Goal: Information Seeking & Learning: Compare options

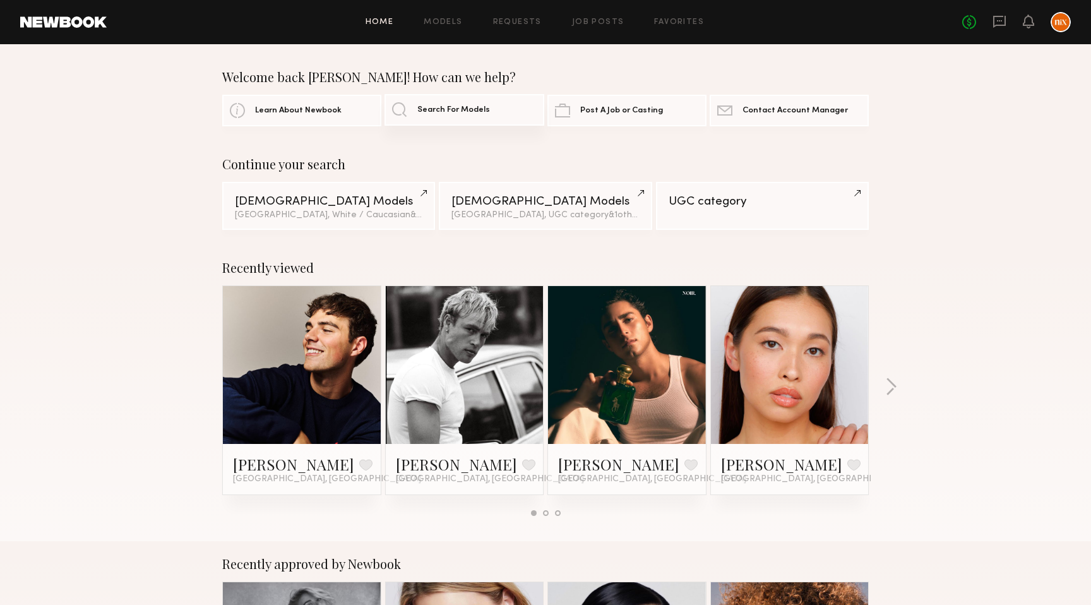
click at [438, 113] on span "Search For Models" at bounding box center [453, 110] width 73 height 8
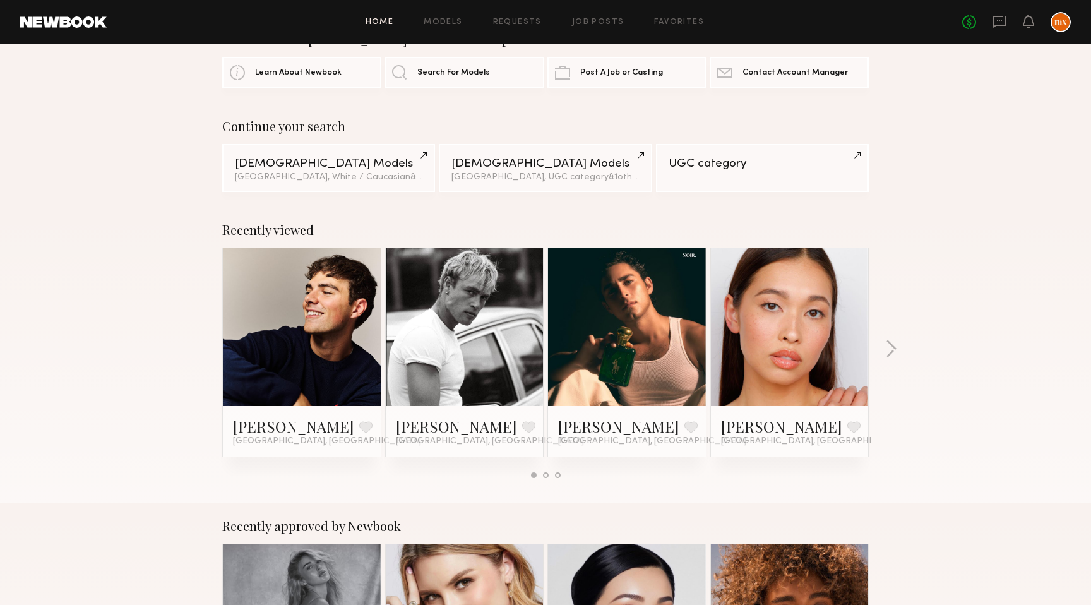
scroll to position [39, 0]
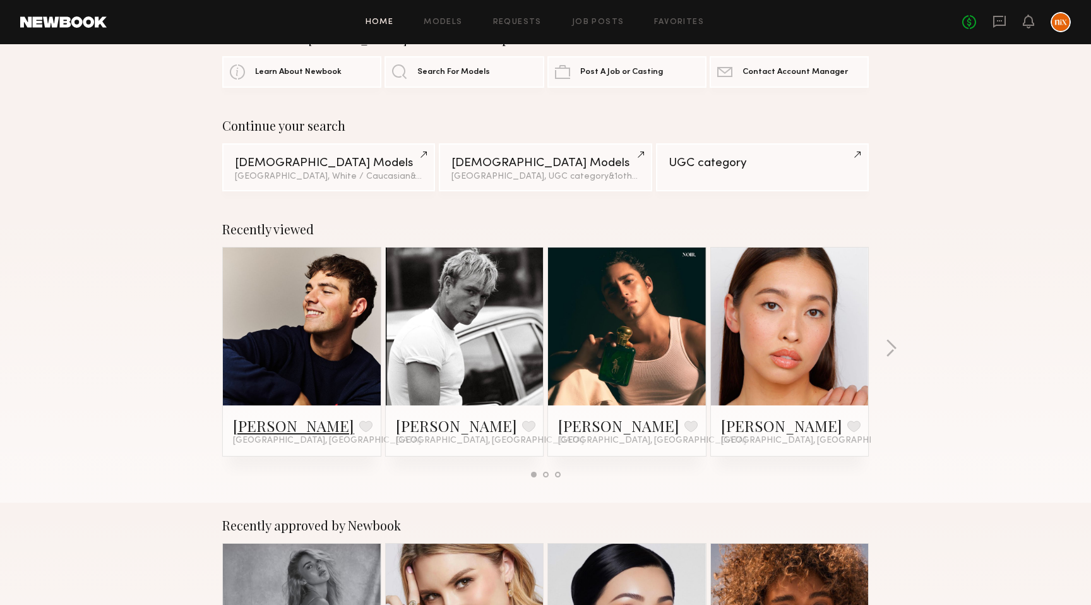
click at [278, 424] on link "[PERSON_NAME]" at bounding box center [293, 425] width 121 height 20
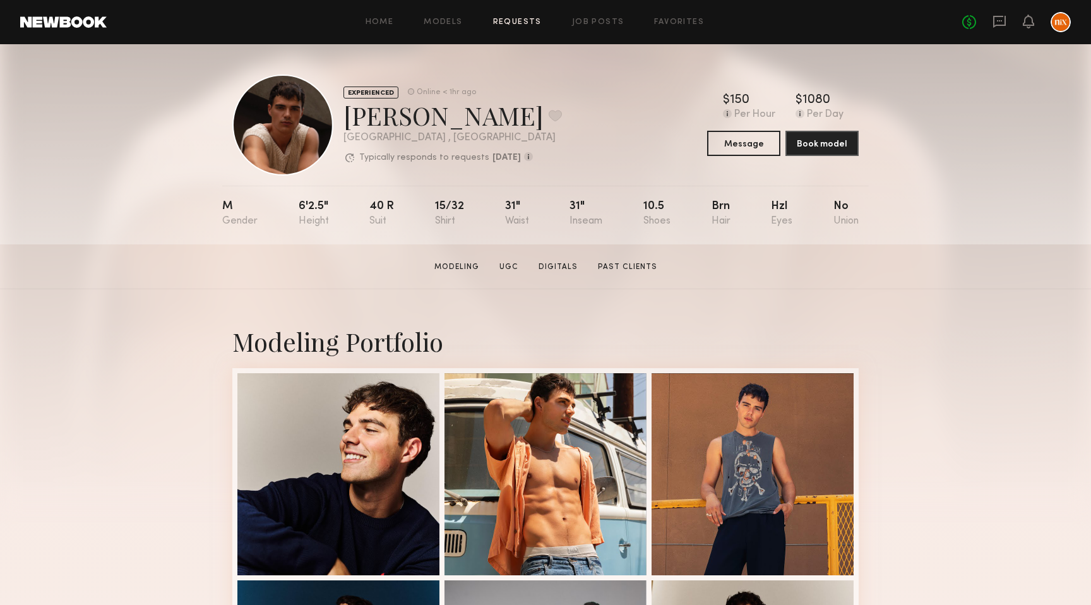
click at [506, 25] on link "Requests" at bounding box center [517, 22] width 49 height 8
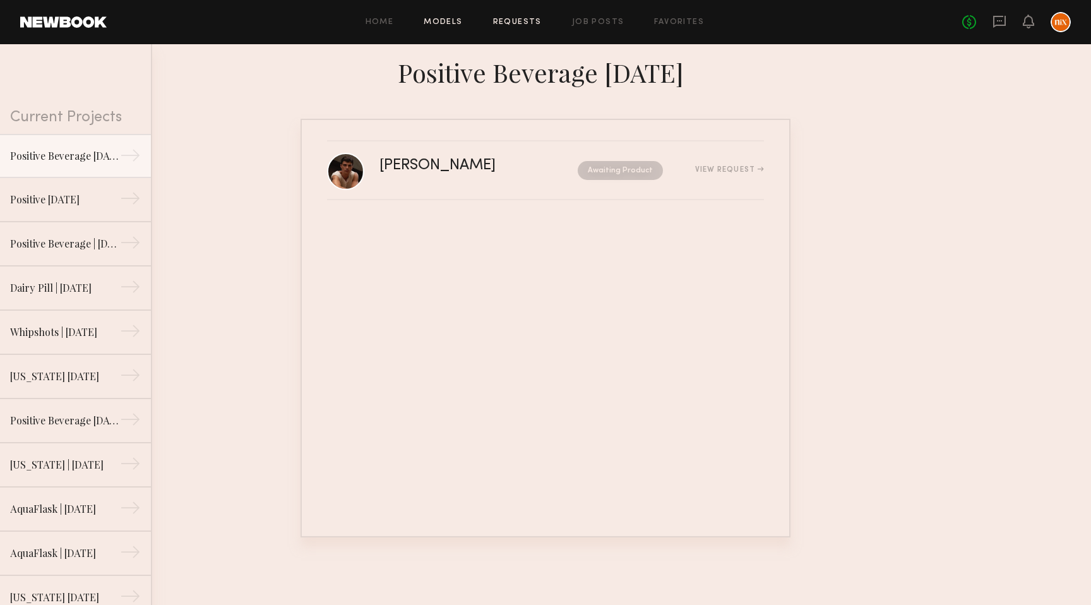
click at [448, 20] on link "Models" at bounding box center [443, 22] width 39 height 8
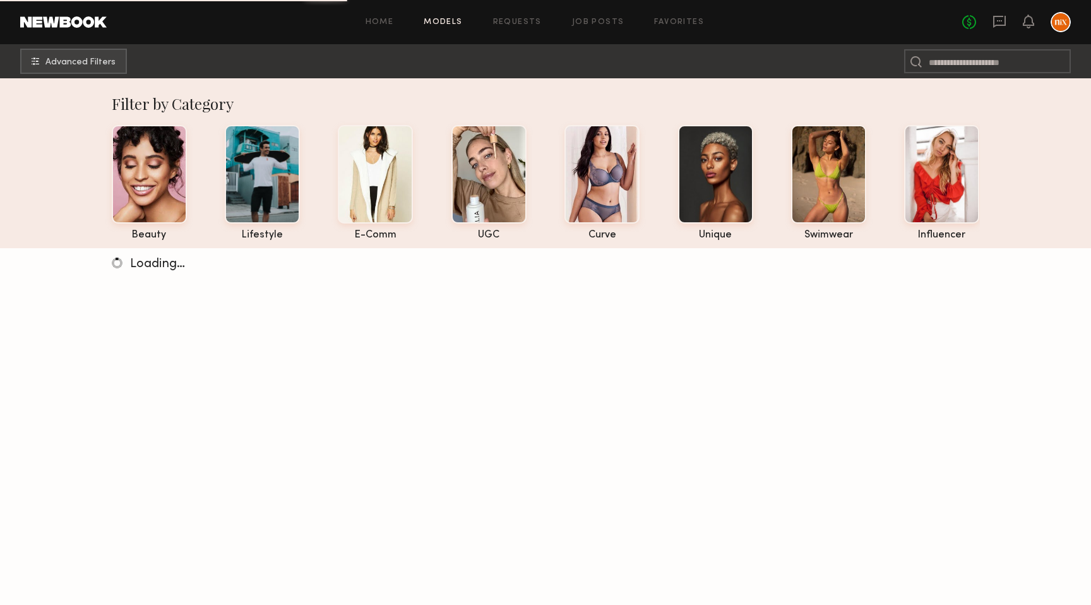
click at [87, 25] on link at bounding box center [63, 21] width 87 height 11
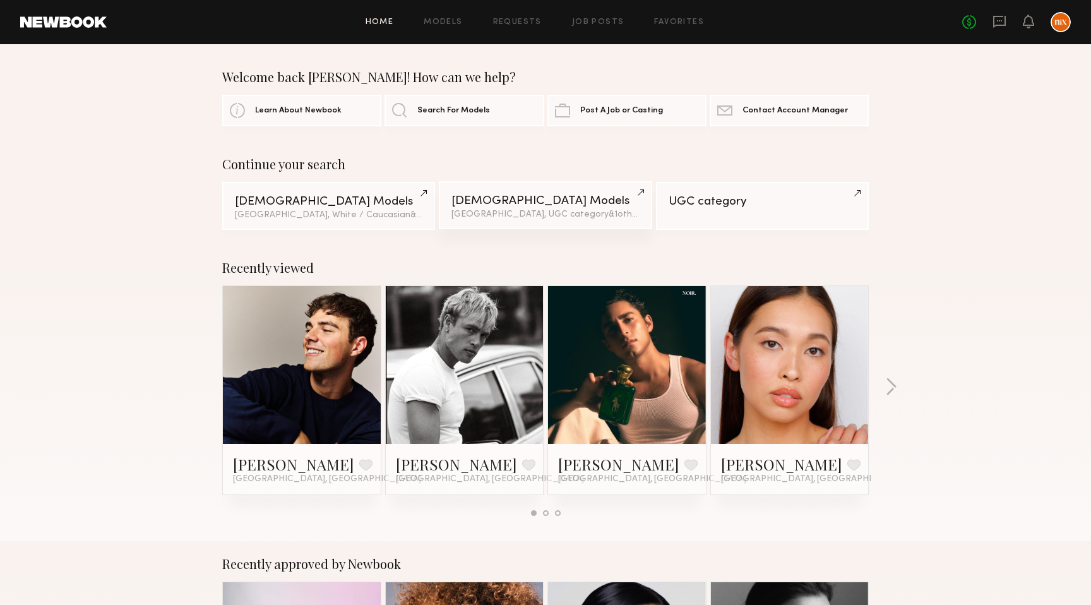
click at [521, 200] on div "Male Models" at bounding box center [545, 201] width 188 height 12
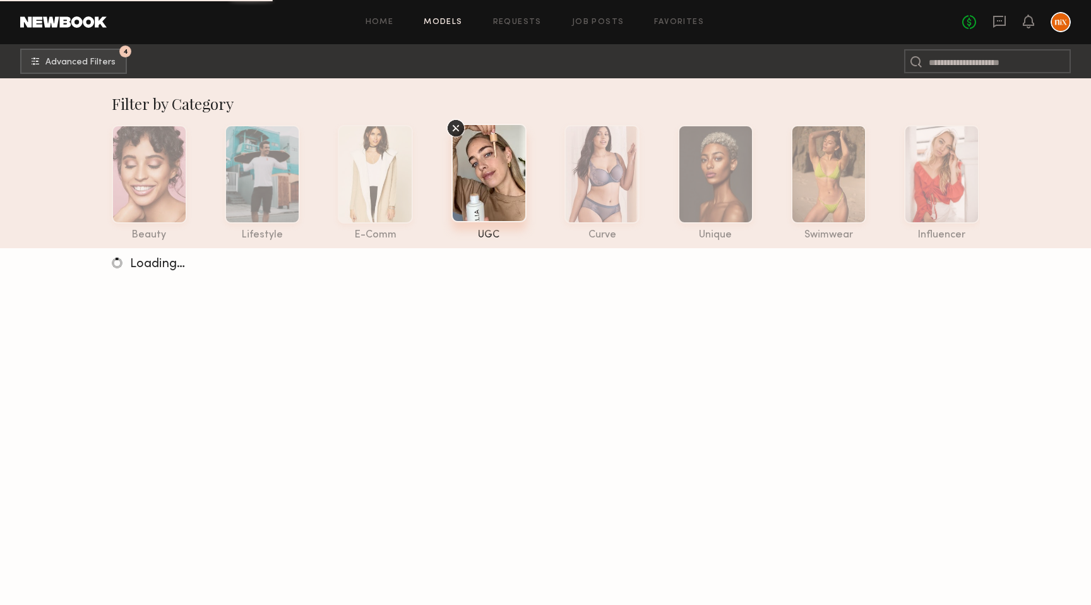
drag, startPoint x: 460, startPoint y: 124, endPoint x: 460, endPoint y: 141, distance: 16.4
click at [460, 124] on icon at bounding box center [455, 128] width 19 height 19
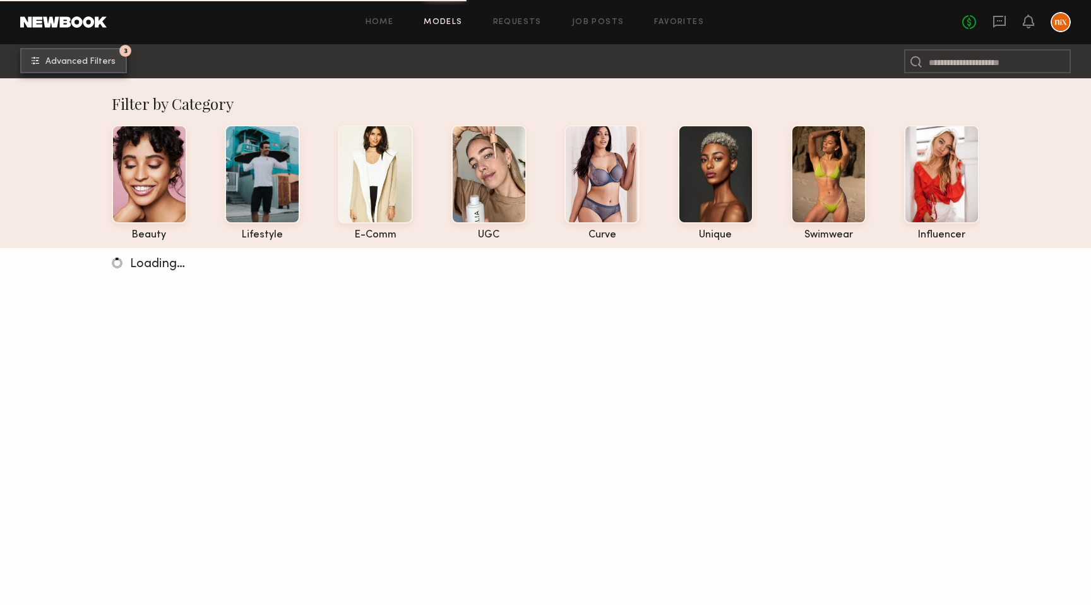
click at [69, 58] on span "Advanced Filters" at bounding box center [80, 61] width 70 height 9
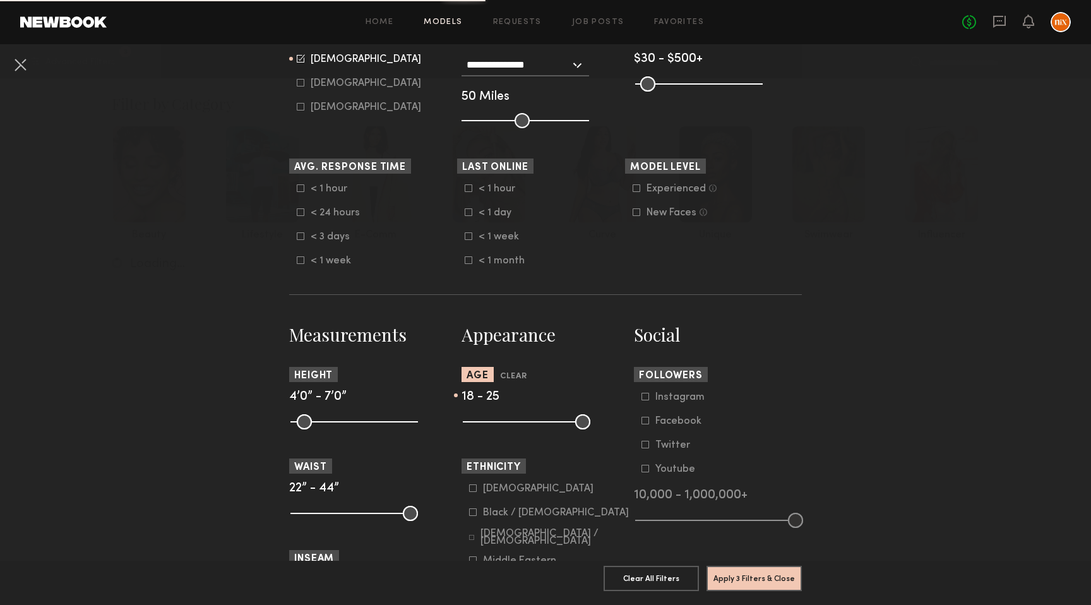
scroll to position [462, 0]
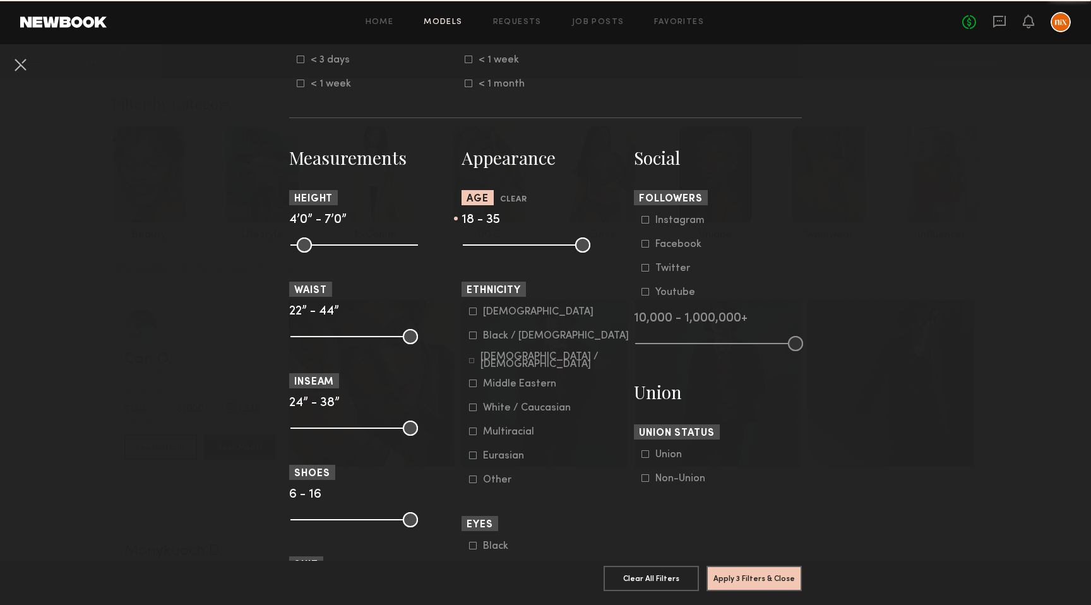
drag, startPoint x: 496, startPoint y: 246, endPoint x: 529, endPoint y: 247, distance: 32.8
click at [529, 247] on input "range" at bounding box center [527, 244] width 128 height 15
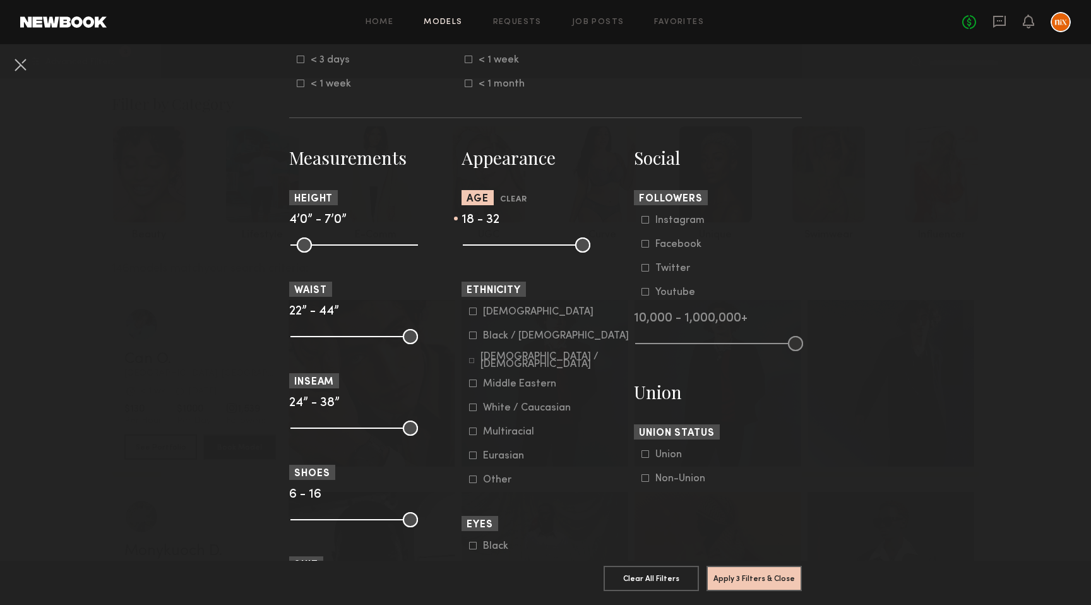
drag, startPoint x: 527, startPoint y: 247, endPoint x: 520, endPoint y: 246, distance: 7.0
type input "**"
click at [520, 246] on input "range" at bounding box center [527, 244] width 128 height 15
click at [773, 581] on button "Apply 3 Filters & Close" at bounding box center [754, 577] width 95 height 25
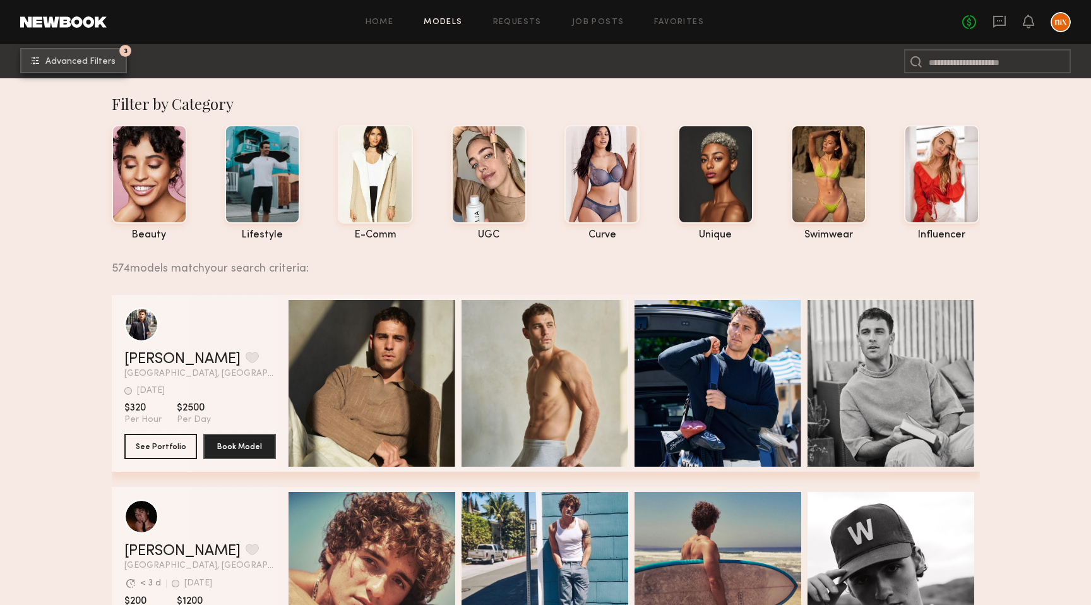
click at [87, 63] on span "Advanced Filters" at bounding box center [80, 61] width 70 height 9
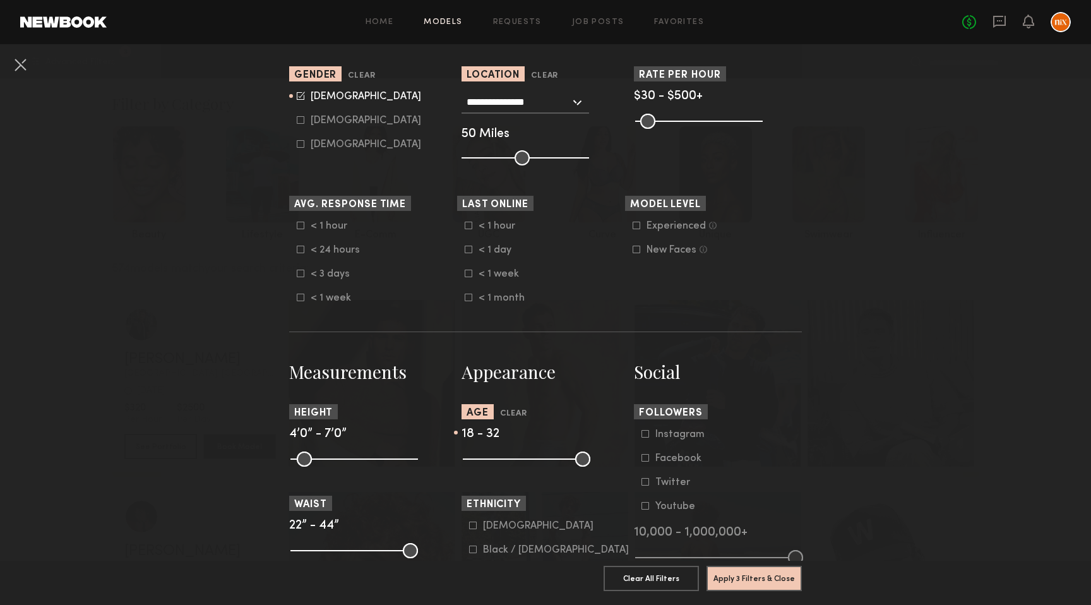
scroll to position [480, 0]
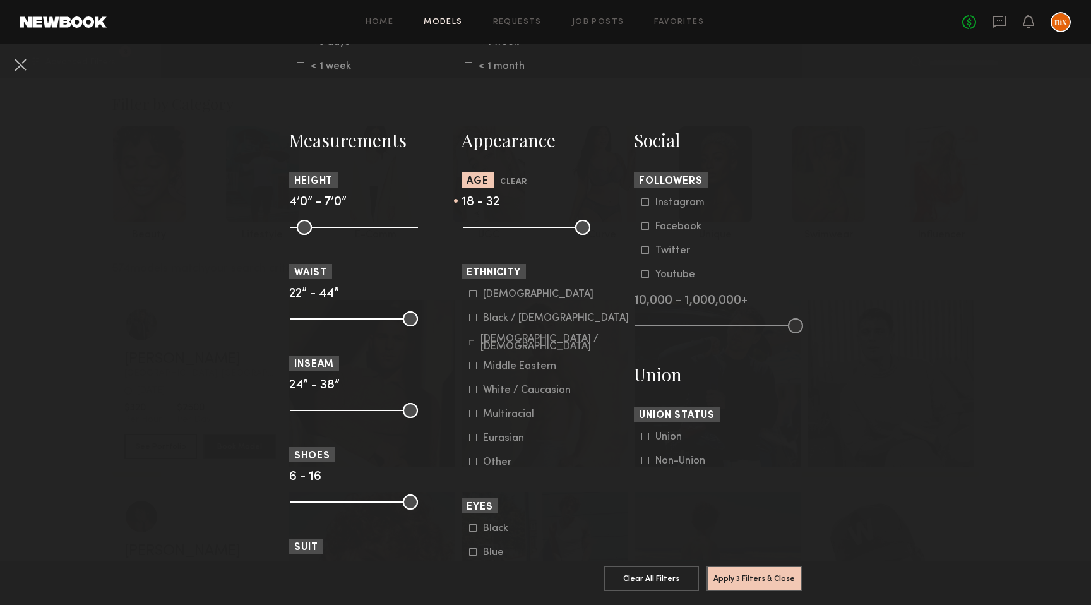
click at [525, 394] on div "White / Caucasian" at bounding box center [527, 390] width 88 height 8
click at [787, 587] on button "Apply 4 Filters & Close" at bounding box center [754, 577] width 95 height 25
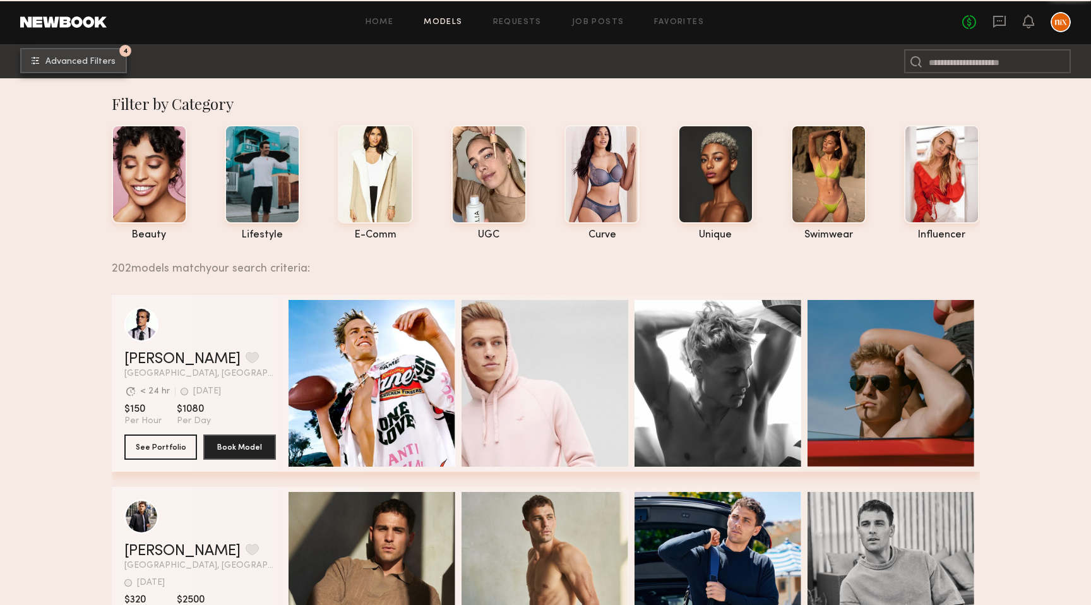
click at [71, 64] on span "Advanced Filters" at bounding box center [80, 61] width 70 height 9
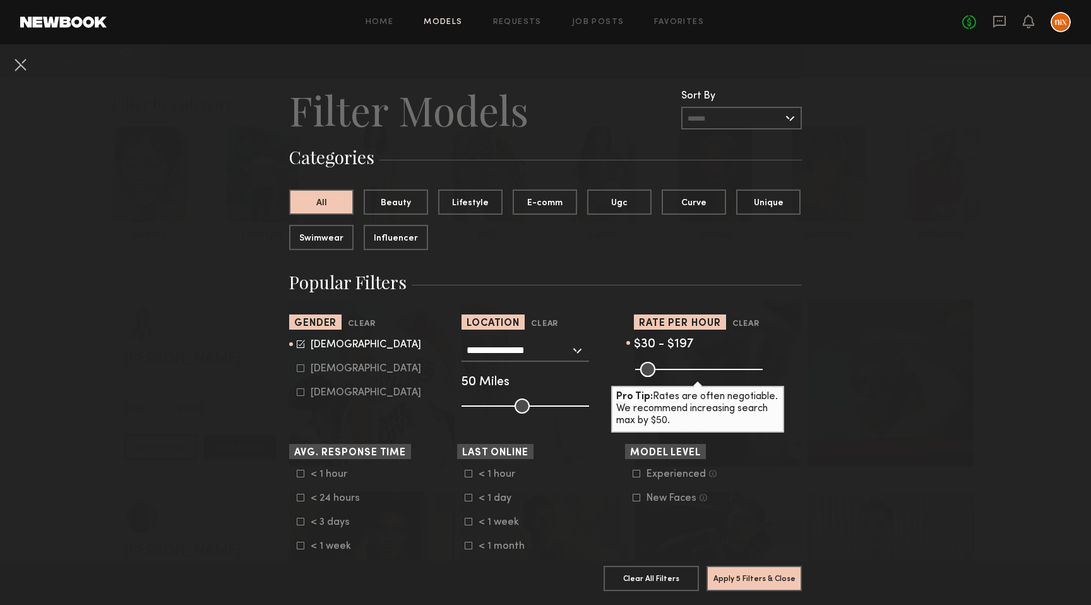
drag, startPoint x: 756, startPoint y: 373, endPoint x: 683, endPoint y: 381, distance: 73.7
click at [683, 377] on input "range" at bounding box center [699, 369] width 128 height 15
type input "***"
click at [684, 369] on input "range" at bounding box center [699, 369] width 128 height 15
click at [751, 583] on button "Apply 5 Filters & Close" at bounding box center [754, 577] width 95 height 25
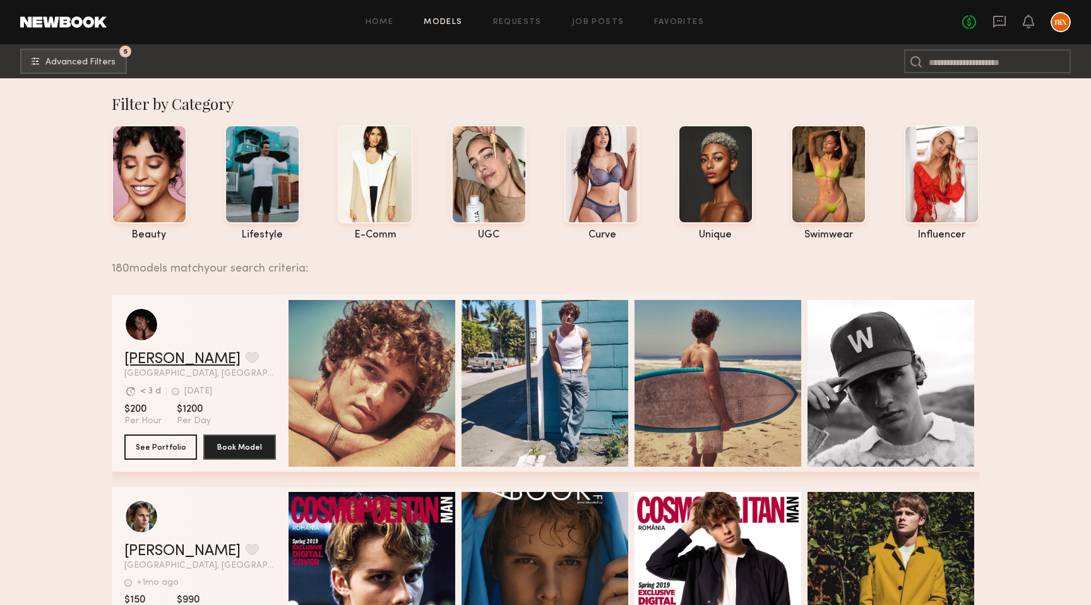
click at [157, 357] on link "Drue F." at bounding box center [182, 359] width 116 height 15
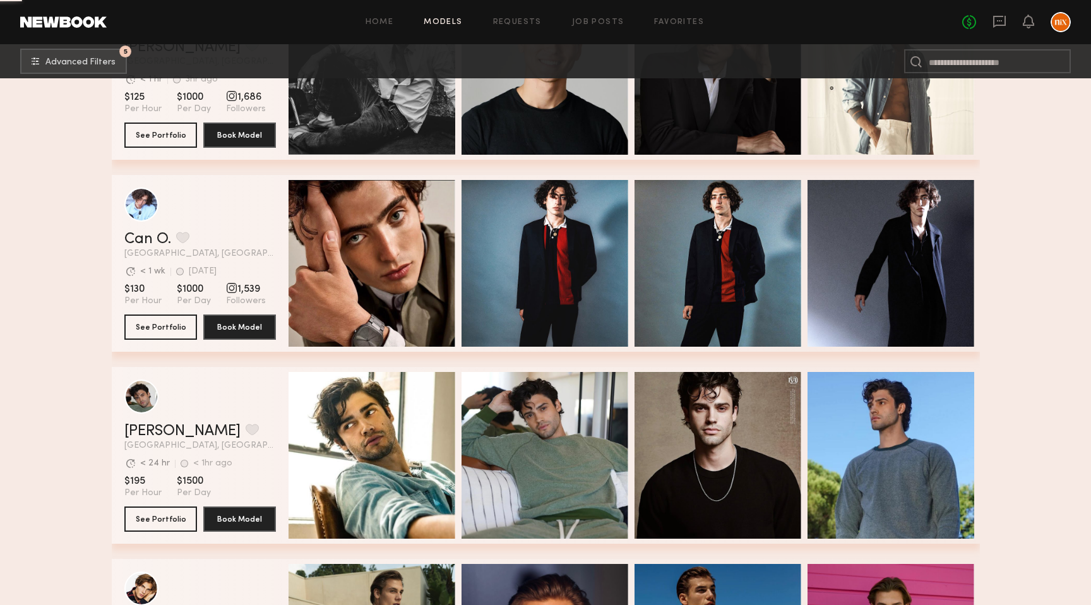
scroll to position [1796, 0]
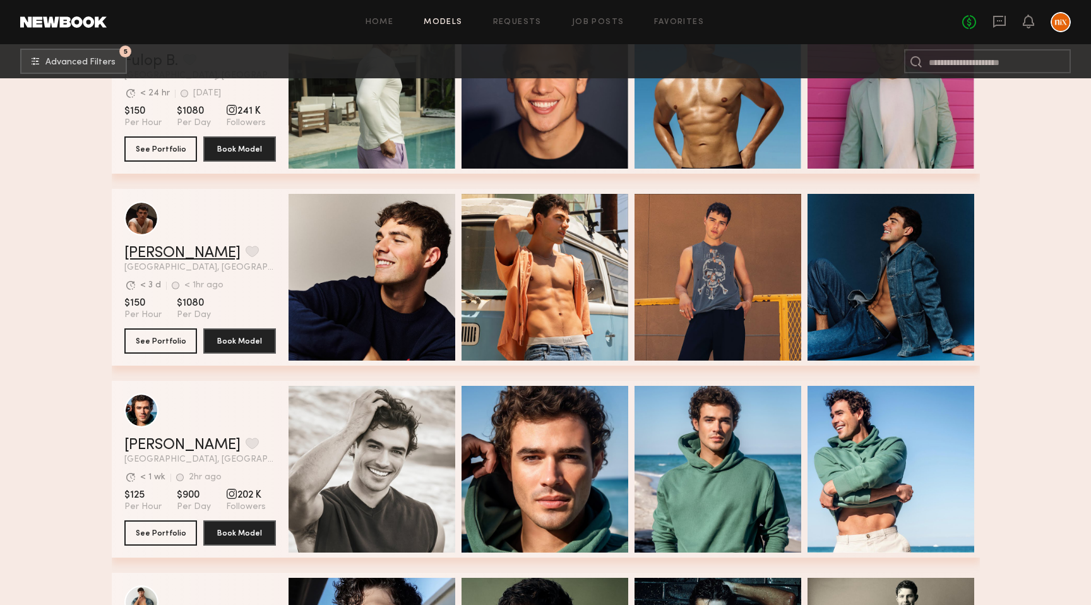
click at [168, 253] on link "Sterling R." at bounding box center [182, 253] width 116 height 15
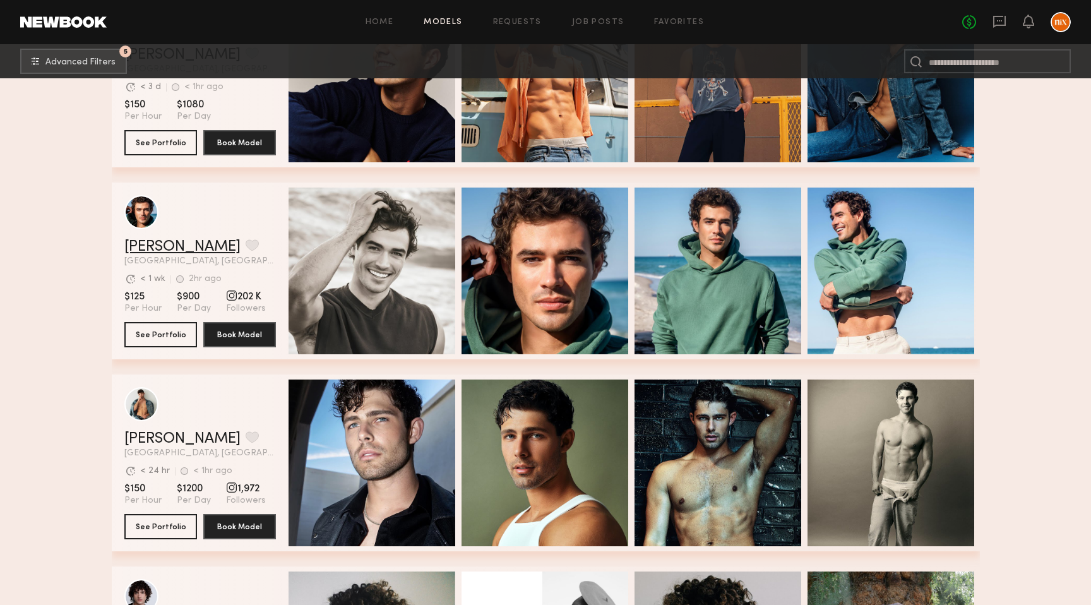
click at [155, 251] on link "[PERSON_NAME]" at bounding box center [182, 246] width 116 height 15
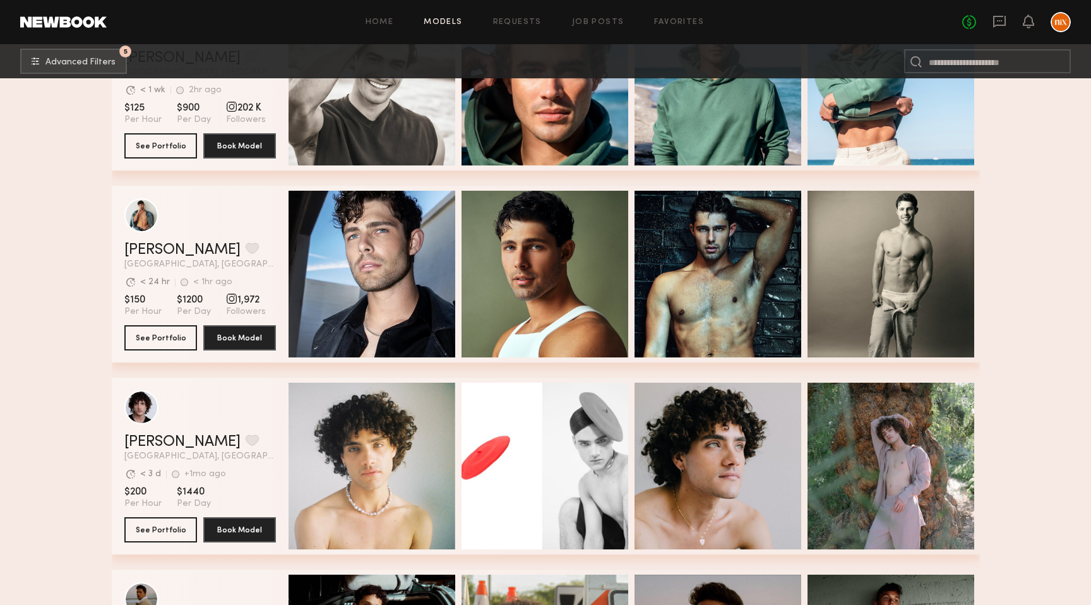
scroll to position [2415, 0]
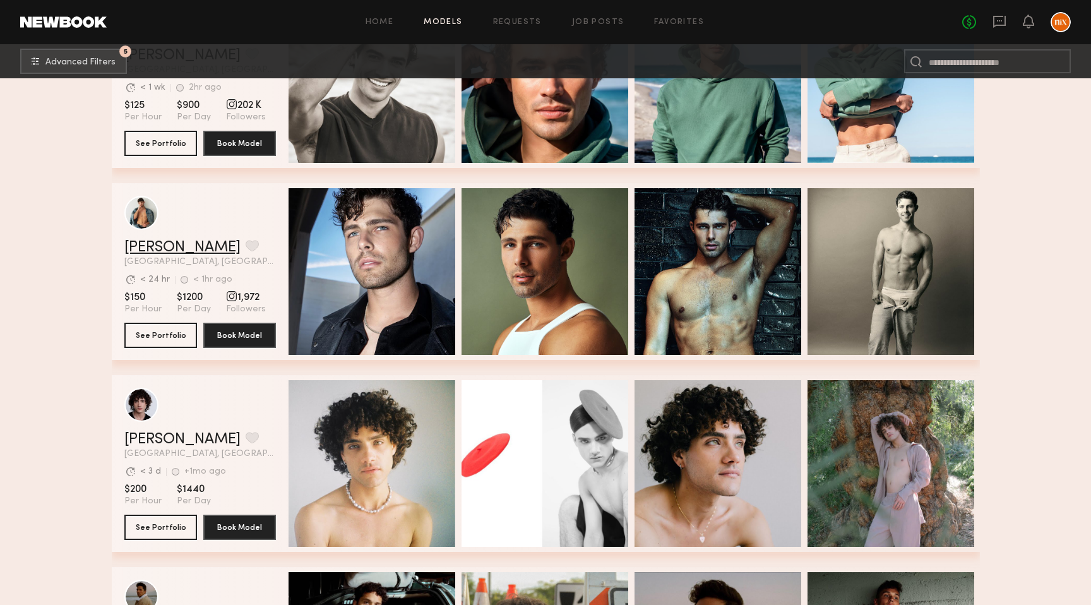
click at [158, 245] on link "[PERSON_NAME]" at bounding box center [182, 247] width 116 height 15
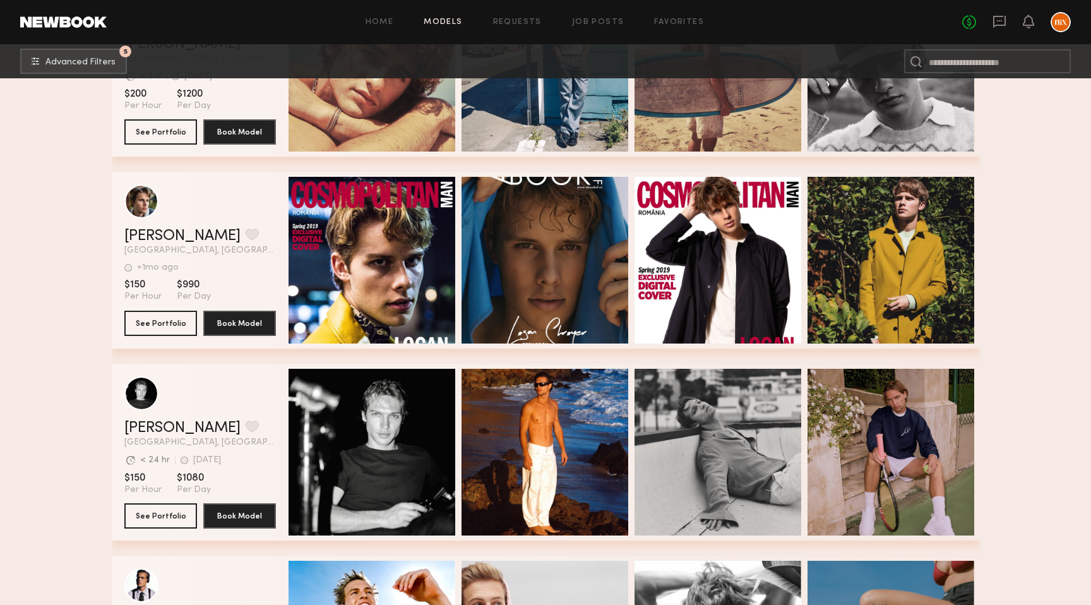
scroll to position [516, 0]
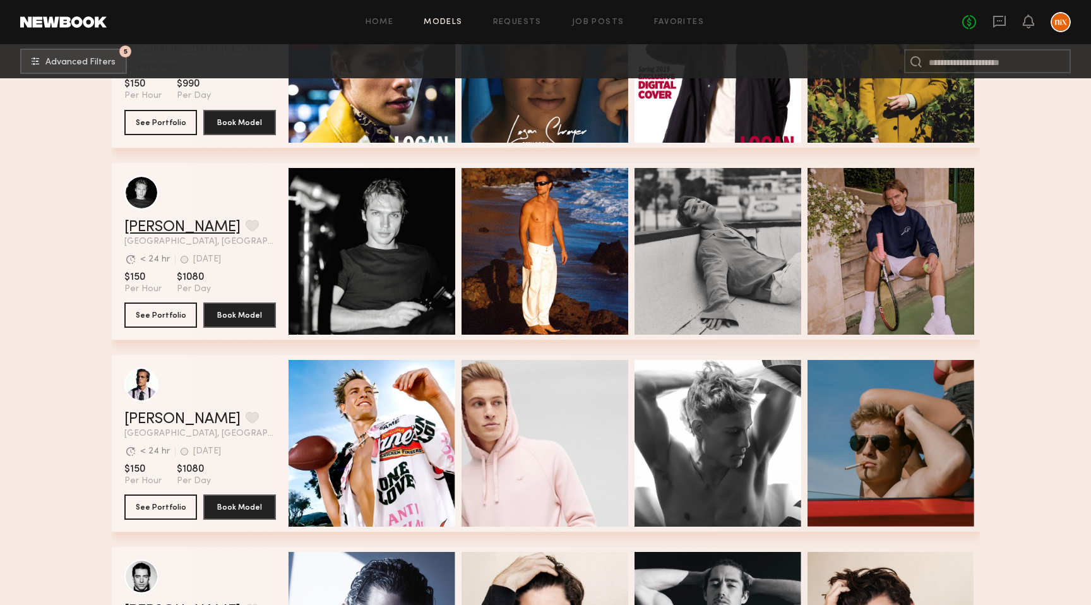
click at [164, 220] on link "Sasha P." at bounding box center [182, 227] width 116 height 15
click at [162, 224] on link "Sasha P." at bounding box center [182, 227] width 116 height 15
click at [78, 24] on link at bounding box center [63, 21] width 87 height 11
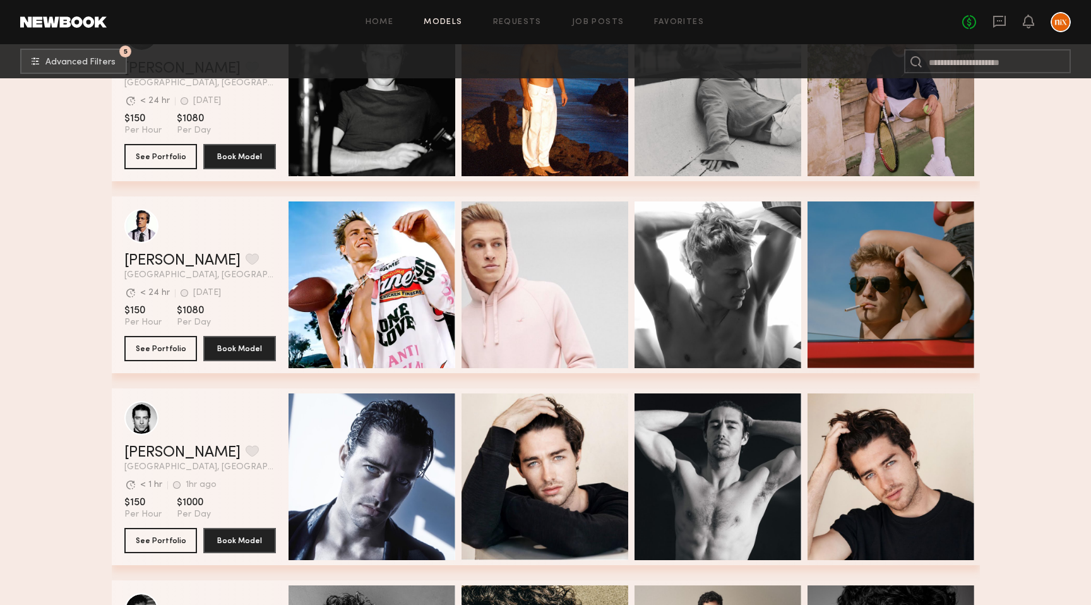
scroll to position [678, 0]
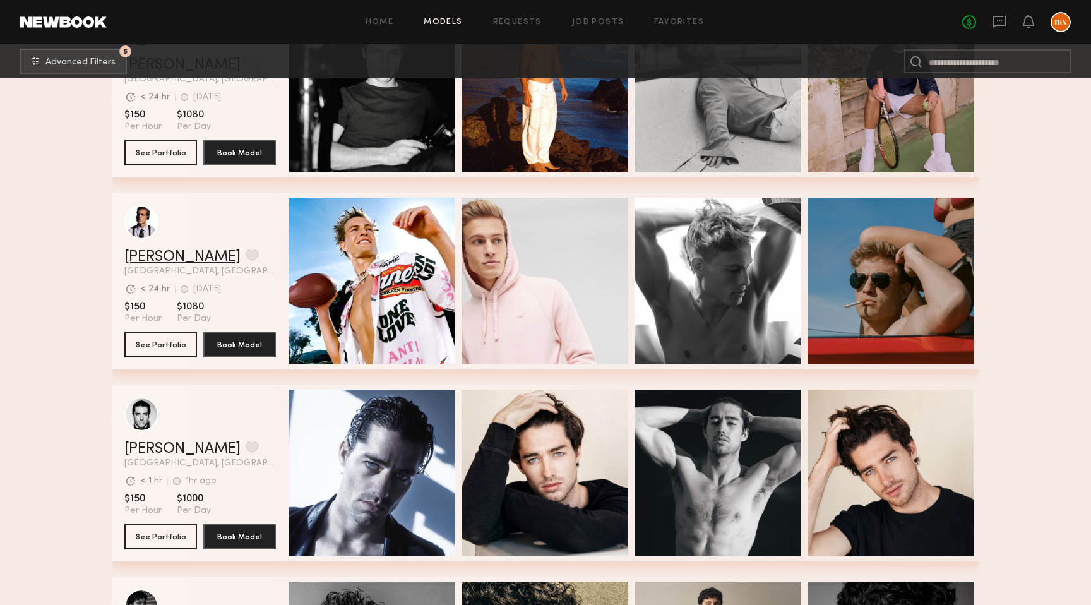
click at [153, 262] on link "Ryan B." at bounding box center [182, 256] width 116 height 15
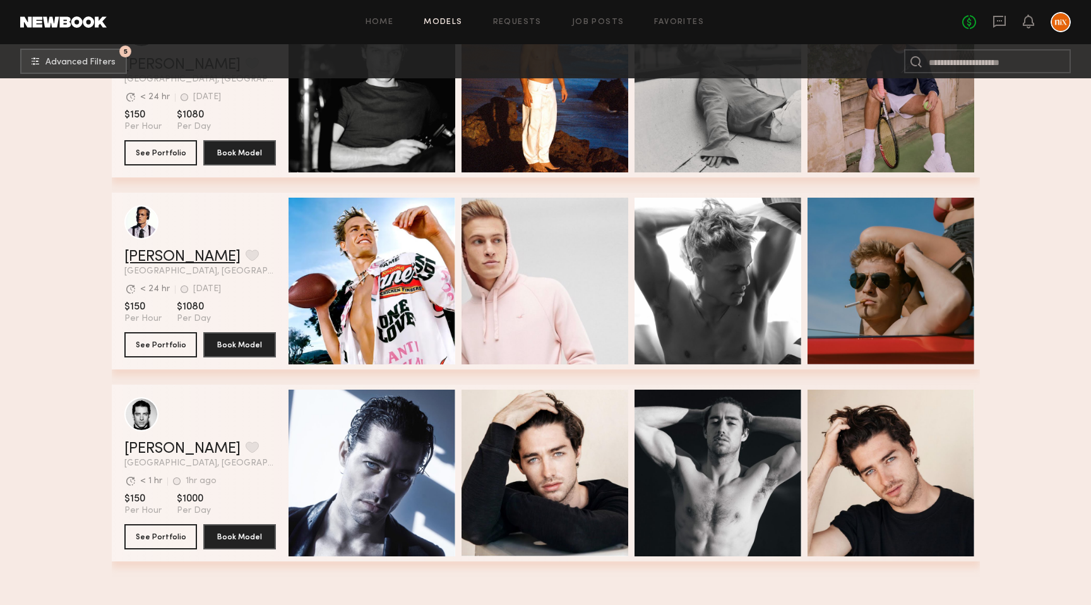
scroll to position [0, 0]
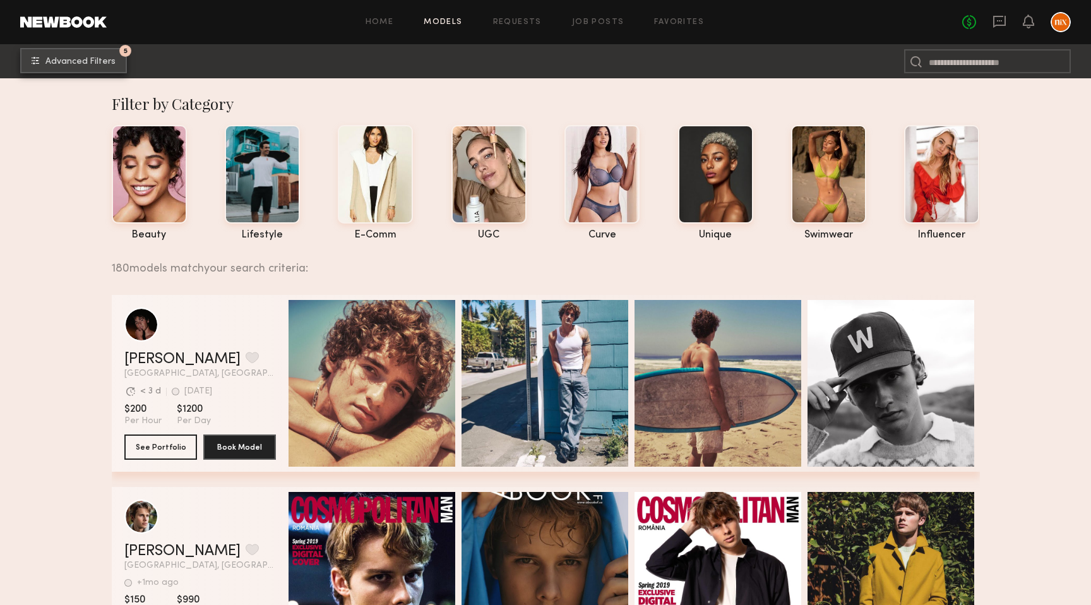
click at [59, 68] on button "5 Advanced Filters" at bounding box center [73, 60] width 107 height 25
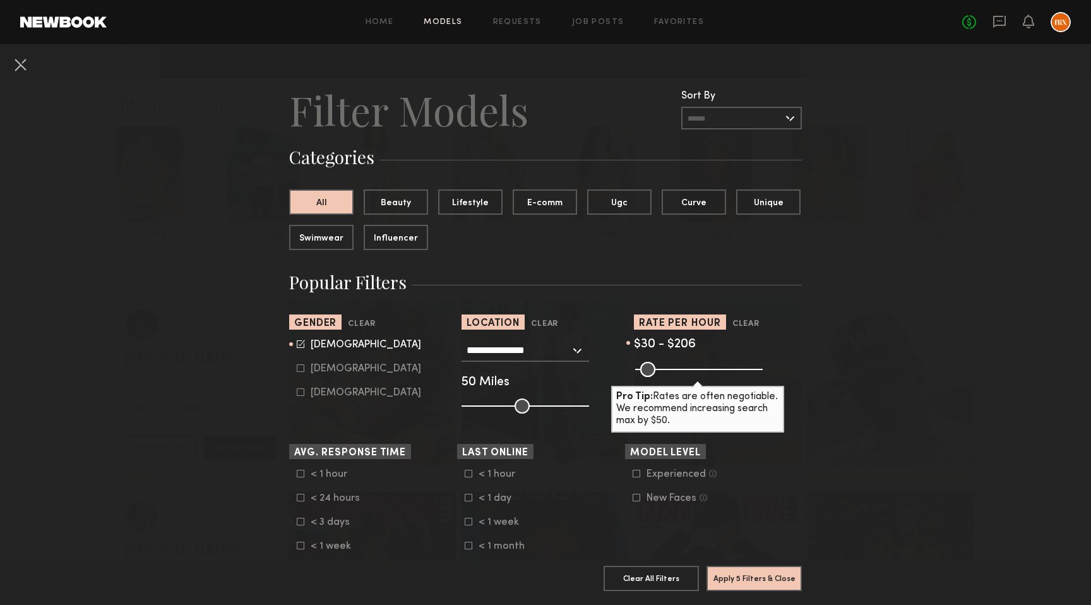
click at [315, 346] on div "Male" at bounding box center [366, 345] width 111 height 8
type input "*"
click at [315, 367] on div "Female" at bounding box center [366, 369] width 111 height 8
type input "**"
click at [732, 574] on button "Apply 5 Filters & Close" at bounding box center [754, 577] width 95 height 25
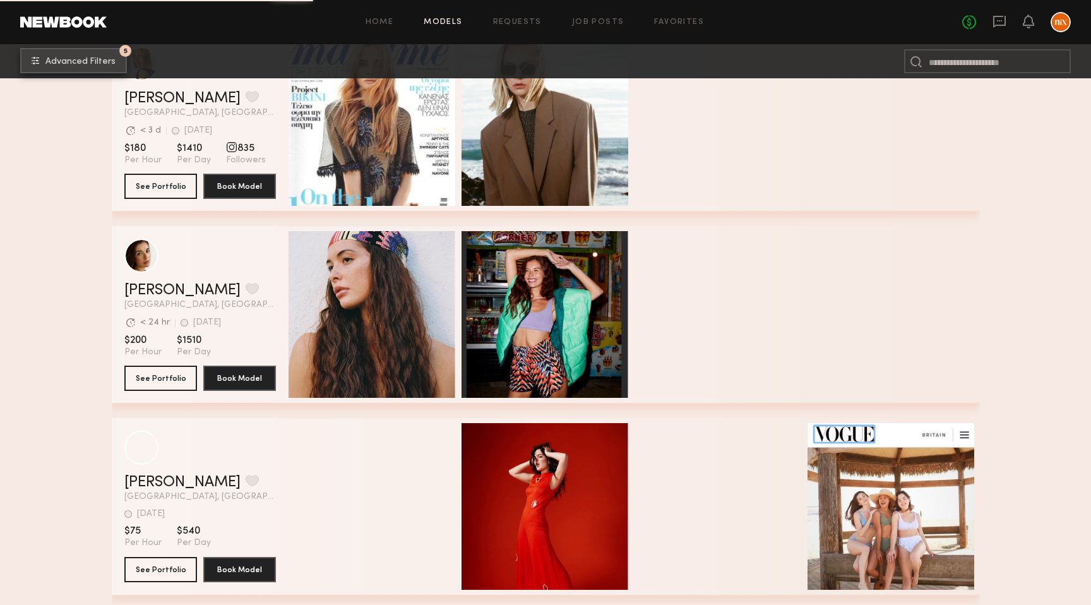
scroll to position [1797, 0]
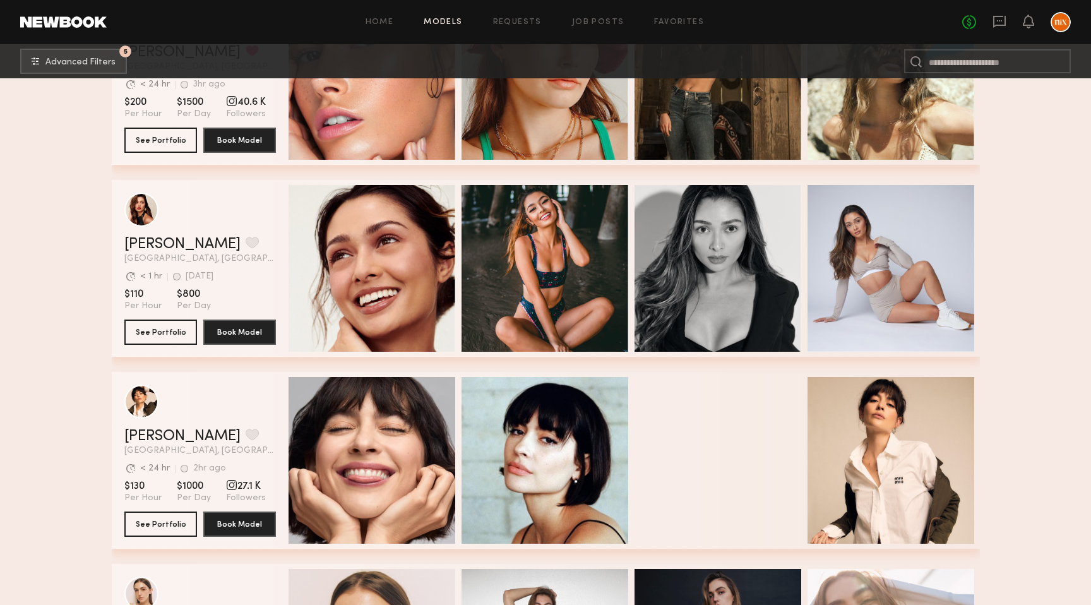
scroll to position [7220, 0]
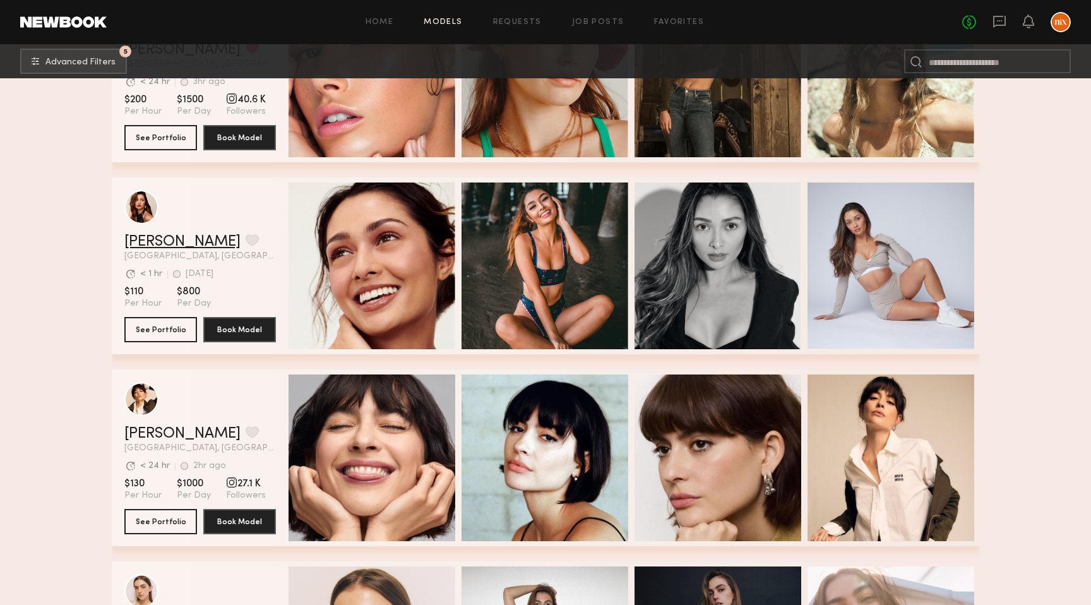
click at [145, 240] on link "Angelica J." at bounding box center [182, 241] width 116 height 15
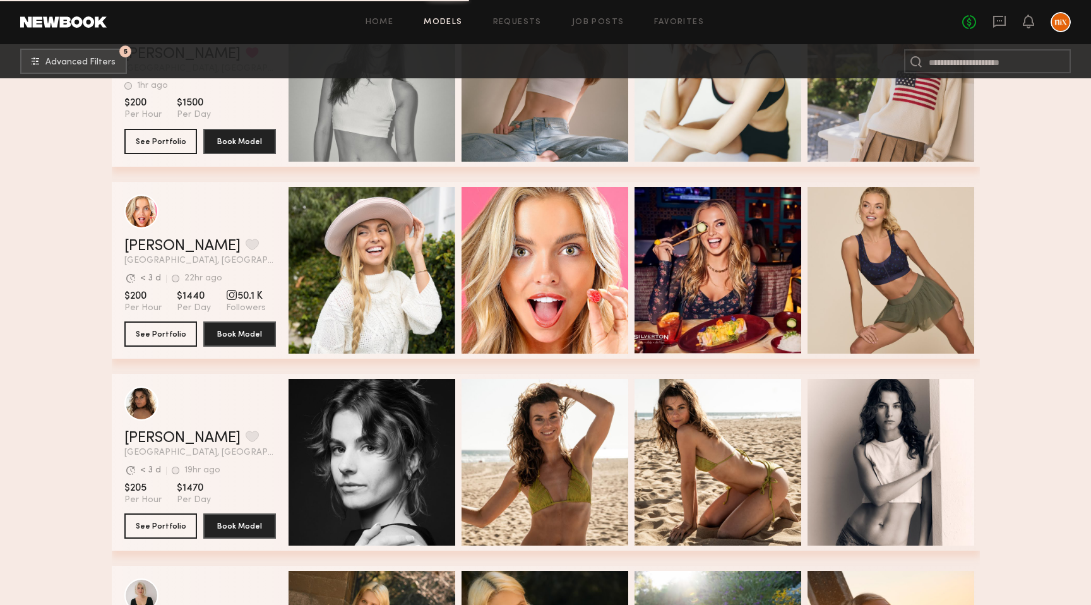
scroll to position [8748, 0]
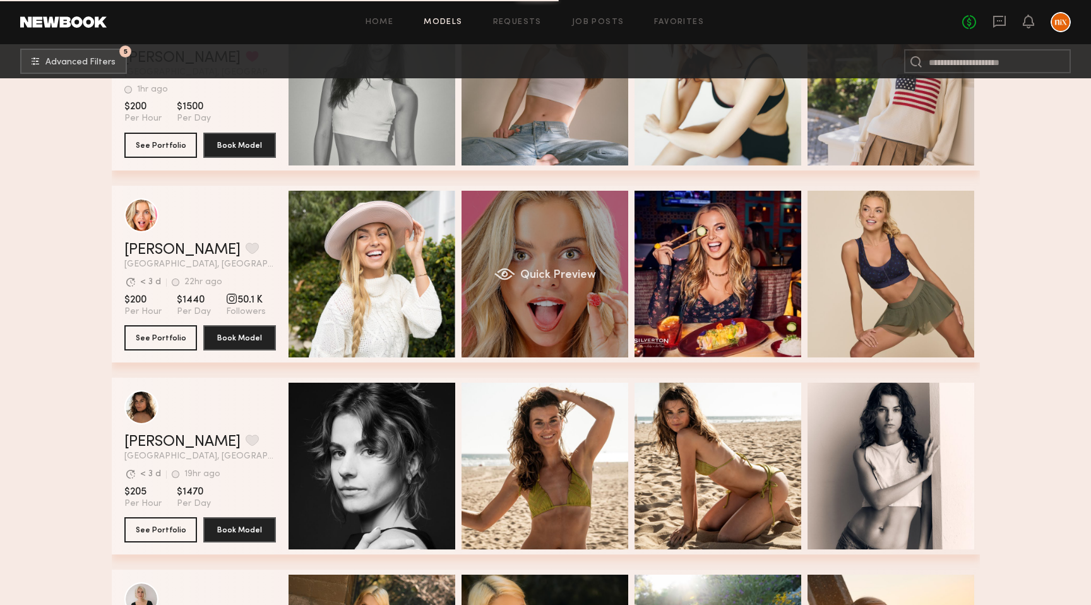
click at [556, 311] on div "Quick Preview" at bounding box center [545, 274] width 167 height 167
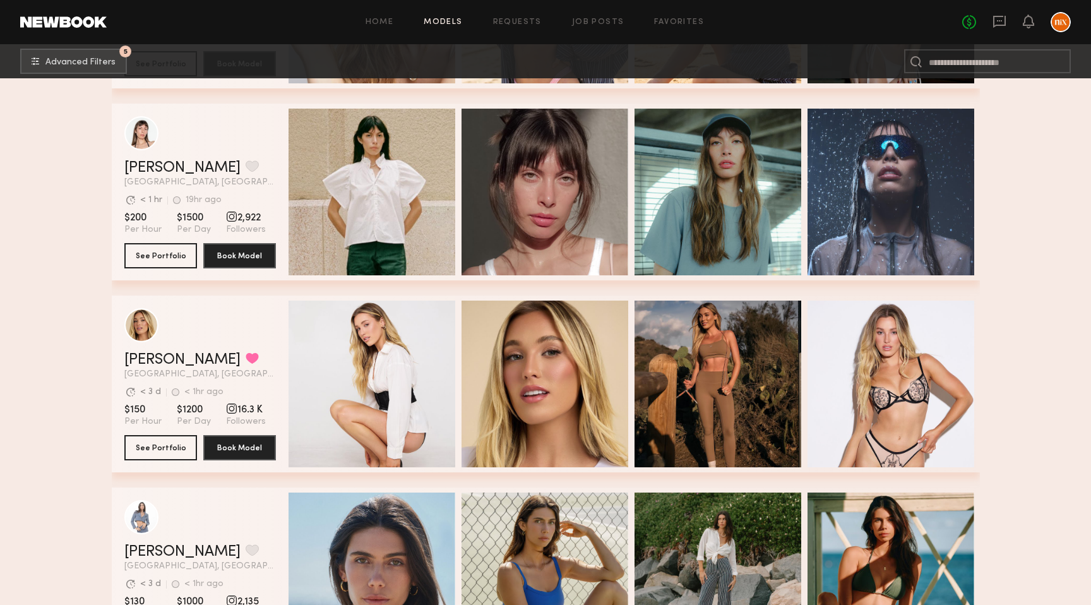
scroll to position [11331, 0]
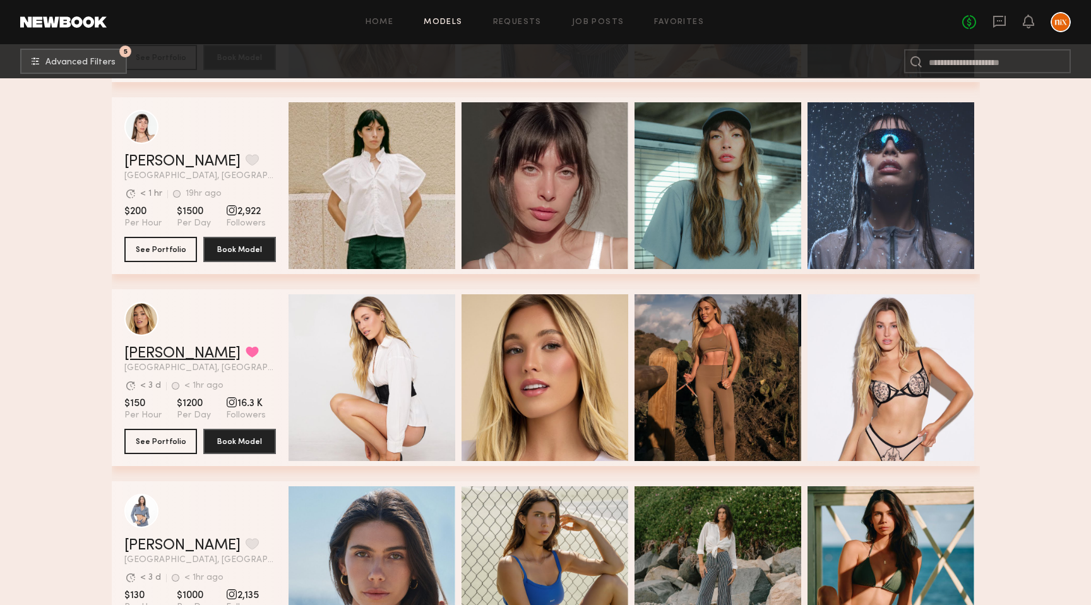
click at [158, 354] on link "[PERSON_NAME]" at bounding box center [182, 353] width 116 height 15
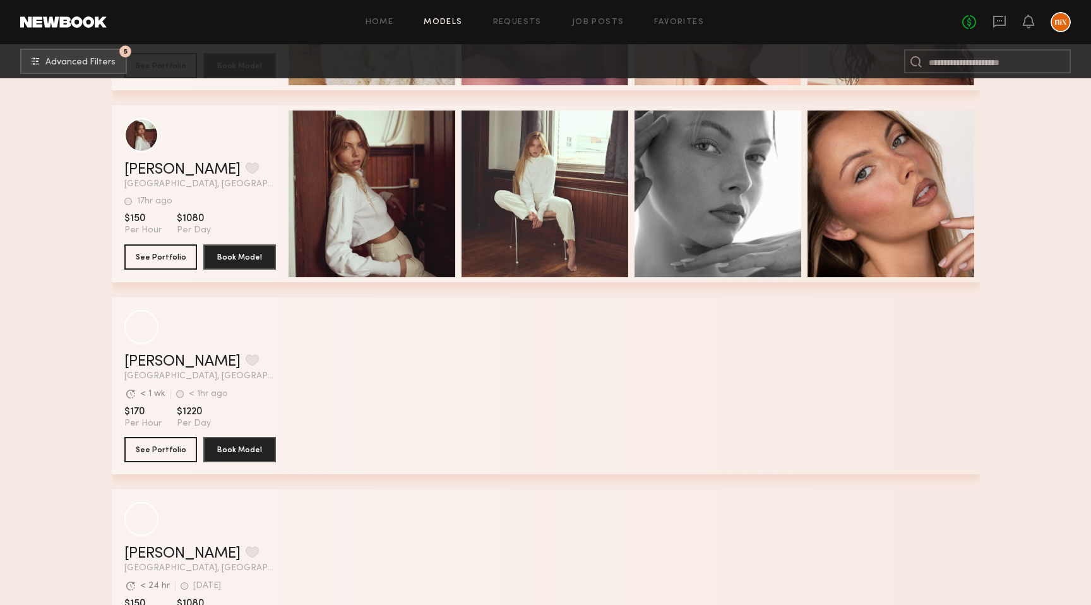
scroll to position [13823, 0]
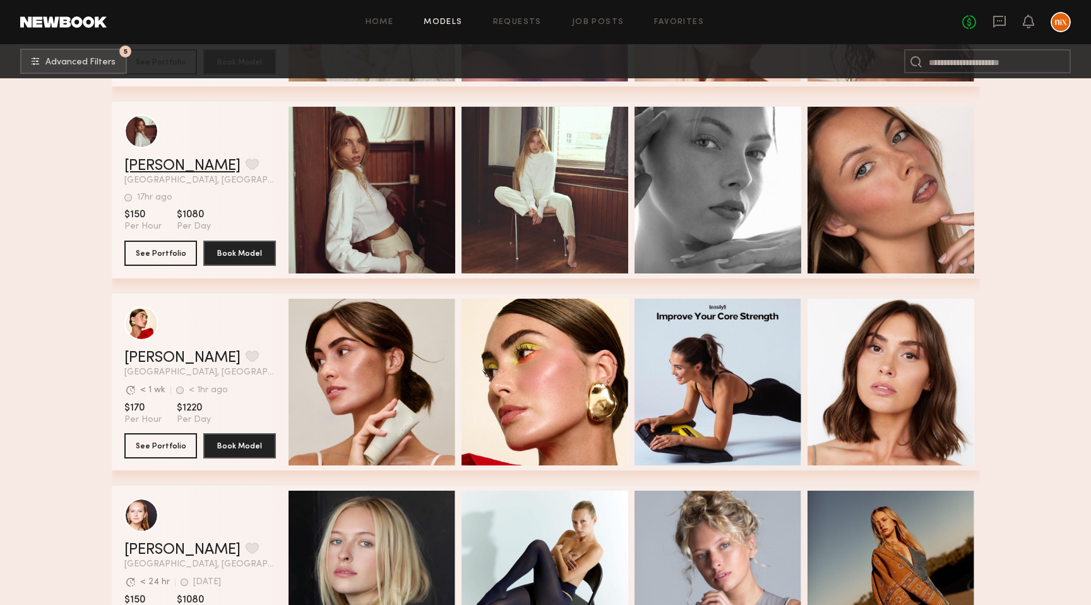
click at [162, 160] on link "Ellie G." at bounding box center [182, 165] width 116 height 15
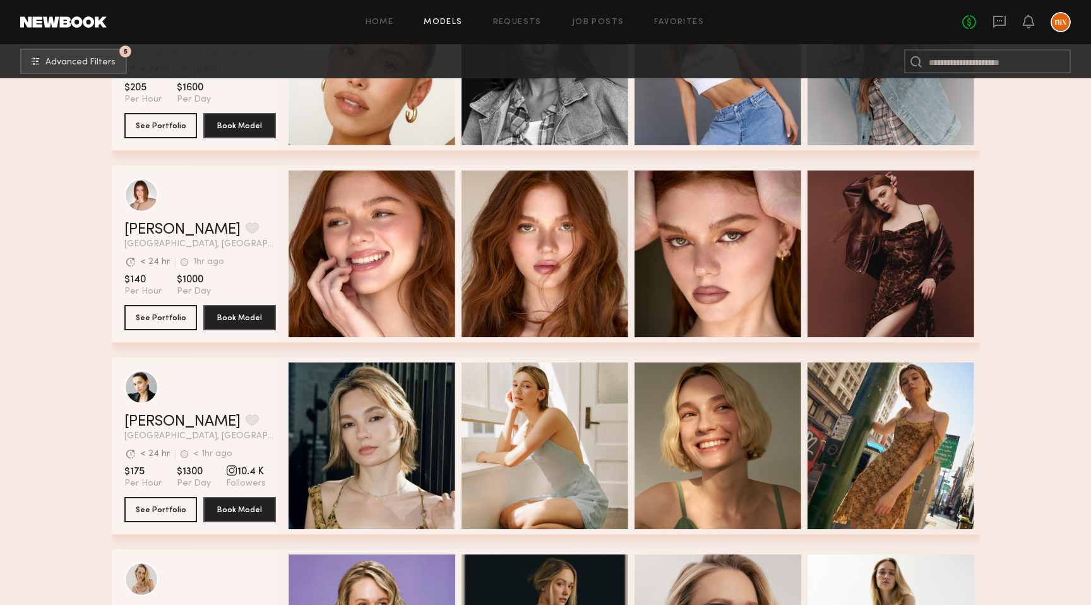
scroll to position [323, 0]
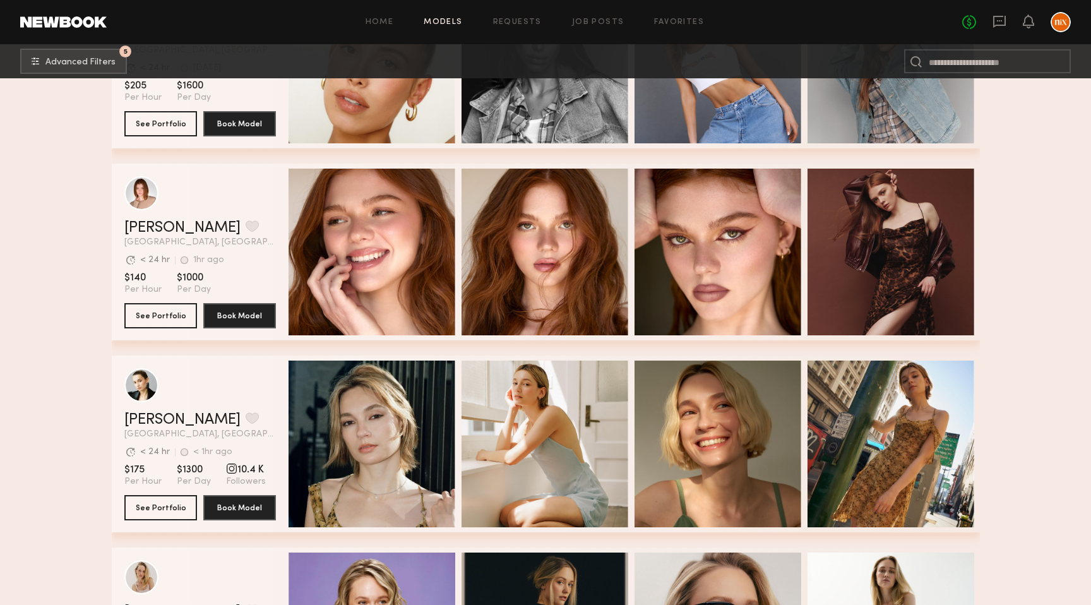
click at [174, 228] on link "Camryn B." at bounding box center [182, 227] width 116 height 15
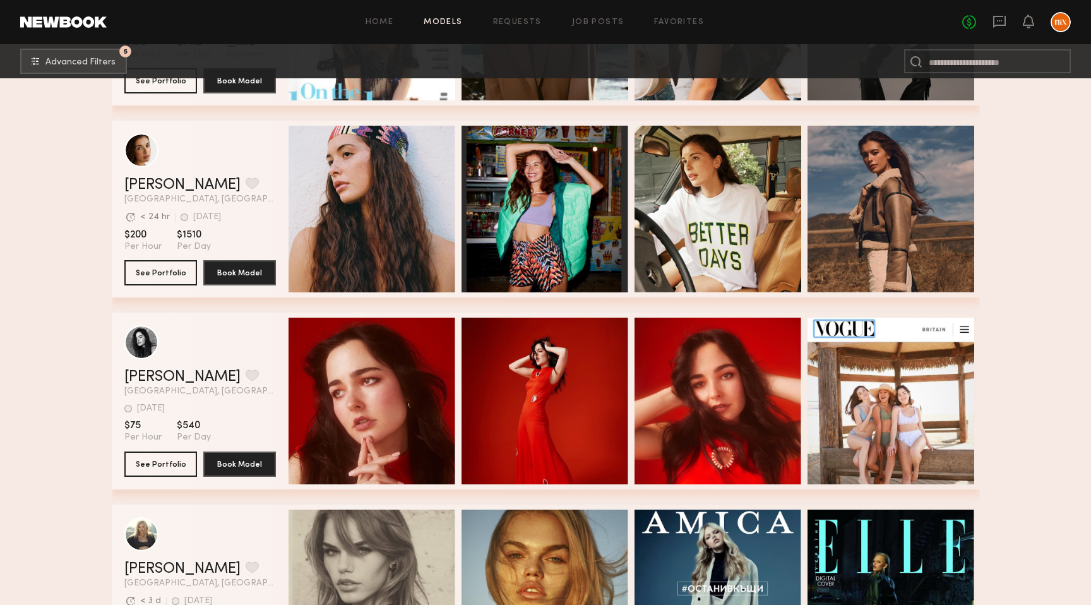
scroll to position [1903, 0]
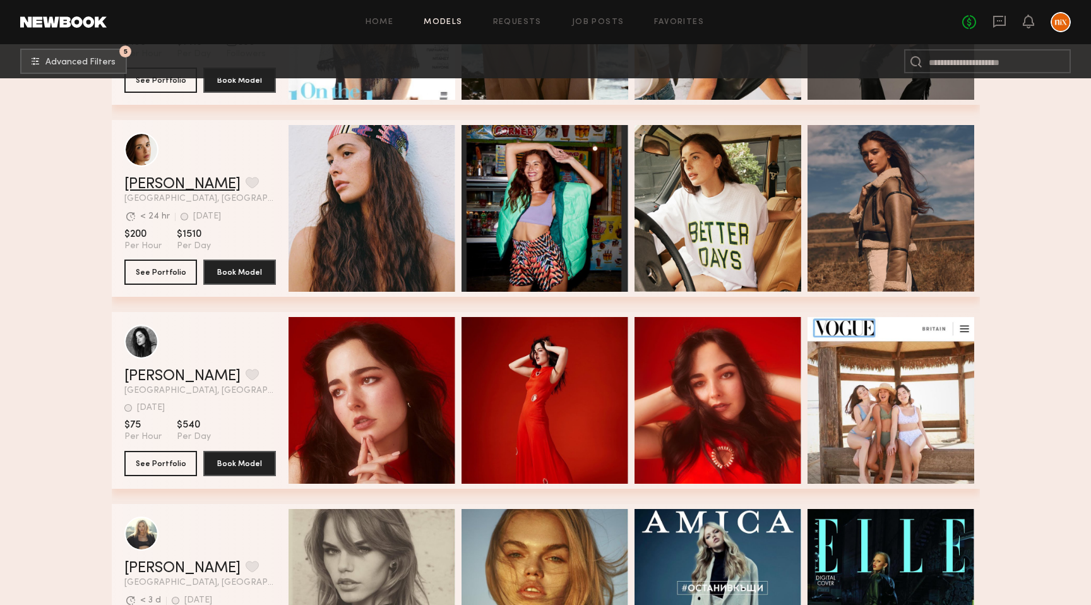
click at [186, 179] on link "Jasmine G." at bounding box center [182, 184] width 116 height 15
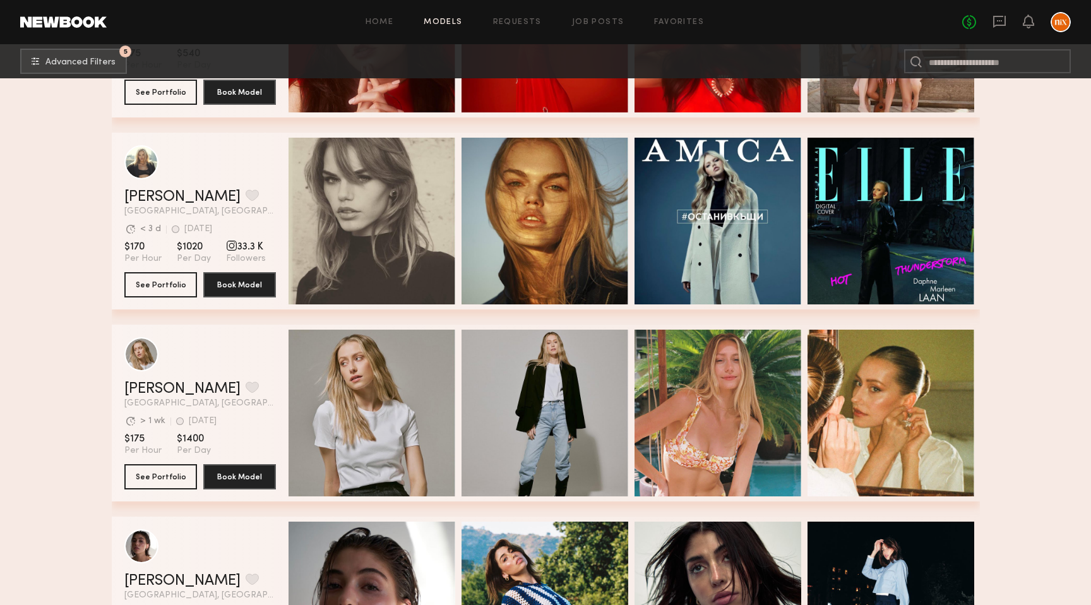
scroll to position [2273, 0]
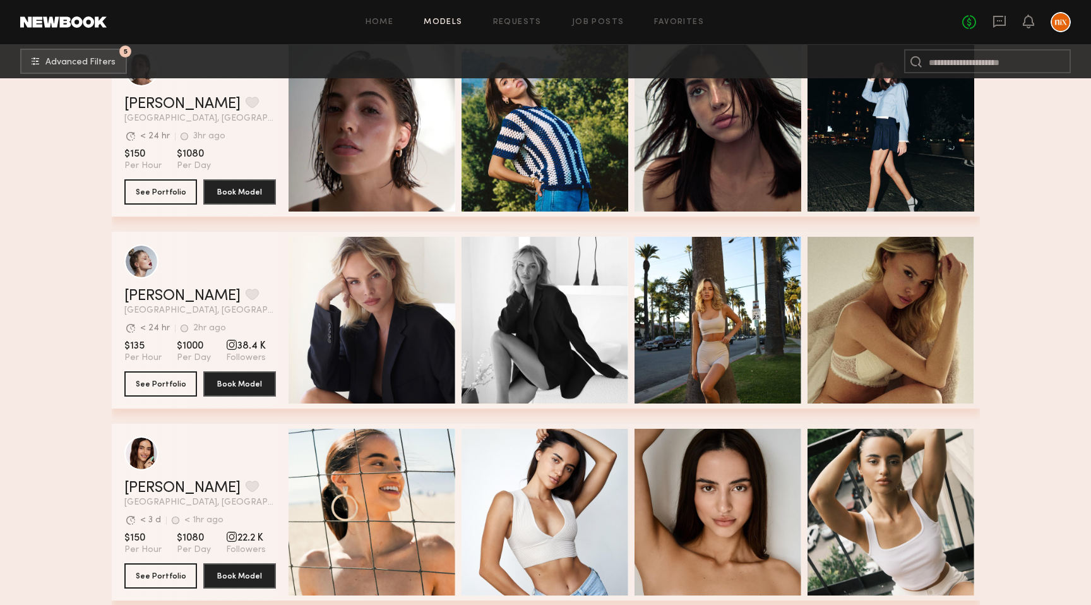
scroll to position [2754, 0]
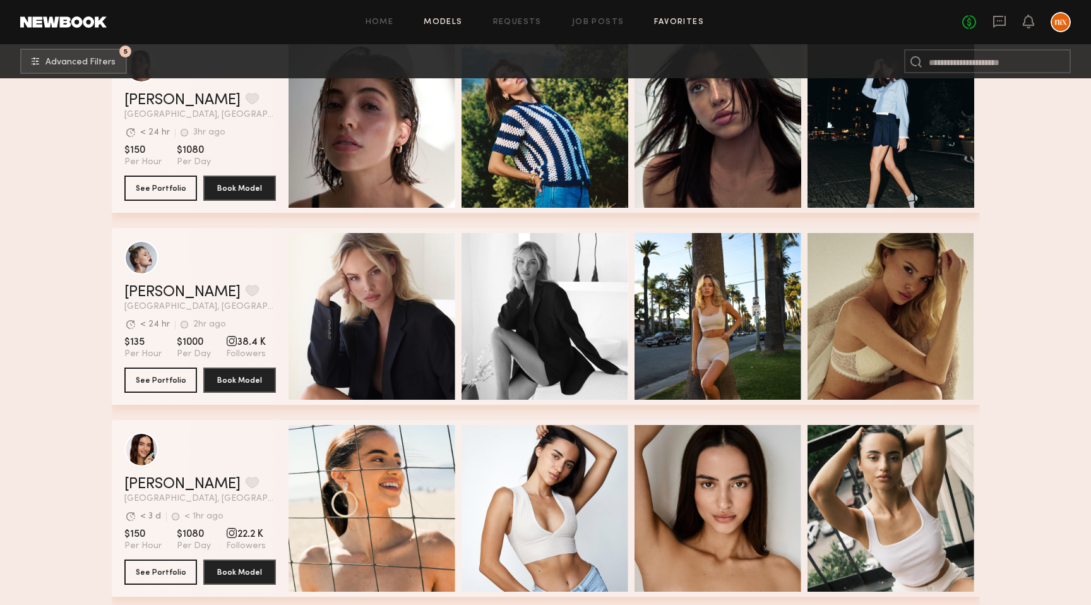
click at [659, 20] on link "Favorites" at bounding box center [679, 22] width 50 height 8
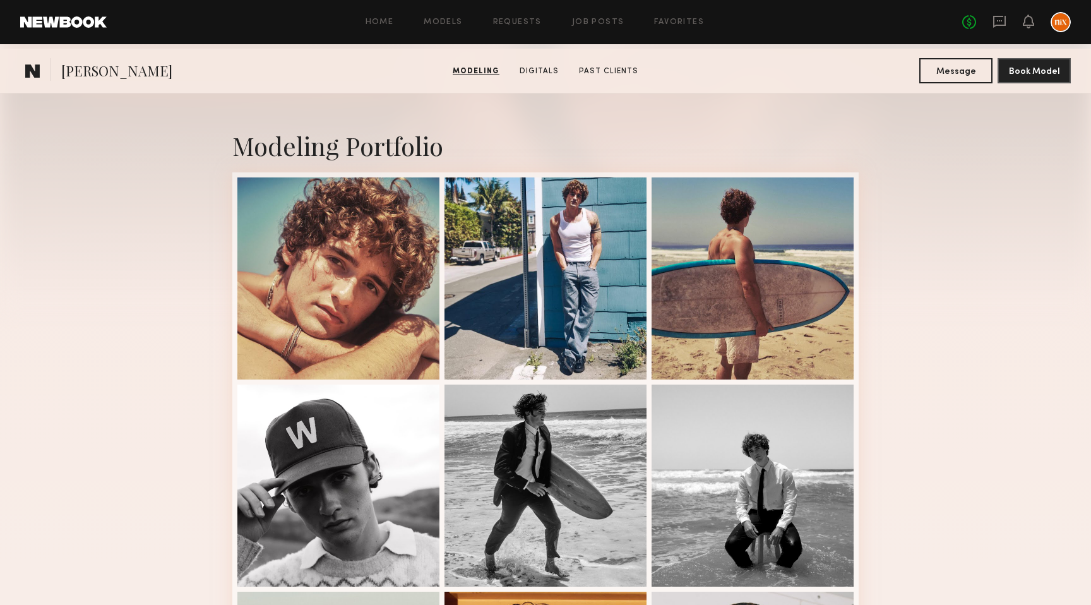
scroll to position [35, 0]
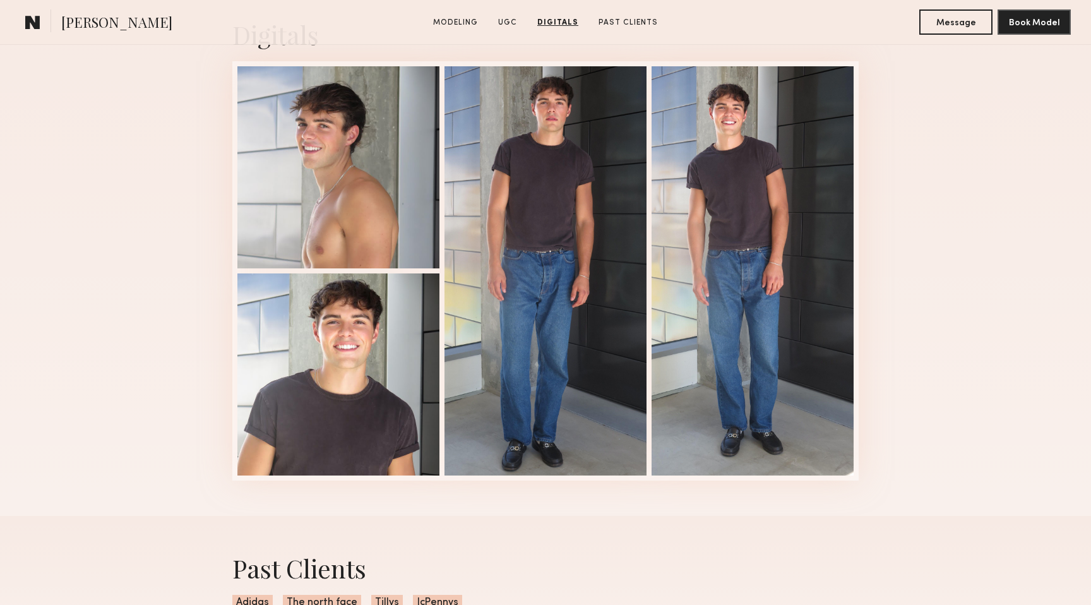
scroll to position [1840, 0]
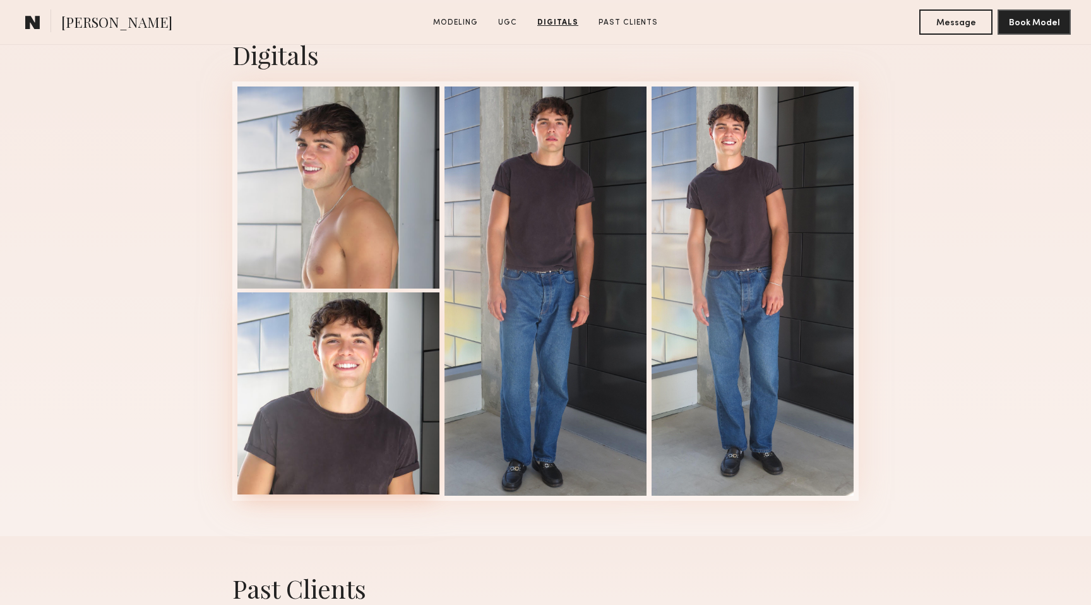
click at [328, 393] on div at bounding box center [338, 393] width 202 height 202
click at [710, 247] on div at bounding box center [753, 289] width 202 height 409
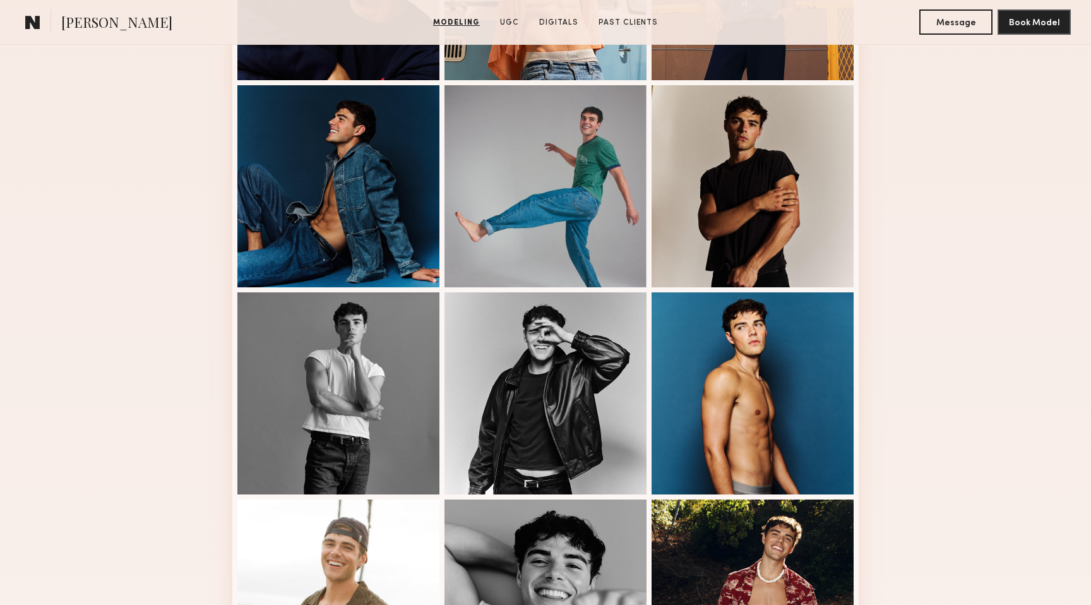
scroll to position [489, 0]
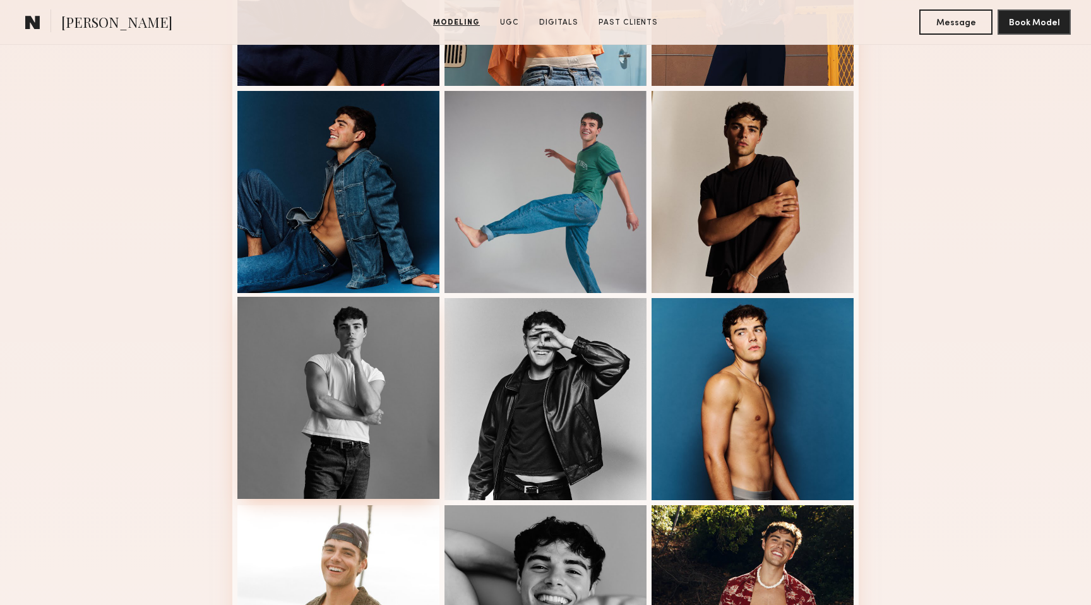
click at [403, 421] on div at bounding box center [338, 398] width 202 height 202
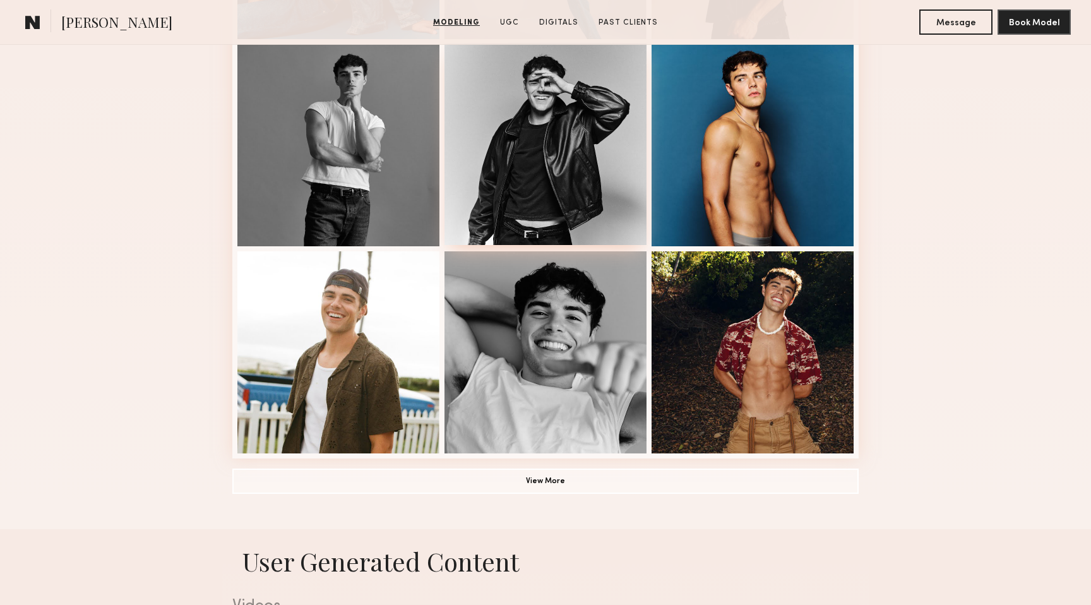
scroll to position [747, 0]
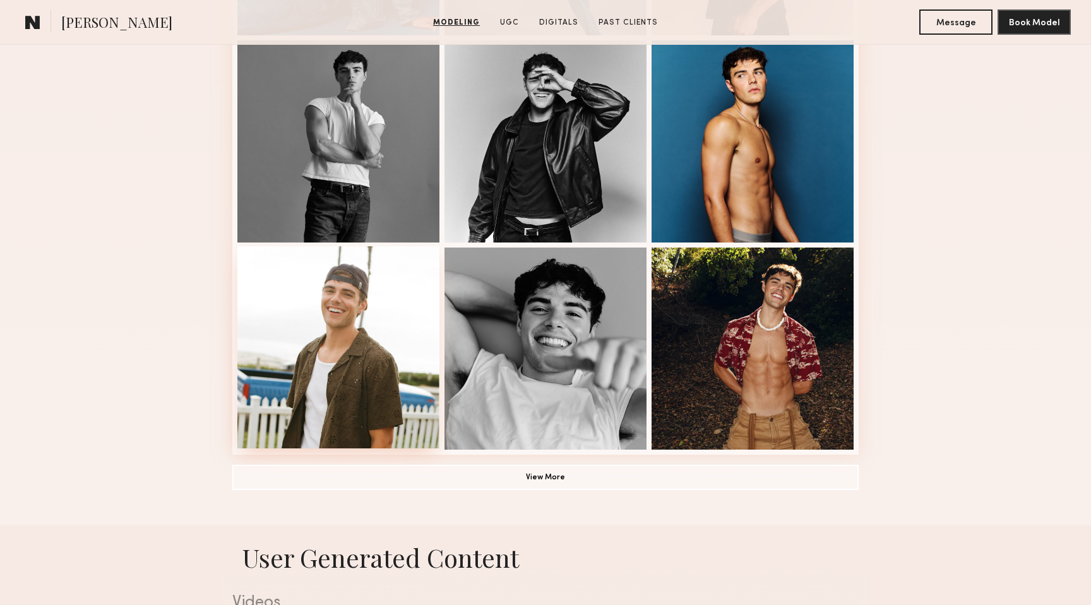
click at [369, 365] on div at bounding box center [338, 347] width 202 height 202
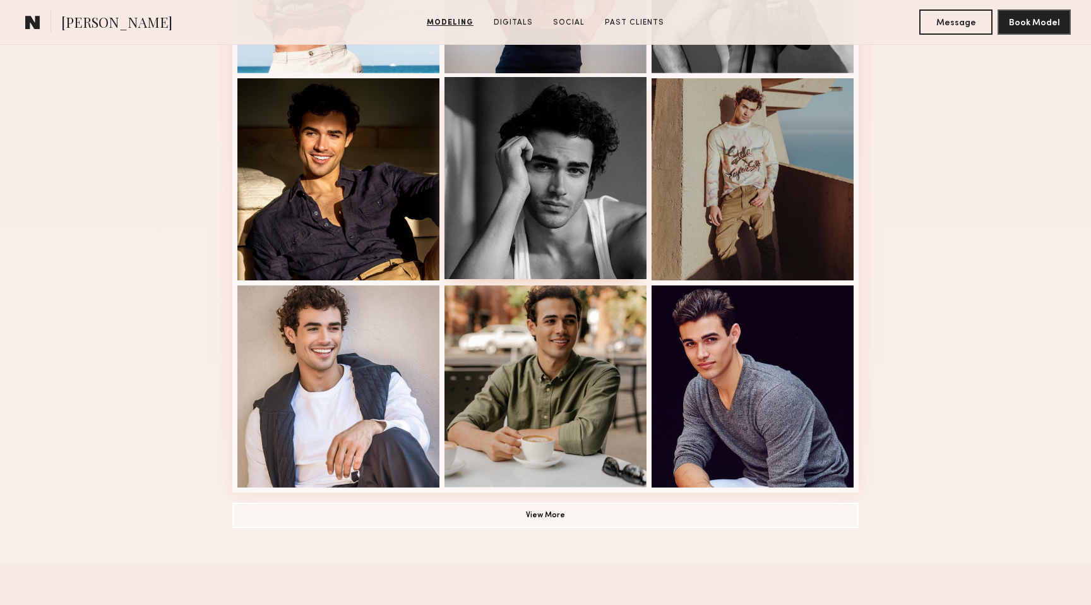
scroll to position [712, 0]
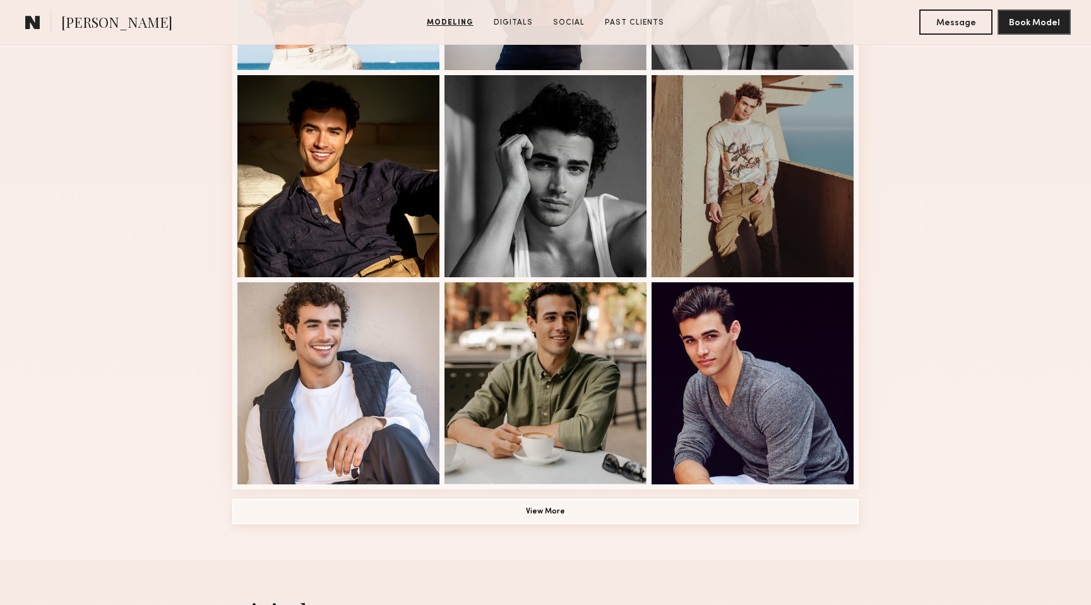
click at [517, 516] on button "View More" at bounding box center [545, 511] width 626 height 25
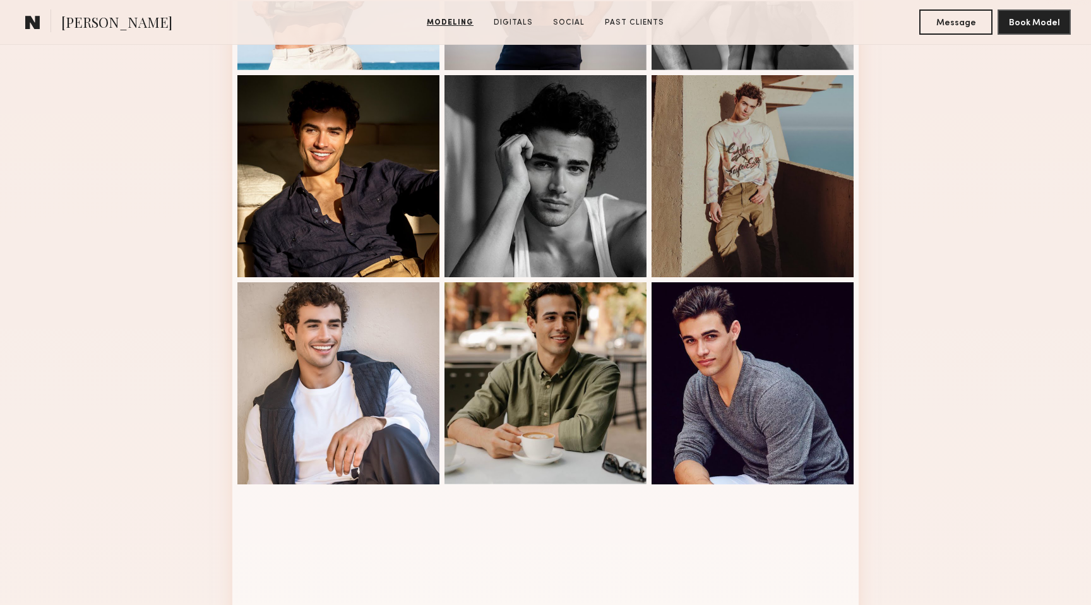
click at [527, 498] on div at bounding box center [546, 590] width 202 height 202
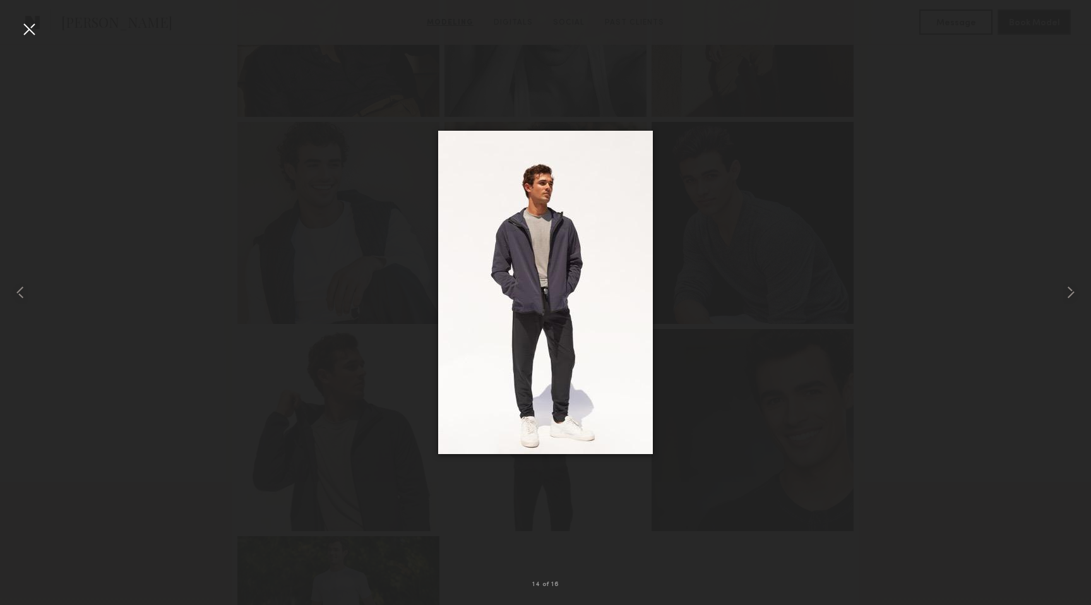
scroll to position [871, 0]
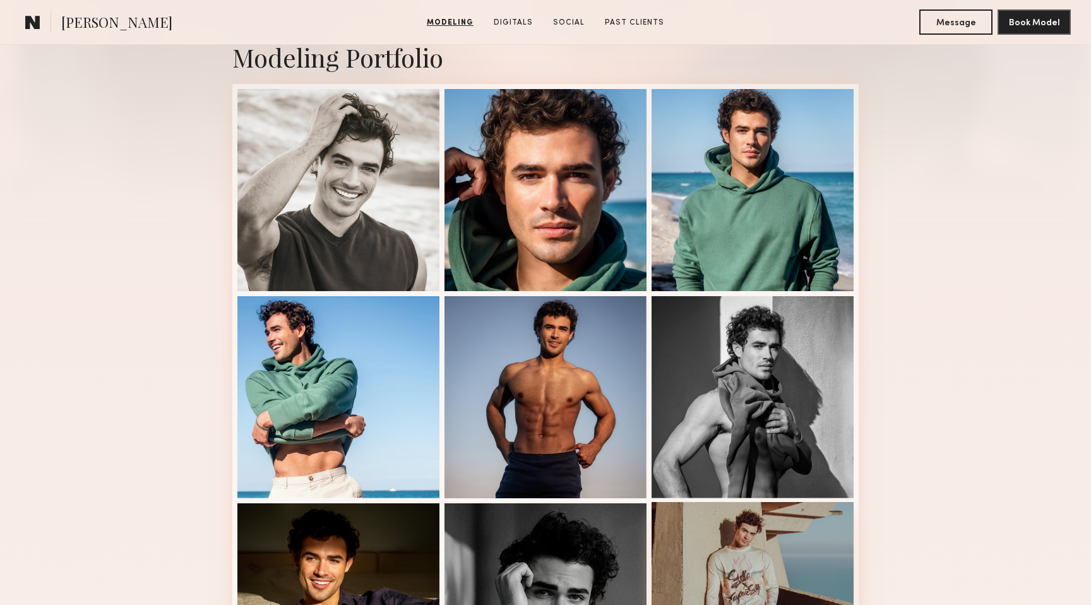
scroll to position [285, 0]
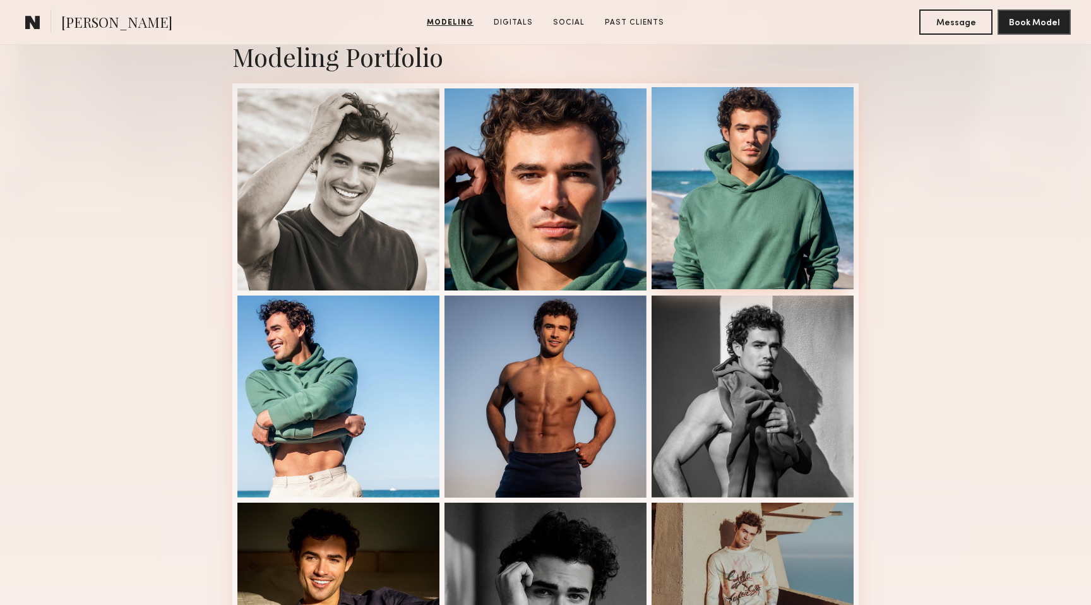
click at [835, 257] on div at bounding box center [753, 188] width 202 height 202
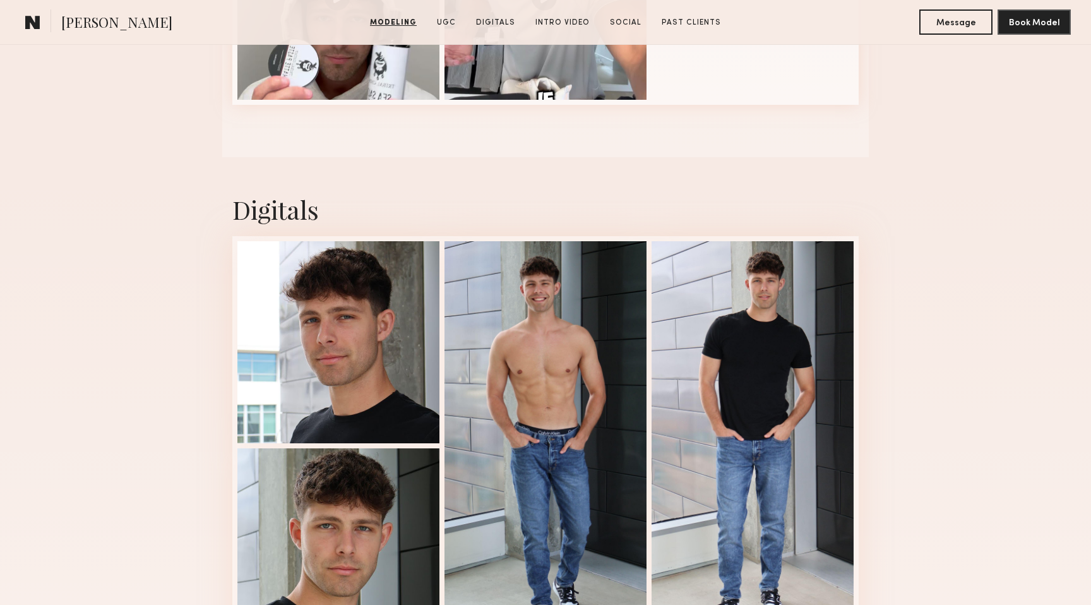
scroll to position [1567, 0]
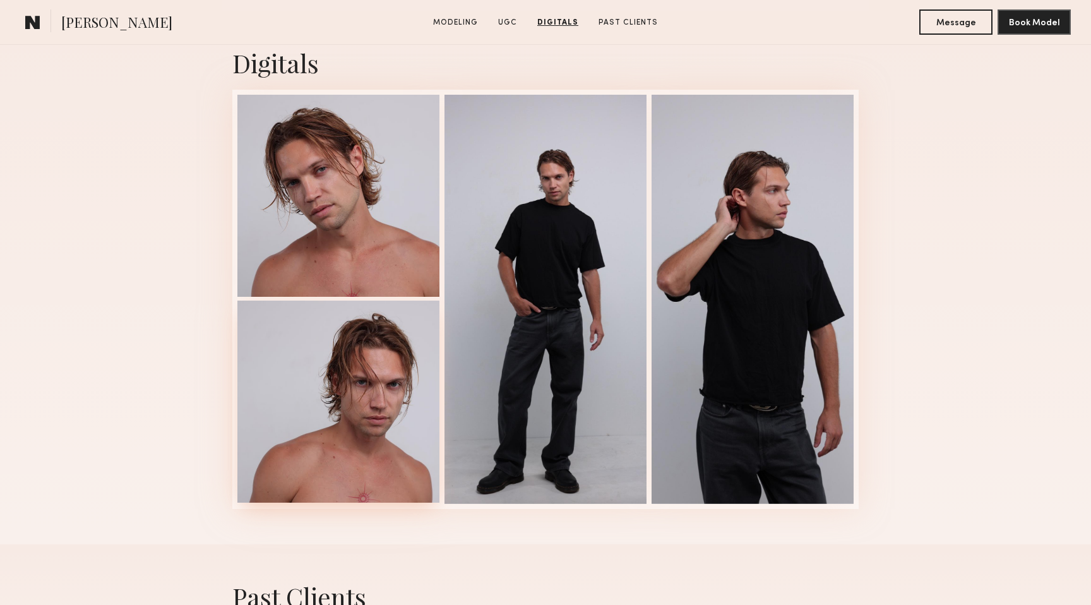
scroll to position [1619, 0]
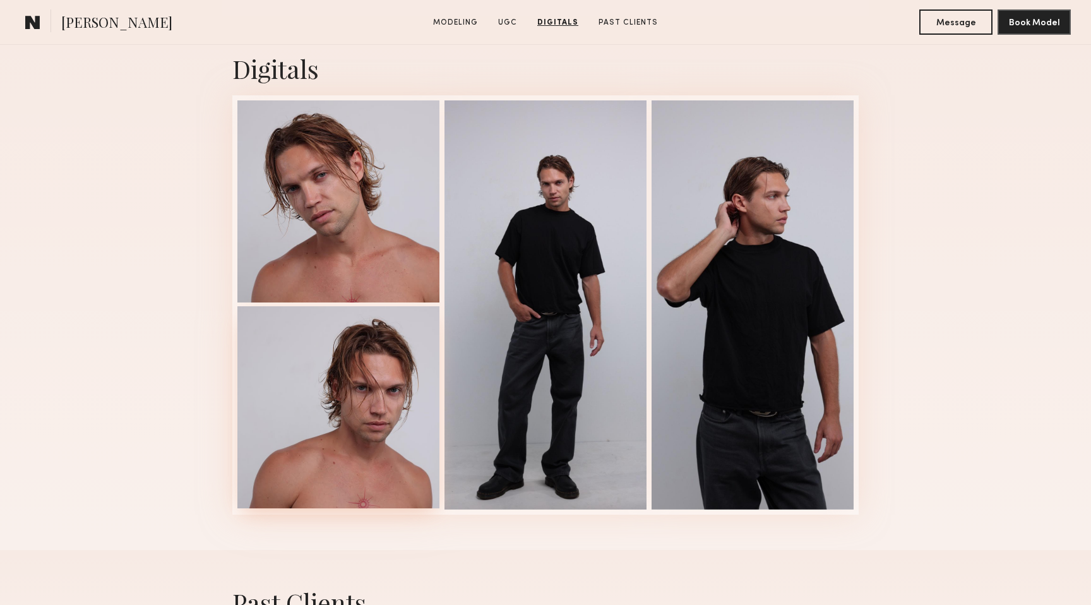
click at [329, 375] on div at bounding box center [338, 407] width 202 height 202
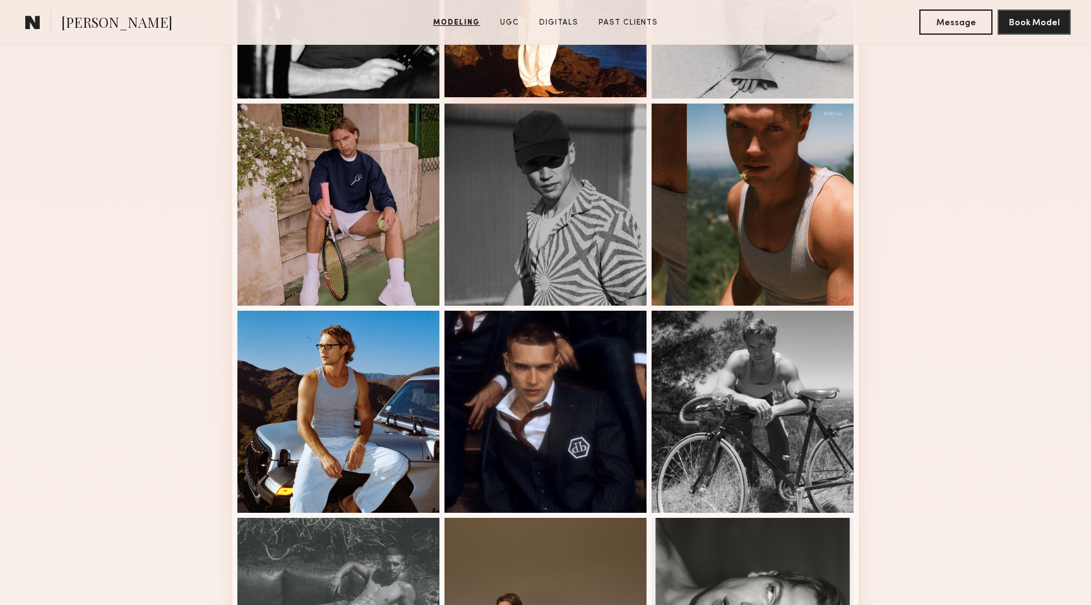
scroll to position [481, 0]
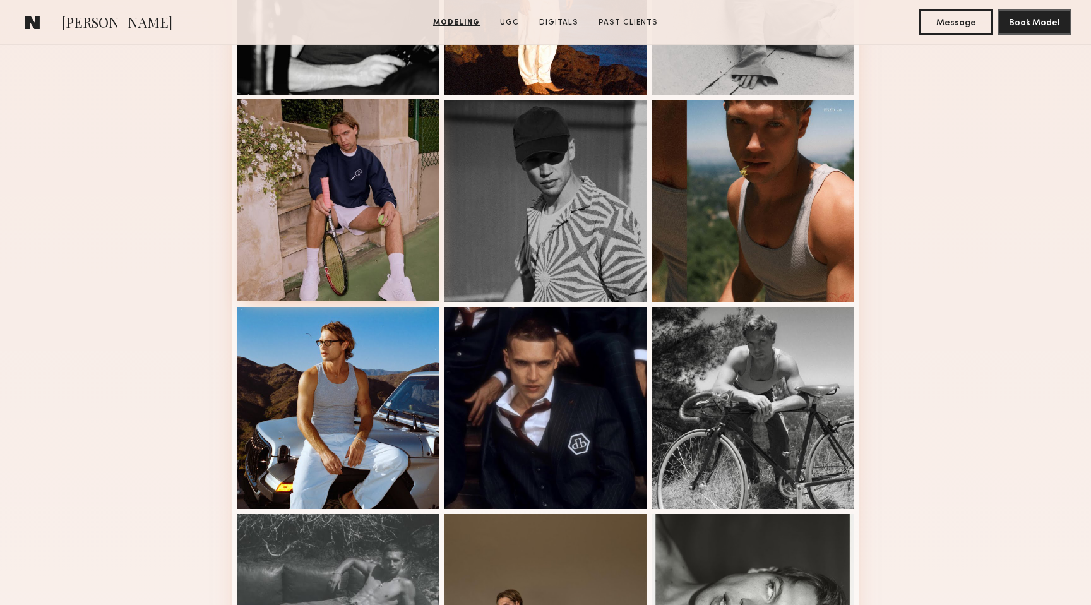
click at [353, 240] on div at bounding box center [338, 200] width 202 height 202
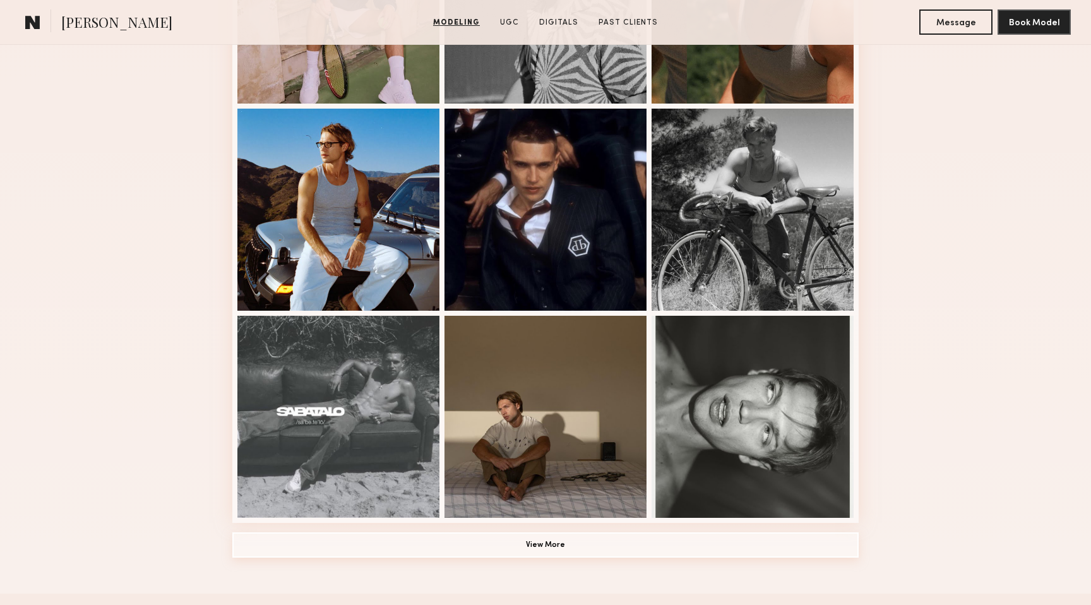
click at [585, 546] on button "View More" at bounding box center [545, 544] width 626 height 25
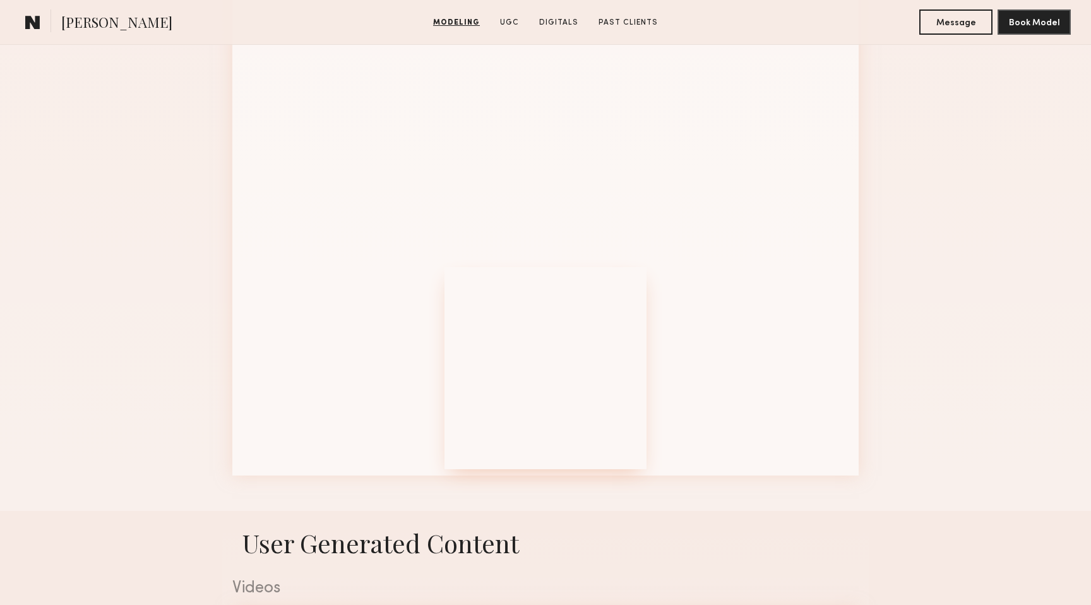
scroll to position [1365, 0]
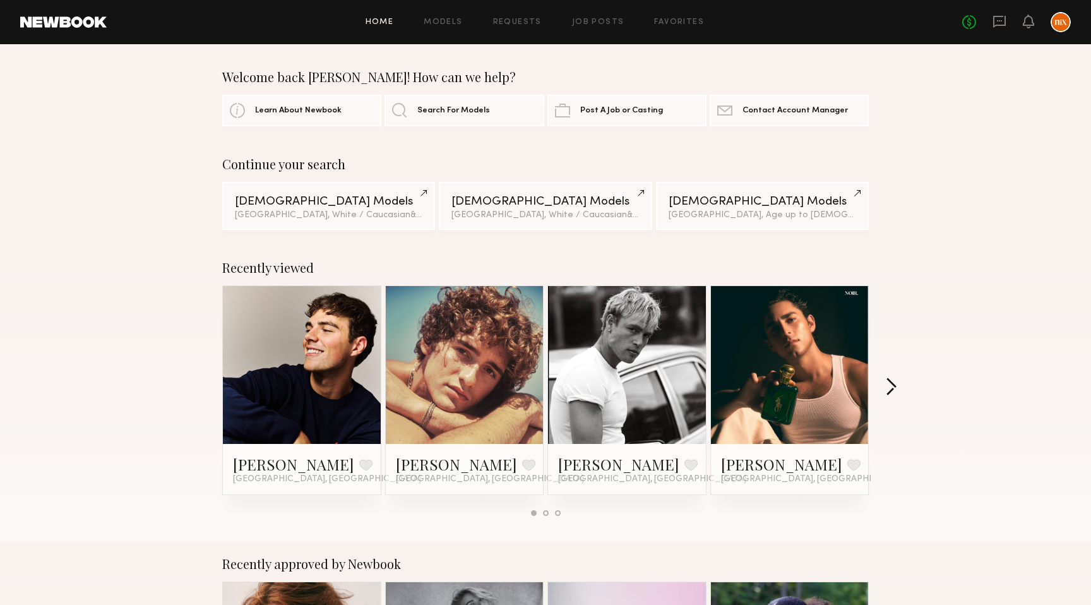
click at [894, 377] on div "Recently viewed Sterling R. Favorite Los Angeles, CA Drue F. Favorite Los Angel…" at bounding box center [545, 393] width 1091 height 296
click at [894, 387] on button "button" at bounding box center [891, 388] width 12 height 21
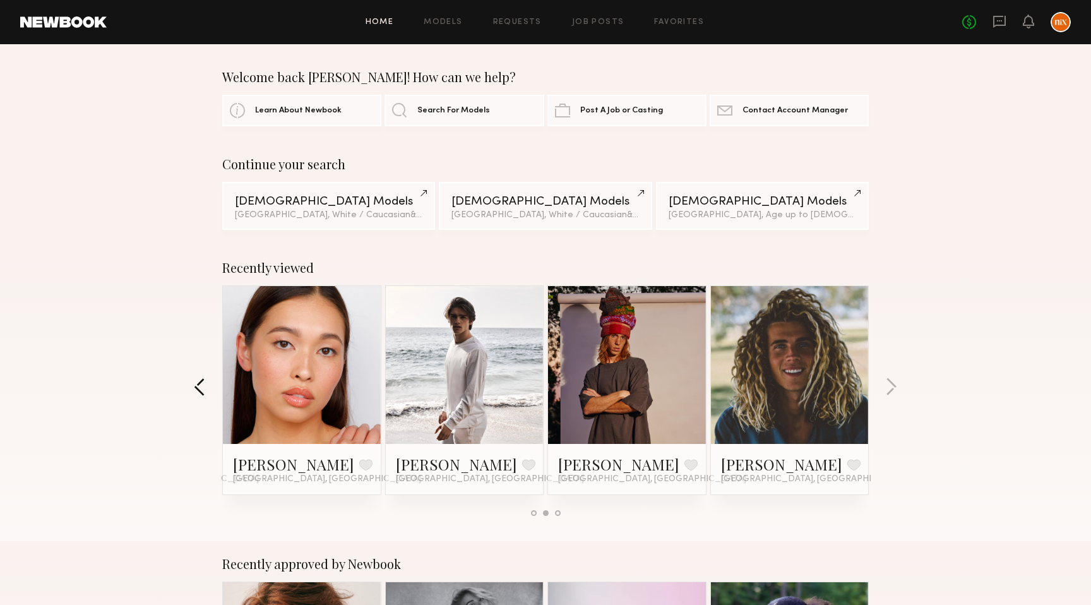
click at [198, 386] on button "button" at bounding box center [200, 388] width 12 height 21
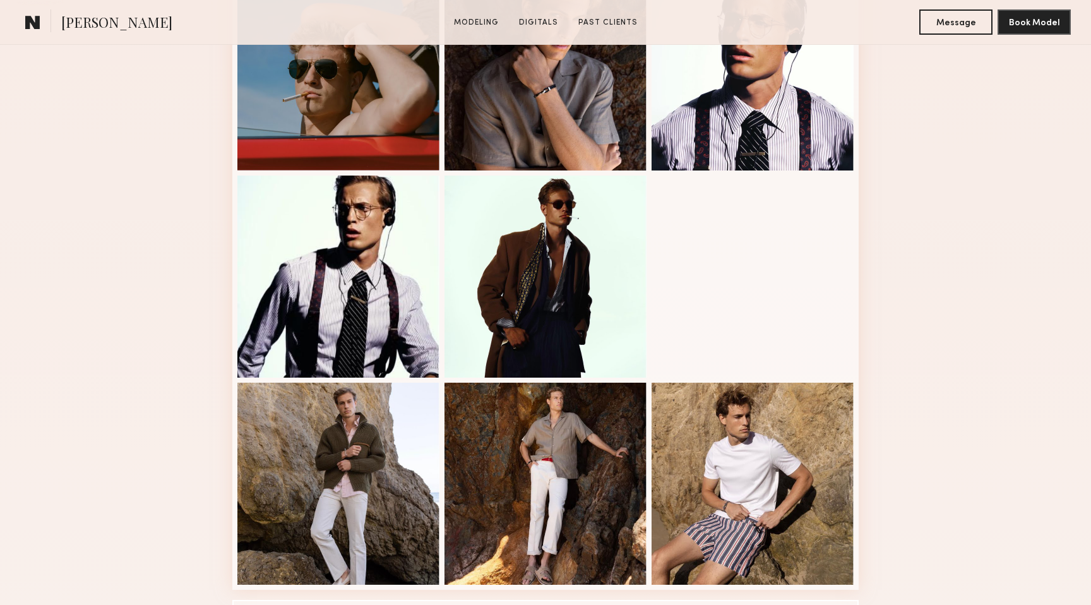
scroll to position [680, 0]
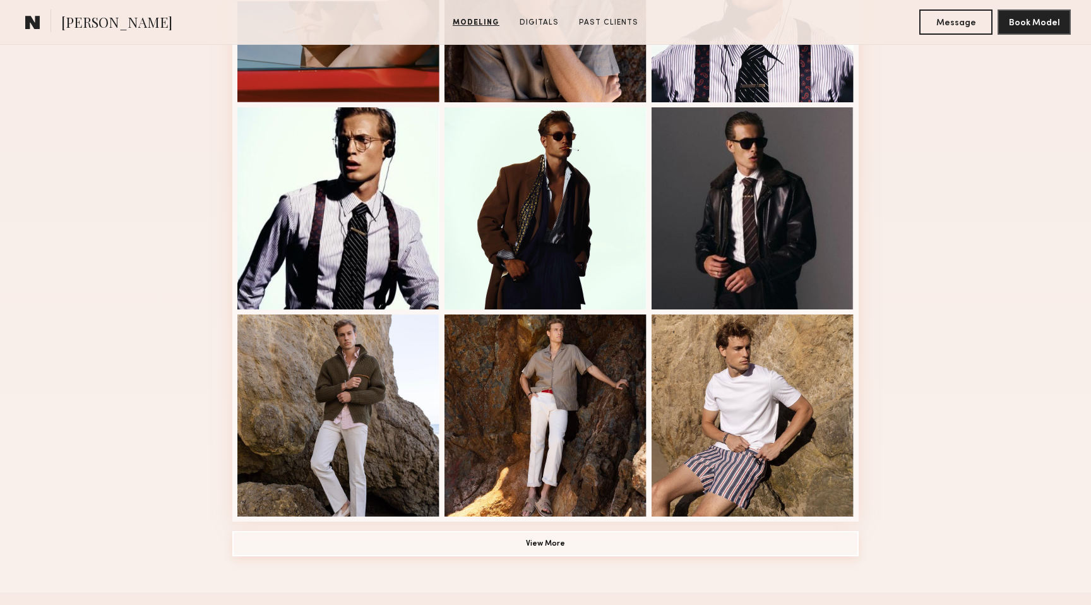
click at [548, 543] on button "View More" at bounding box center [545, 543] width 626 height 25
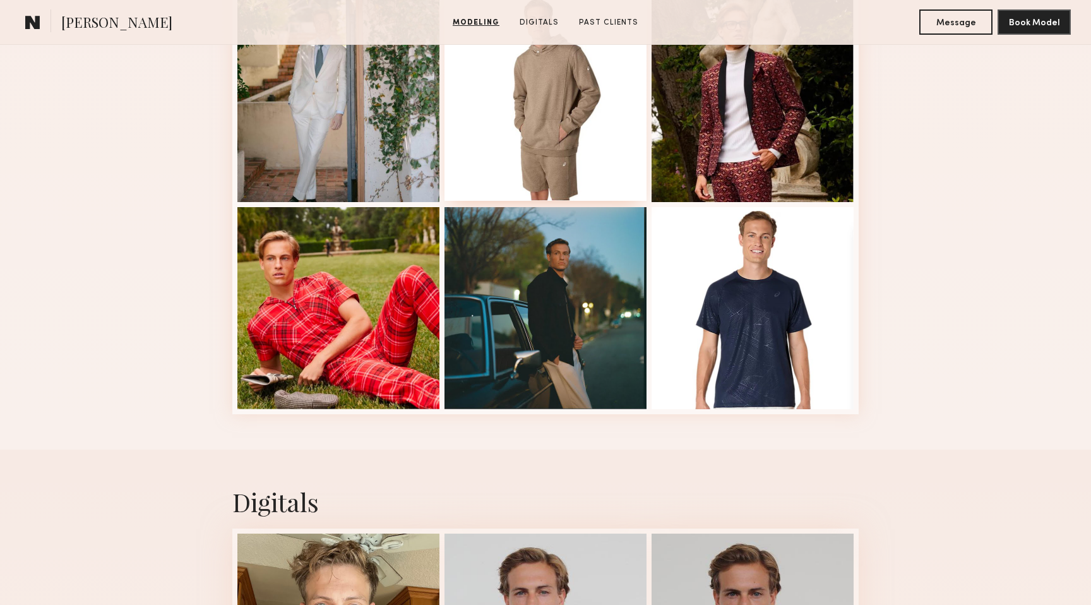
scroll to position [1228, 0]
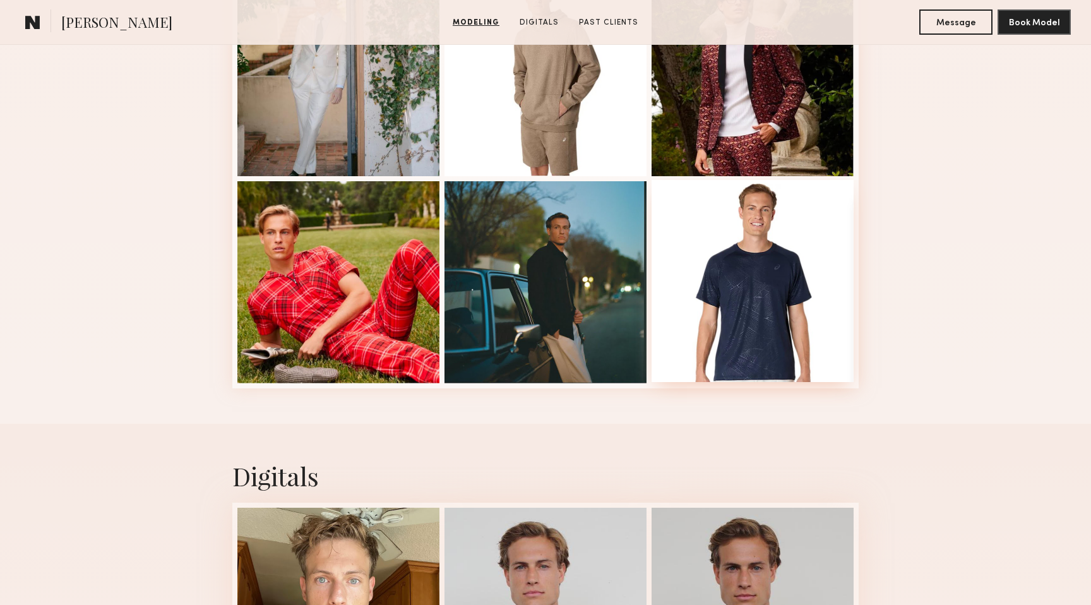
click at [748, 267] on div at bounding box center [753, 281] width 202 height 202
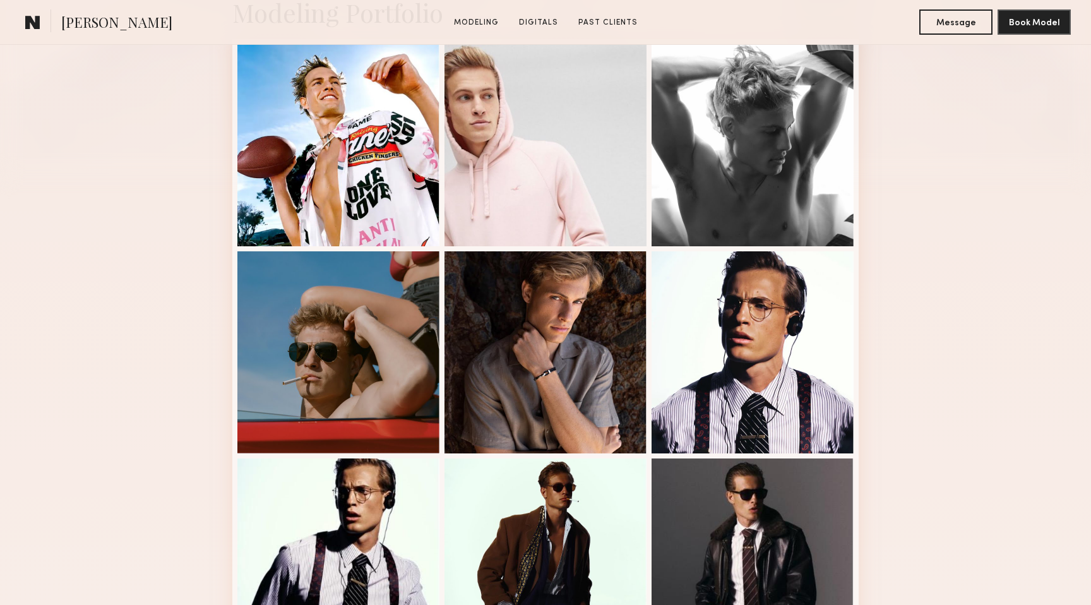
scroll to position [341, 0]
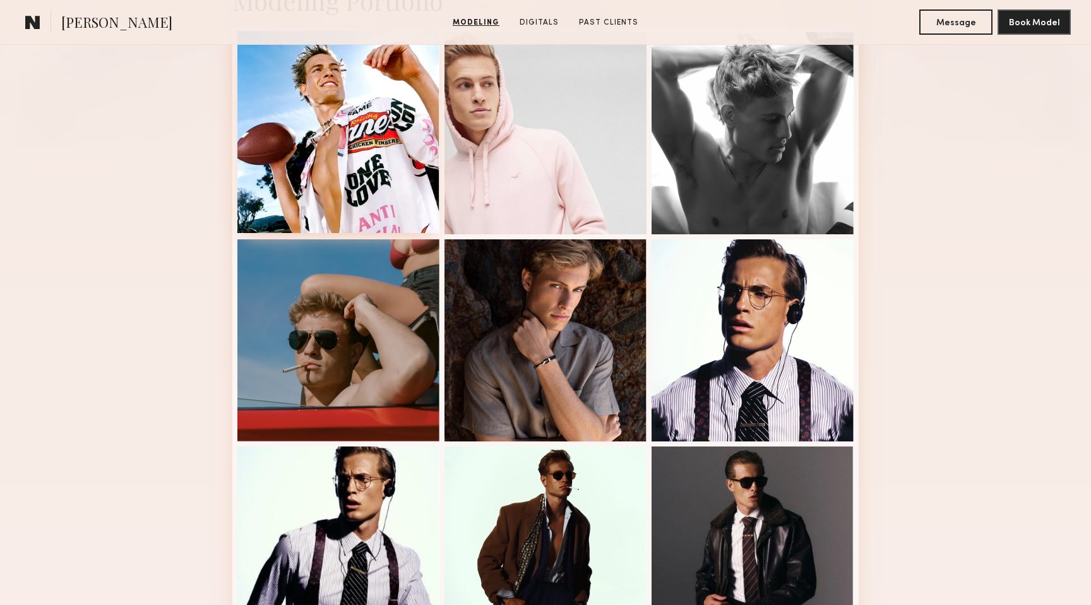
click at [397, 160] on div at bounding box center [338, 132] width 202 height 202
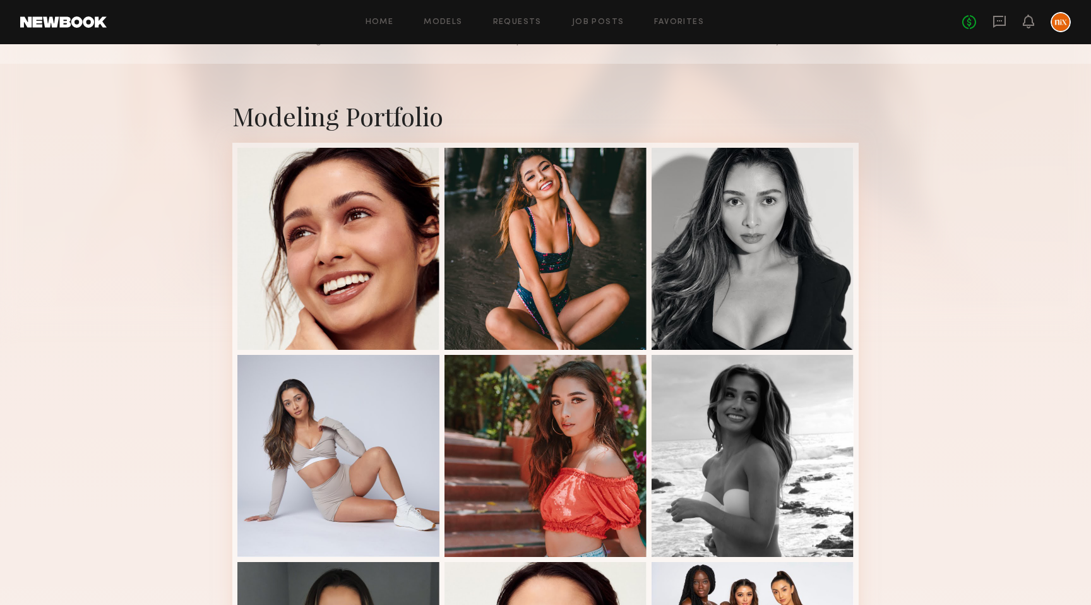
scroll to position [181, 0]
click at [131, 313] on div "Modeling Portfolio" at bounding box center [545, 537] width 1091 height 948
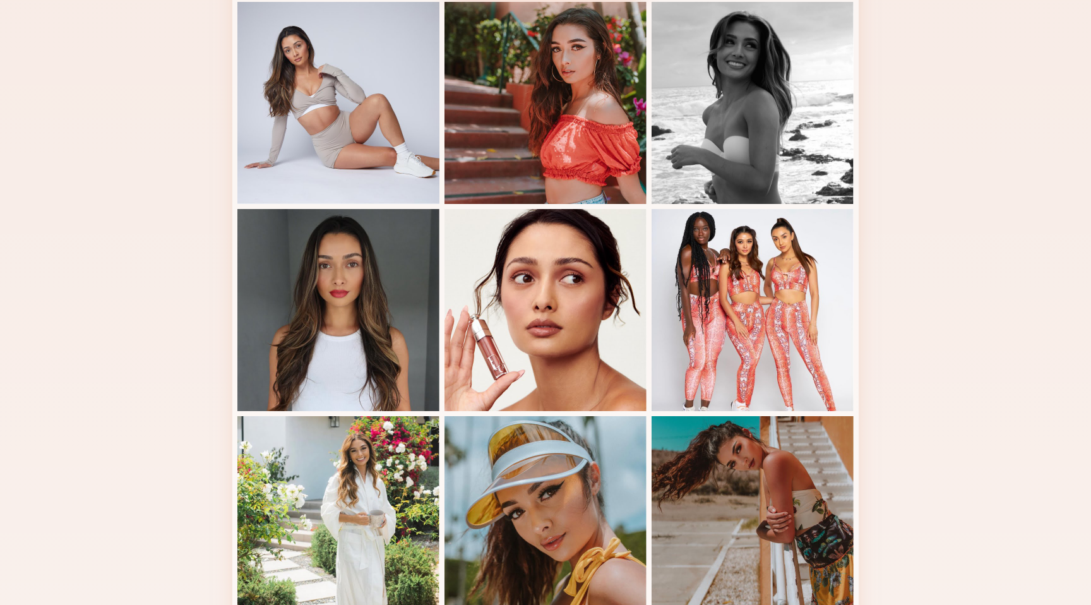
scroll to position [523, 0]
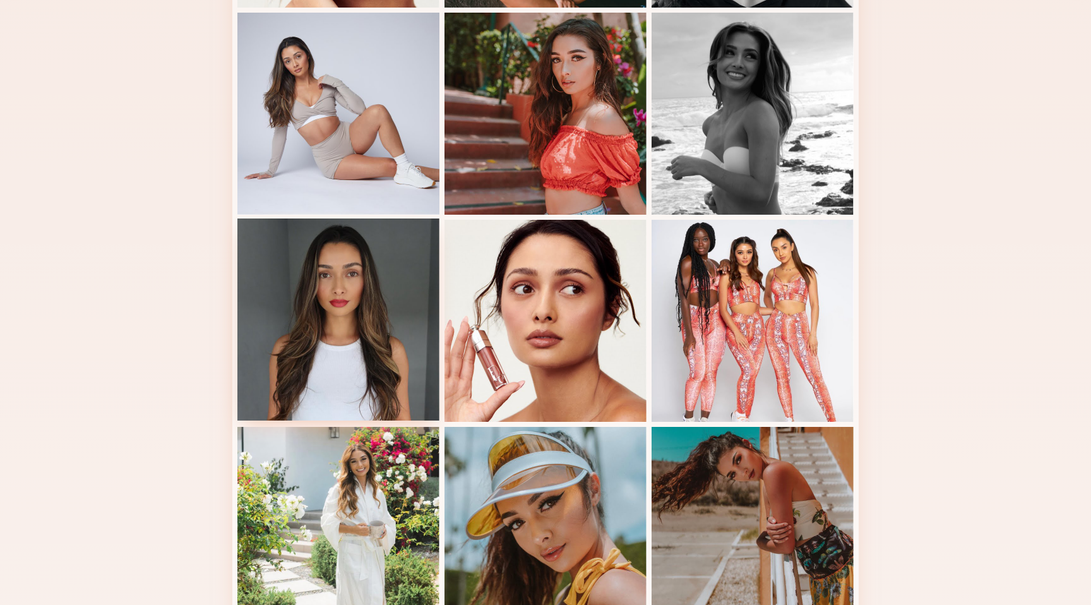
click at [344, 364] on div at bounding box center [338, 319] width 202 height 202
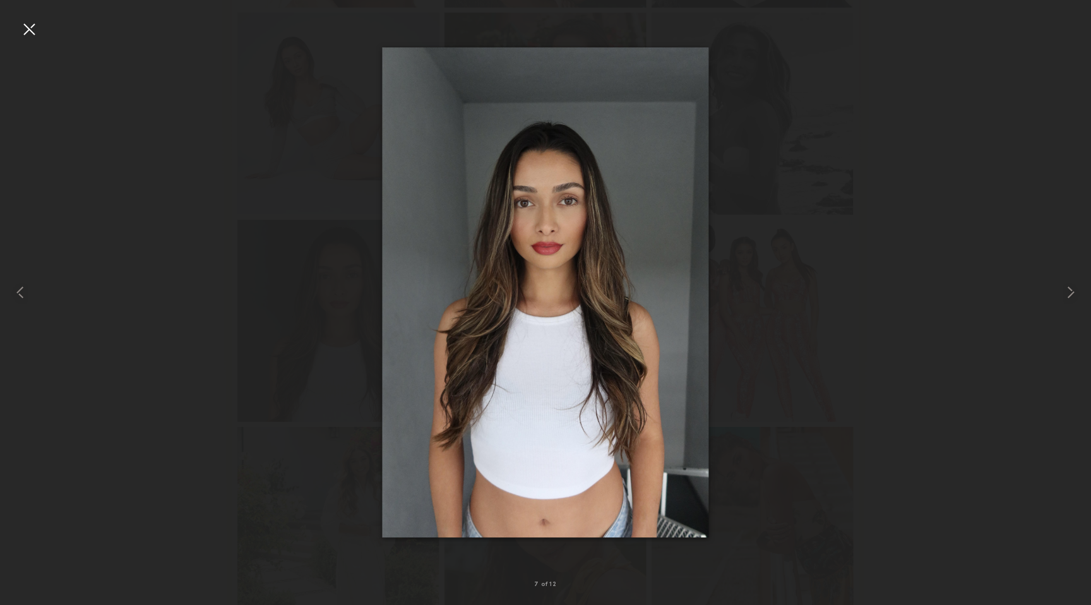
click at [28, 21] on div at bounding box center [29, 29] width 20 height 20
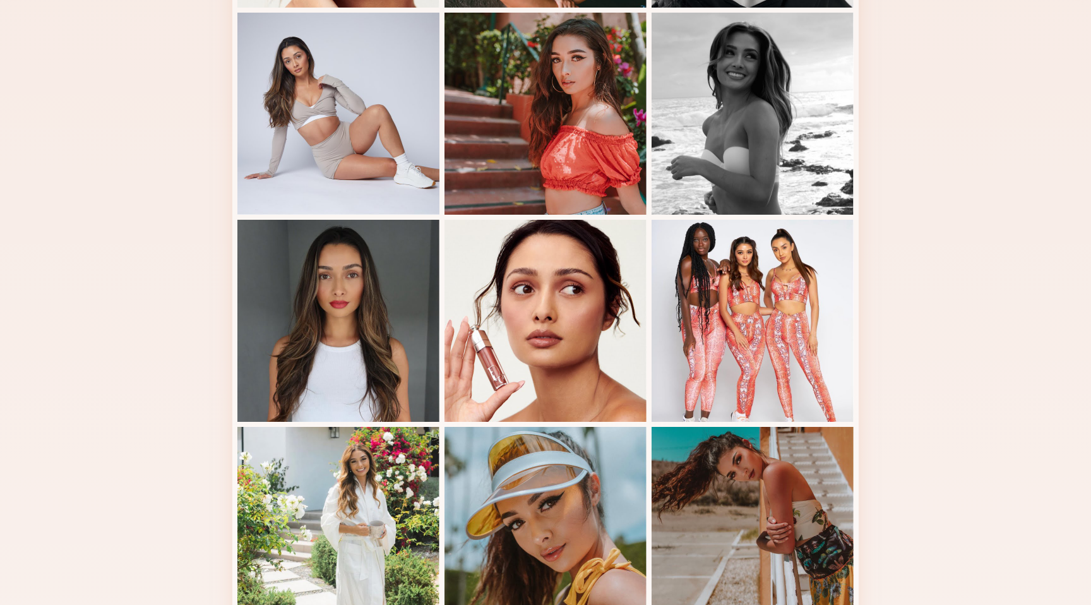
scroll to position [0, 0]
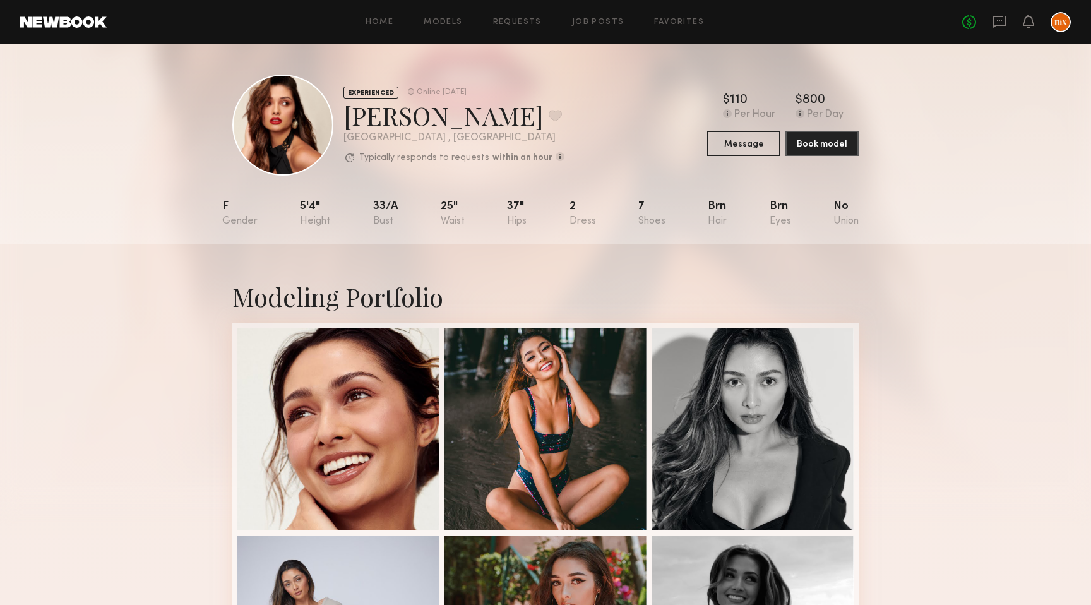
click at [76, 9] on header "Home Models Requests Job Posts Favorites Sign Out No fees up to $5,000" at bounding box center [545, 22] width 1091 height 44
click at [75, 22] on link at bounding box center [63, 21] width 87 height 11
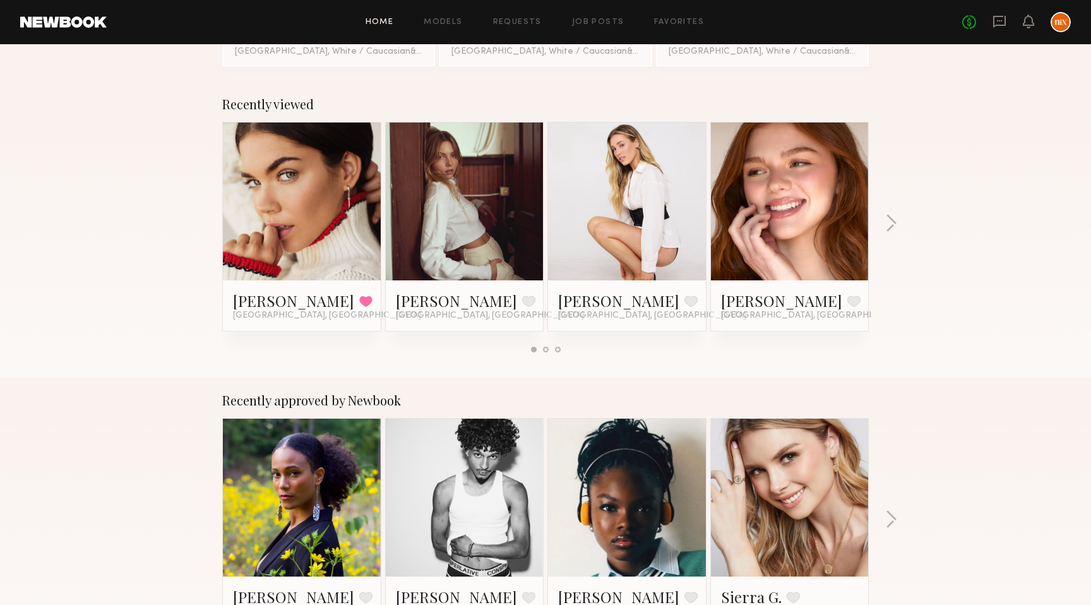
scroll to position [164, 0]
click at [889, 227] on button "button" at bounding box center [891, 223] width 12 height 21
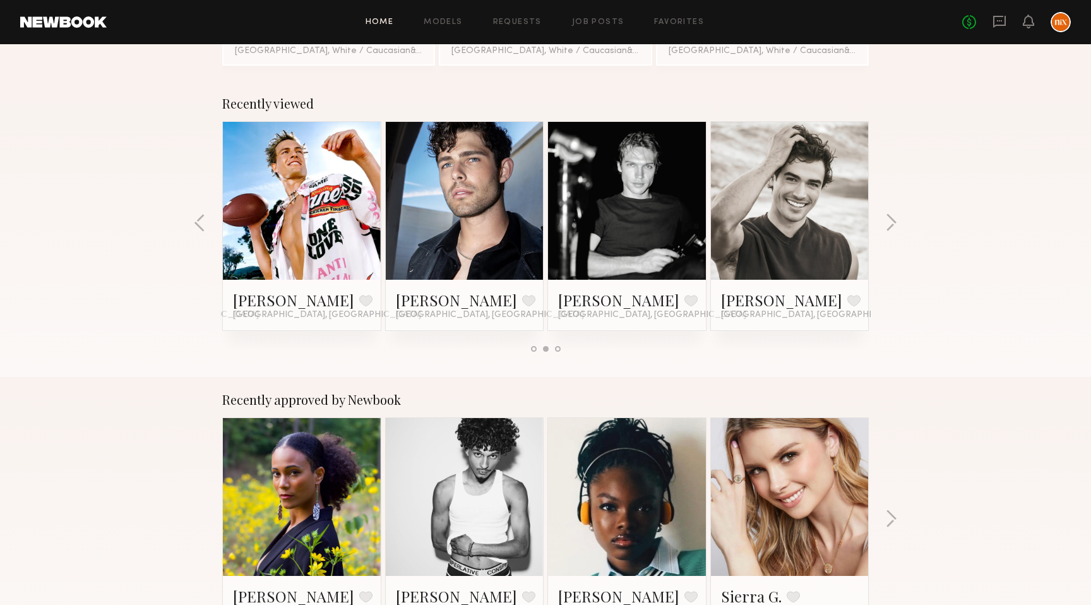
click at [193, 219] on div "Recently viewed Aarika W. Favorited Los Angeles, CA Ellie G. Favorite Los Angel…" at bounding box center [545, 229] width 1091 height 296
click at [195, 217] on button "button" at bounding box center [200, 223] width 12 height 21
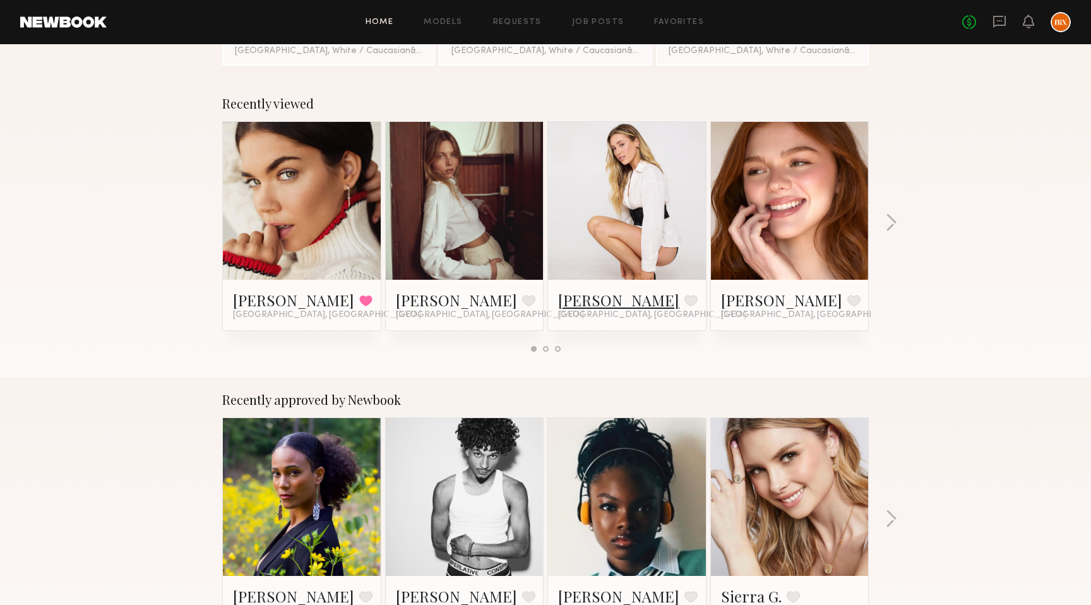
click at [607, 304] on link "[PERSON_NAME]" at bounding box center [618, 300] width 121 height 20
click at [896, 212] on div "Recently viewed Aarika W. Favorited Los Angeles, CA Ellie G. Favorite Los Angel…" at bounding box center [545, 229] width 1091 height 296
click at [888, 217] on button "button" at bounding box center [891, 223] width 12 height 21
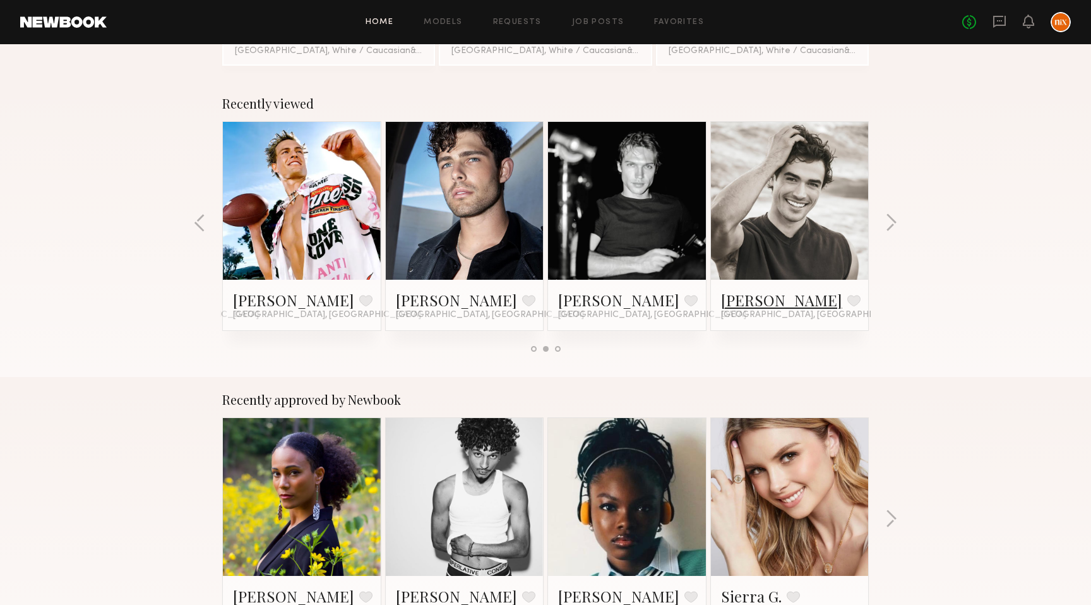
click at [748, 297] on link "Chase H." at bounding box center [781, 300] width 121 height 20
click at [272, 301] on link "Ryan B." at bounding box center [293, 300] width 121 height 20
click at [892, 226] on button "button" at bounding box center [891, 223] width 12 height 21
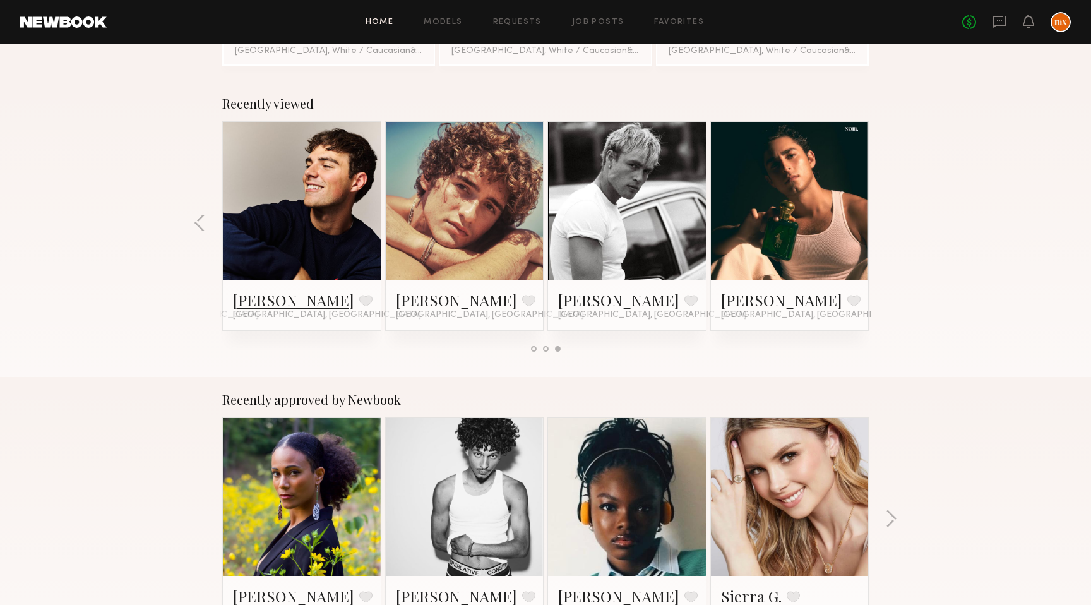
click at [263, 303] on link "Sterling R." at bounding box center [293, 300] width 121 height 20
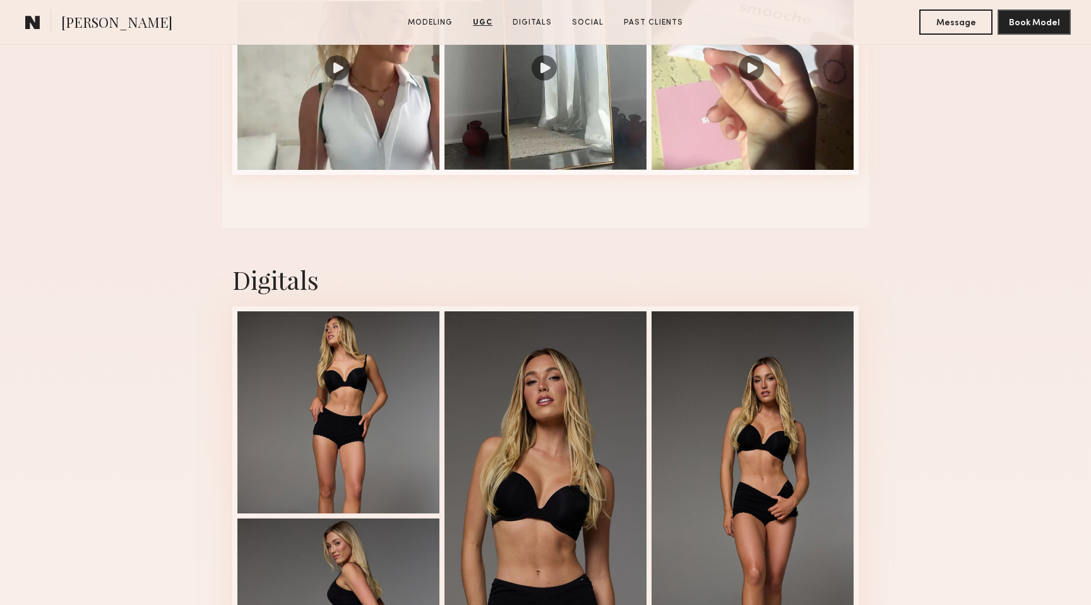
scroll to position [1646, 0]
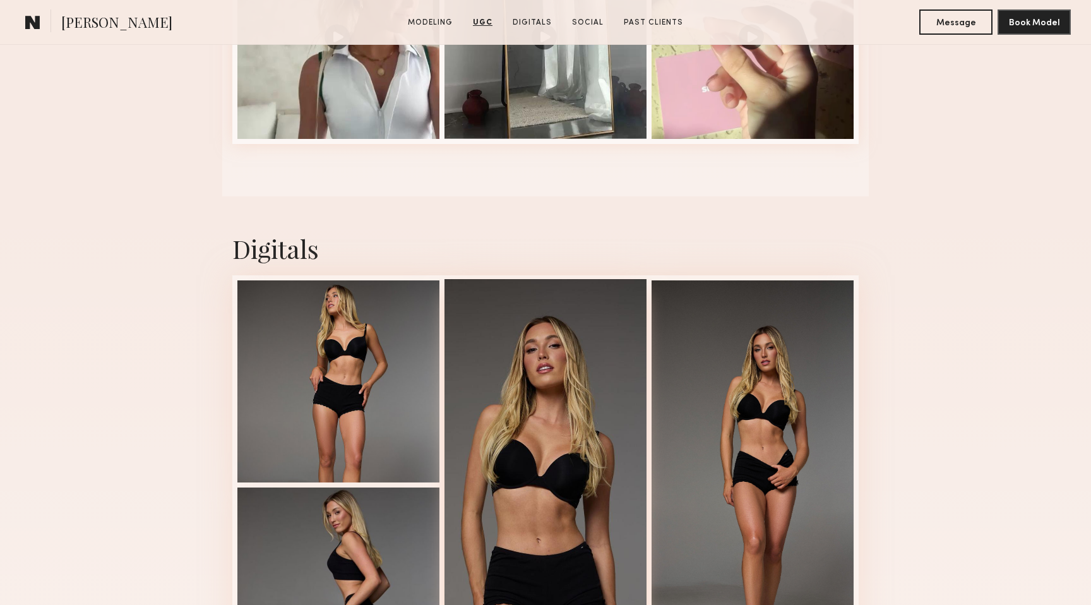
click at [528, 424] on div at bounding box center [546, 483] width 202 height 409
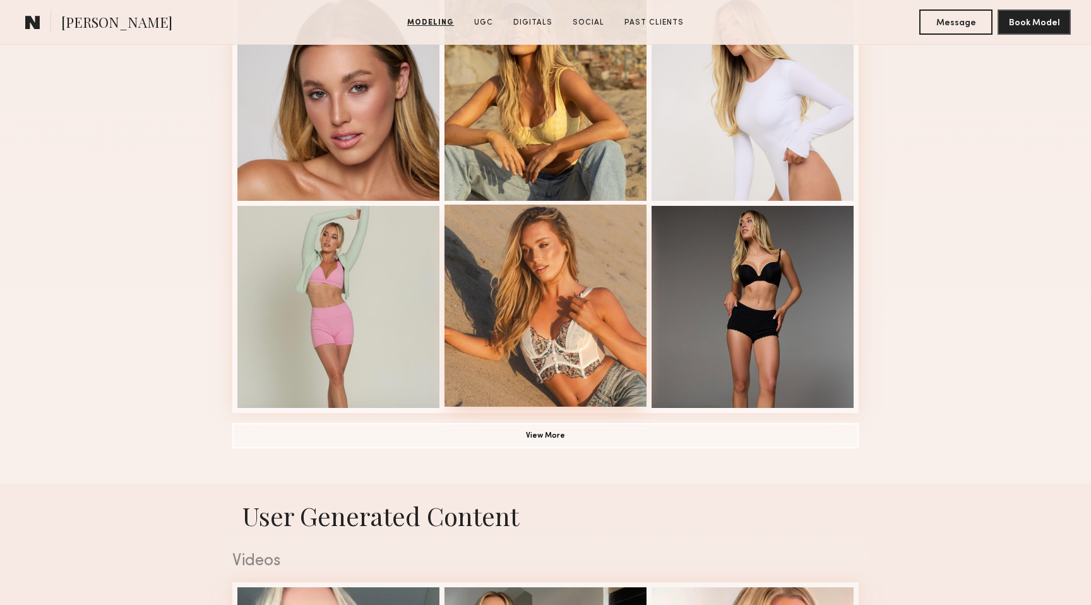
scroll to position [792, 0]
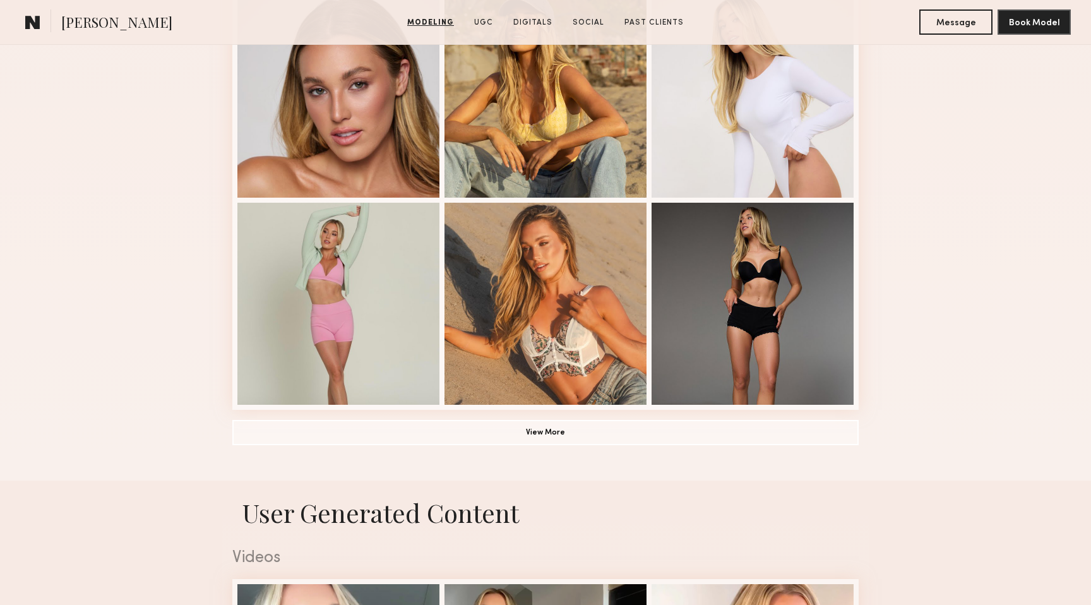
click at [562, 426] on button "View More" at bounding box center [545, 431] width 626 height 25
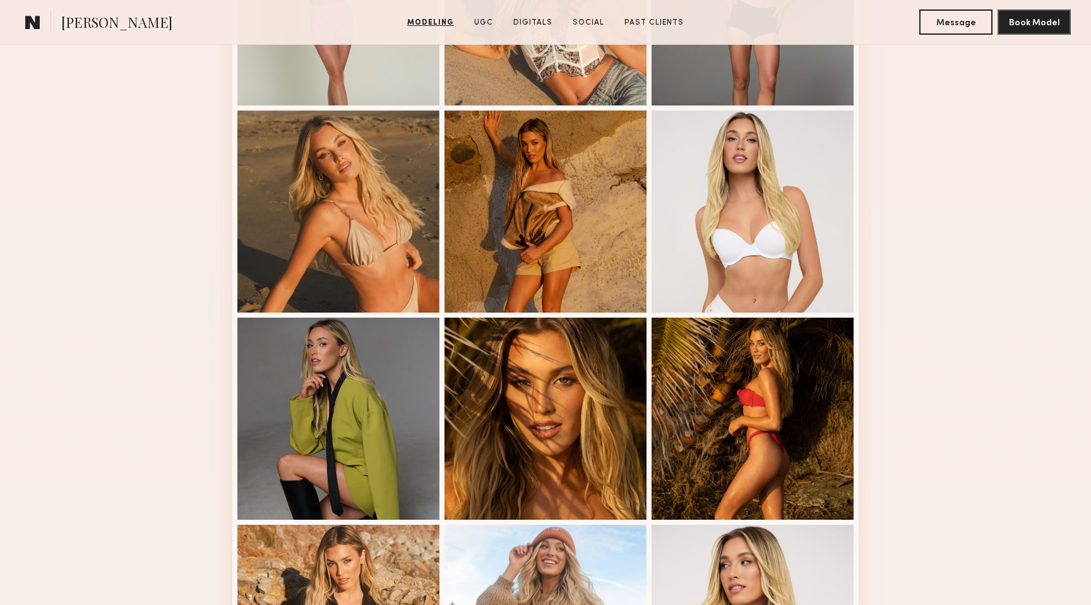
scroll to position [1097, 0]
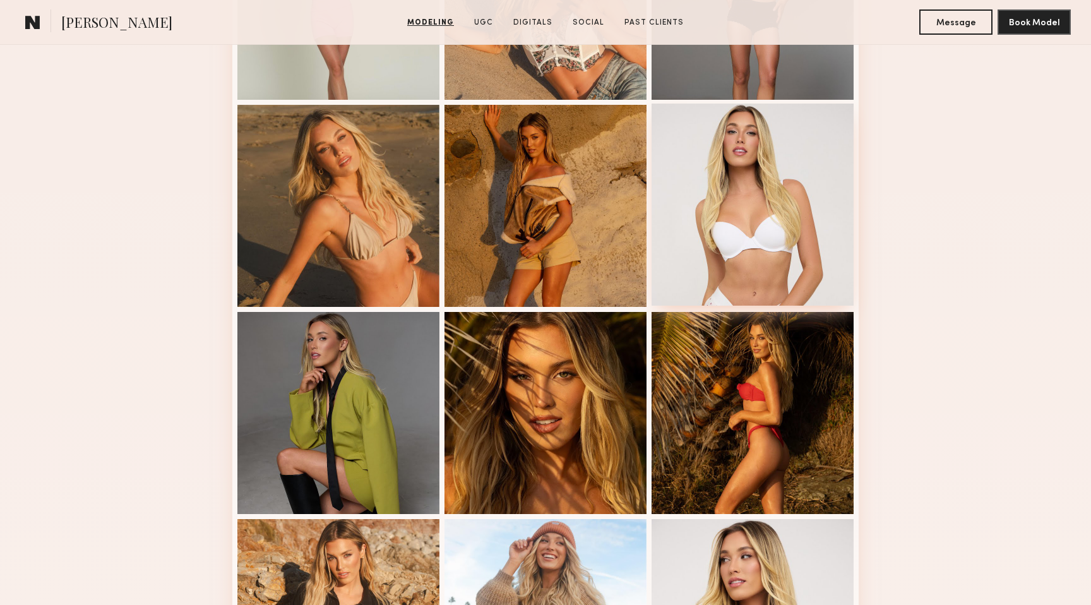
click at [804, 249] on div at bounding box center [753, 205] width 202 height 202
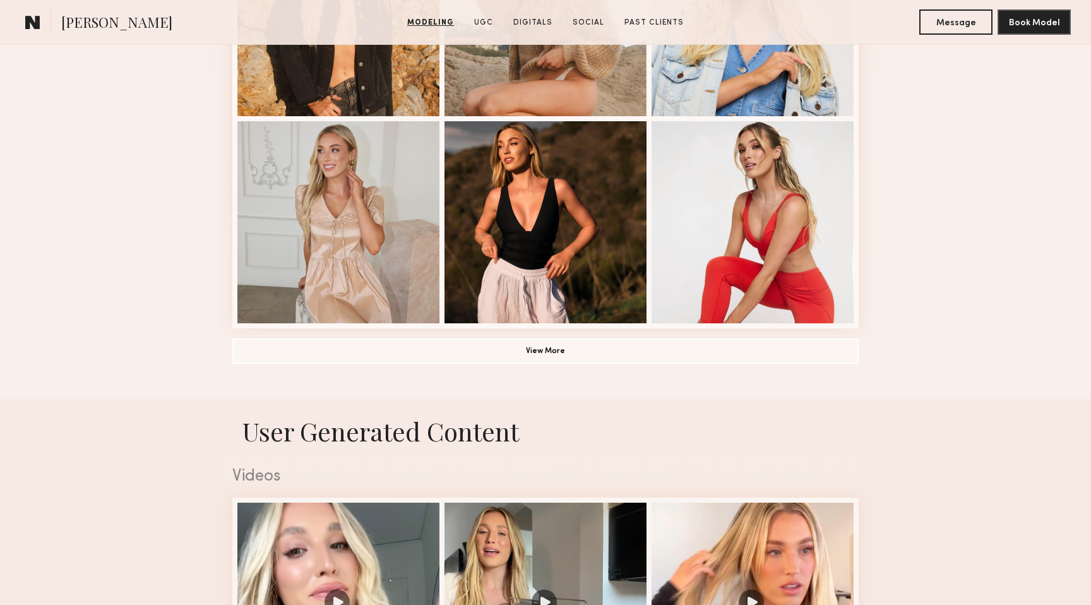
scroll to position [1697, 0]
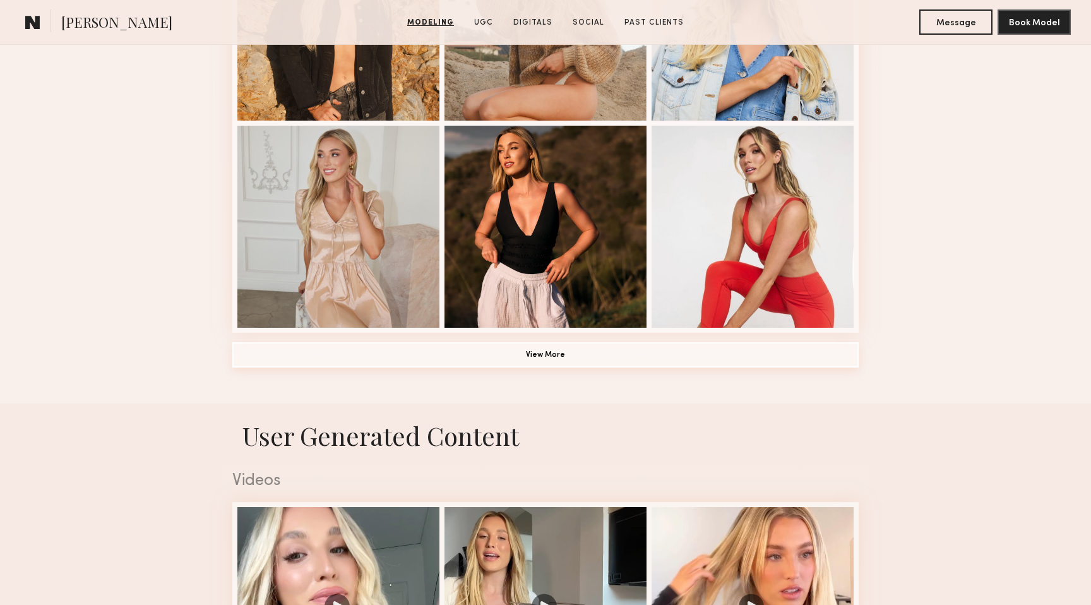
click at [725, 354] on button "View More" at bounding box center [545, 354] width 626 height 25
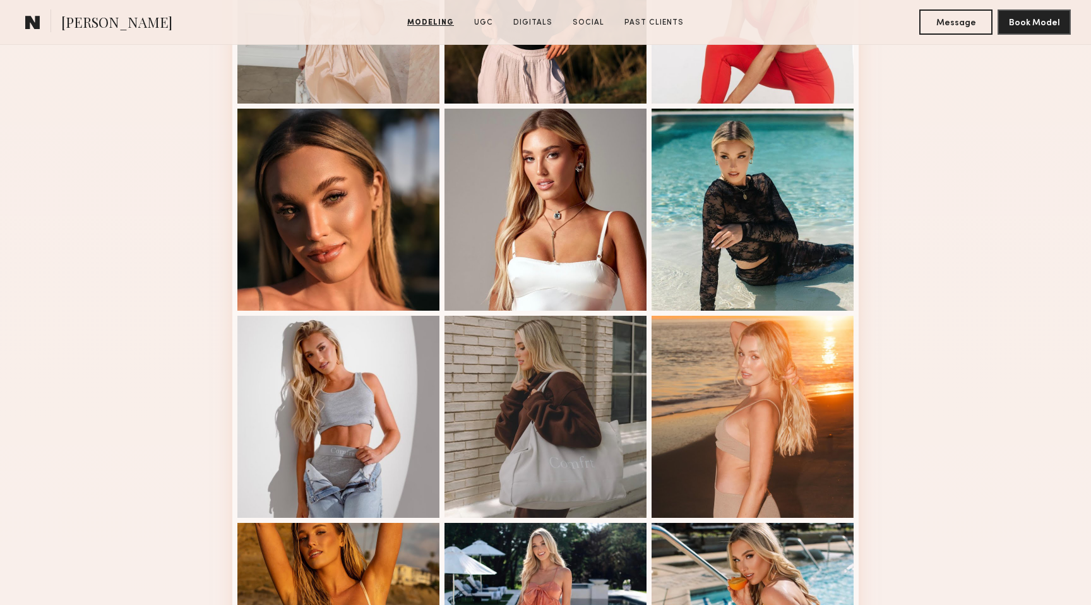
scroll to position [1928, 0]
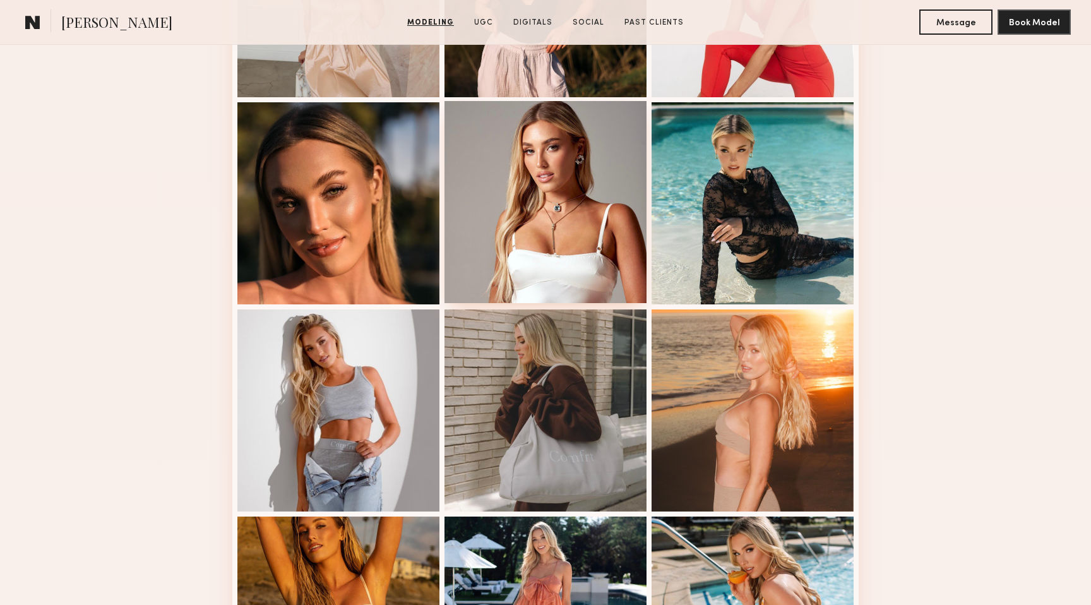
click at [565, 220] on div at bounding box center [546, 202] width 202 height 202
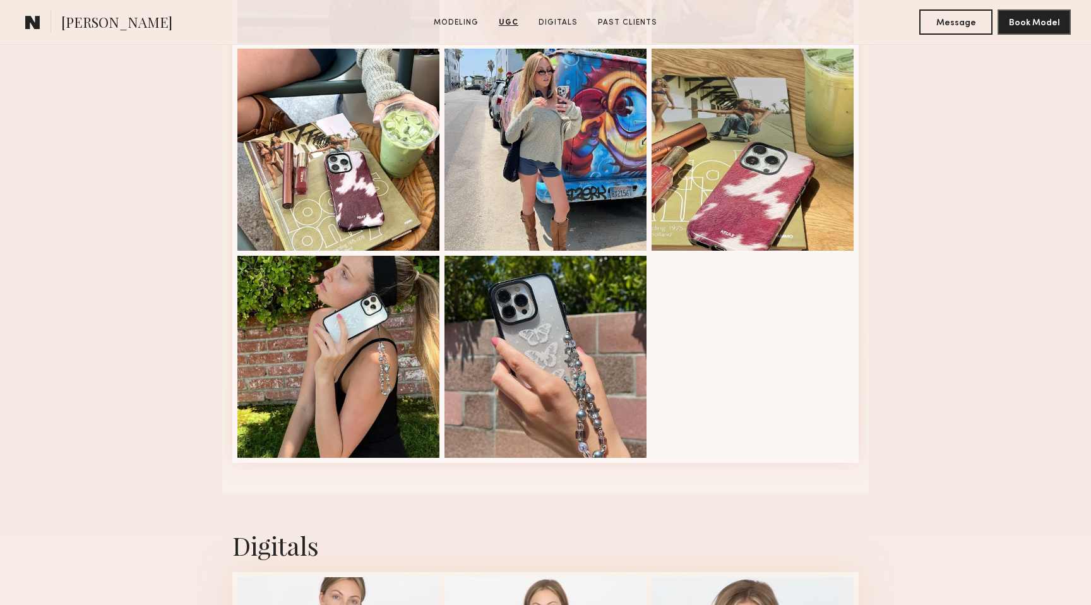
scroll to position [2559, 0]
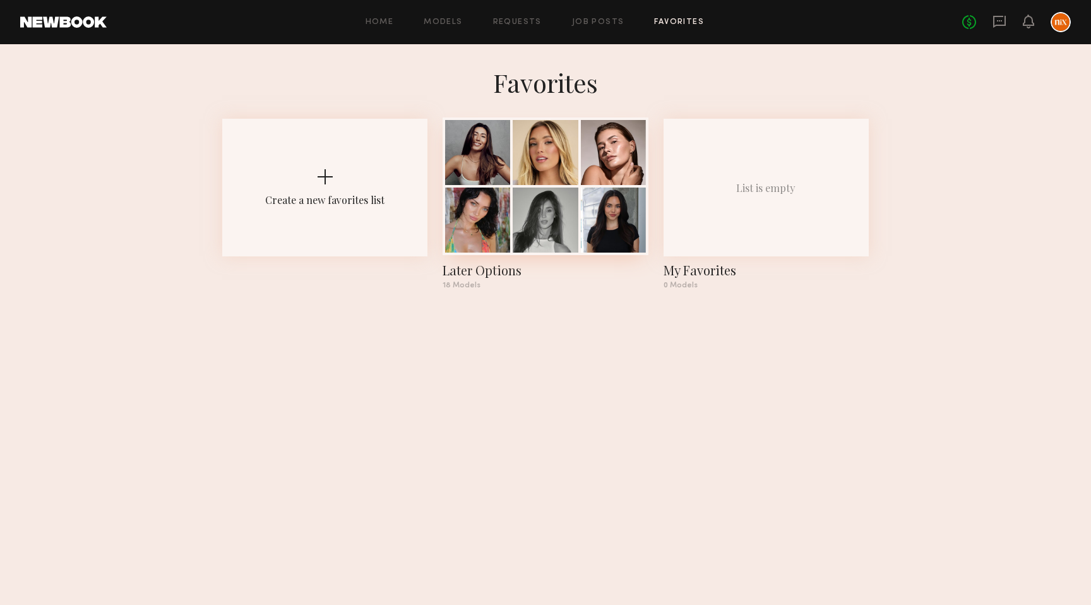
click at [510, 228] on div at bounding box center [477, 220] width 65 height 65
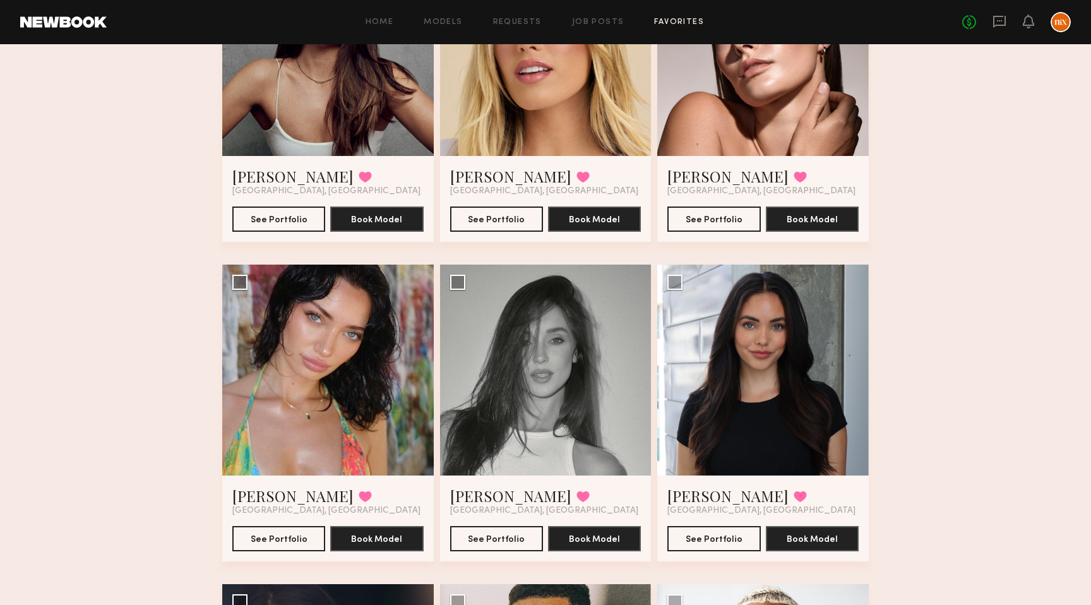
scroll to position [163, 0]
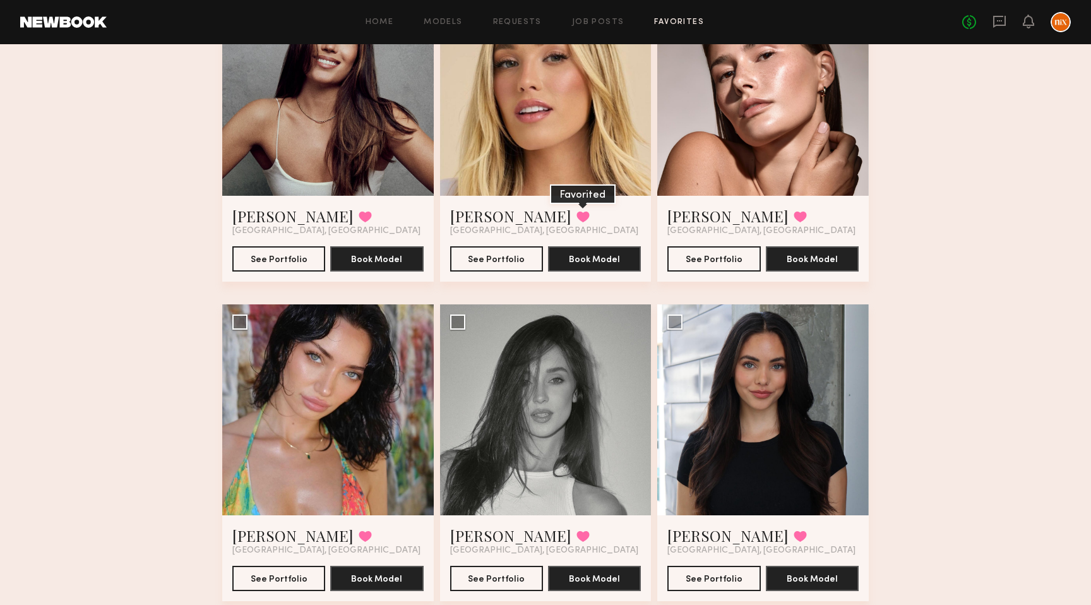
click at [577, 216] on button at bounding box center [583, 216] width 13 height 11
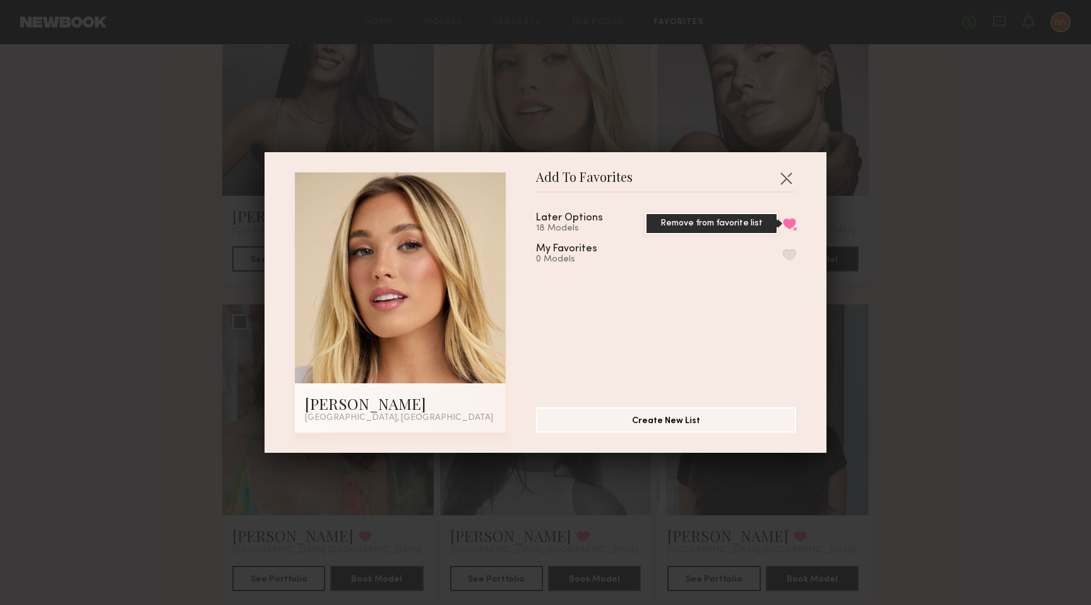
click at [786, 218] on button "Remove from favorite list" at bounding box center [789, 223] width 13 height 11
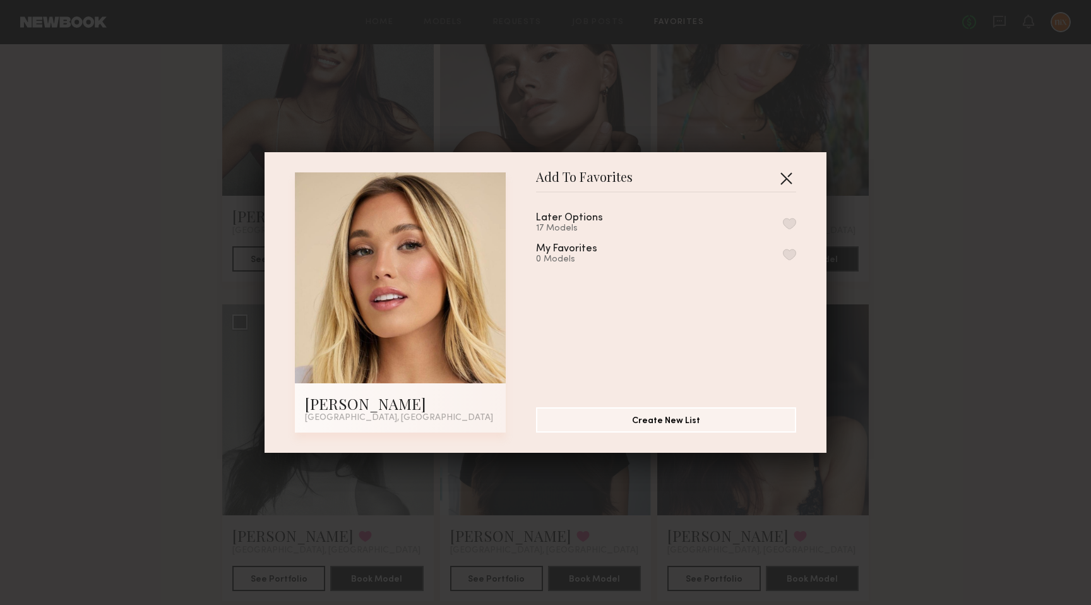
click at [783, 178] on button "button" at bounding box center [786, 178] width 20 height 20
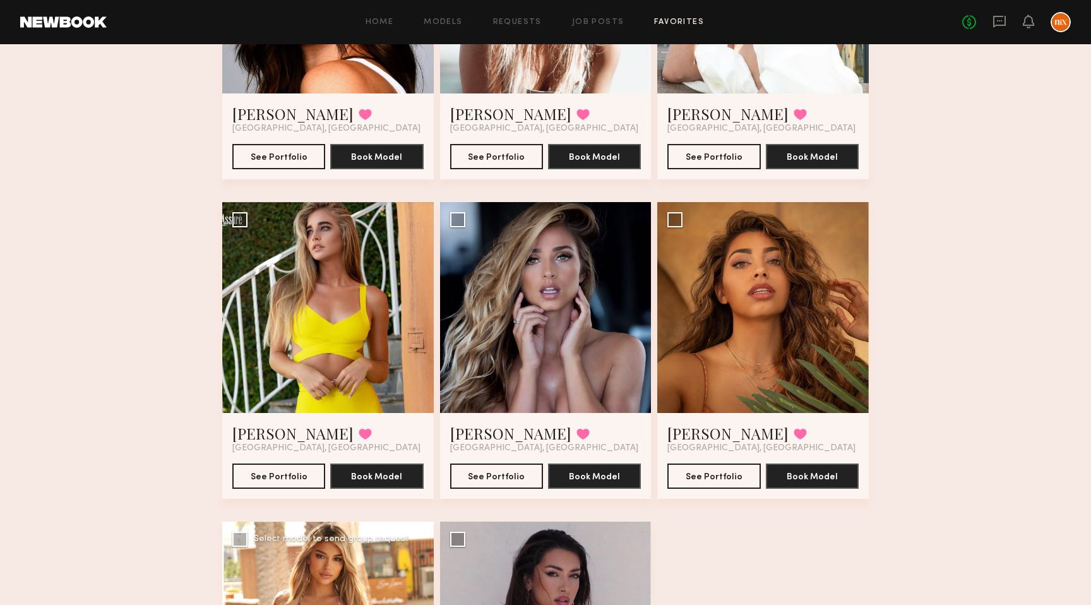
scroll to position [1217, 0]
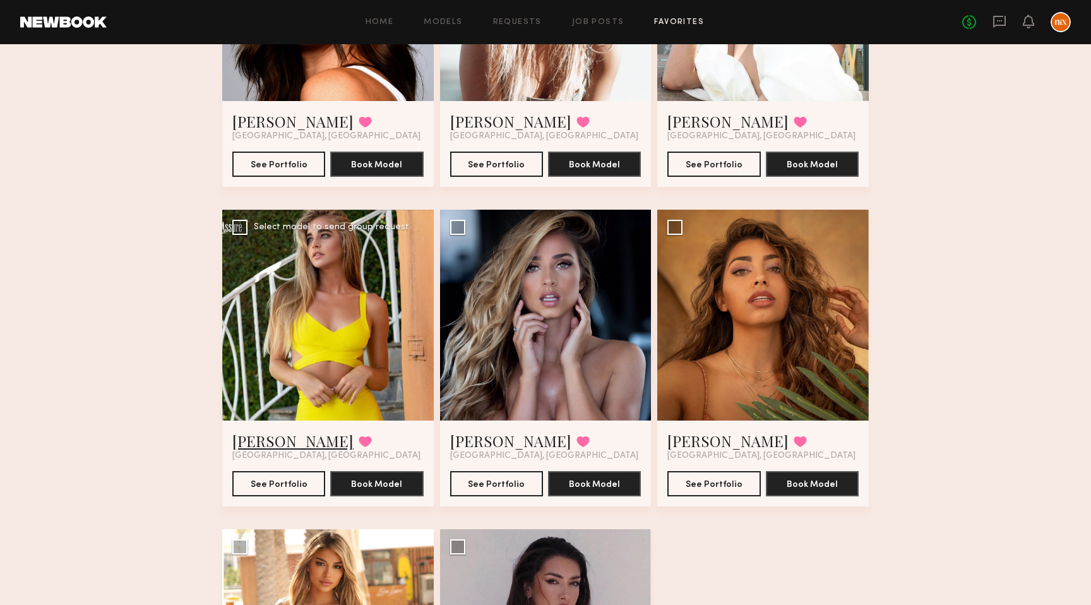
click at [264, 449] on link "Rebecca S." at bounding box center [292, 441] width 121 height 20
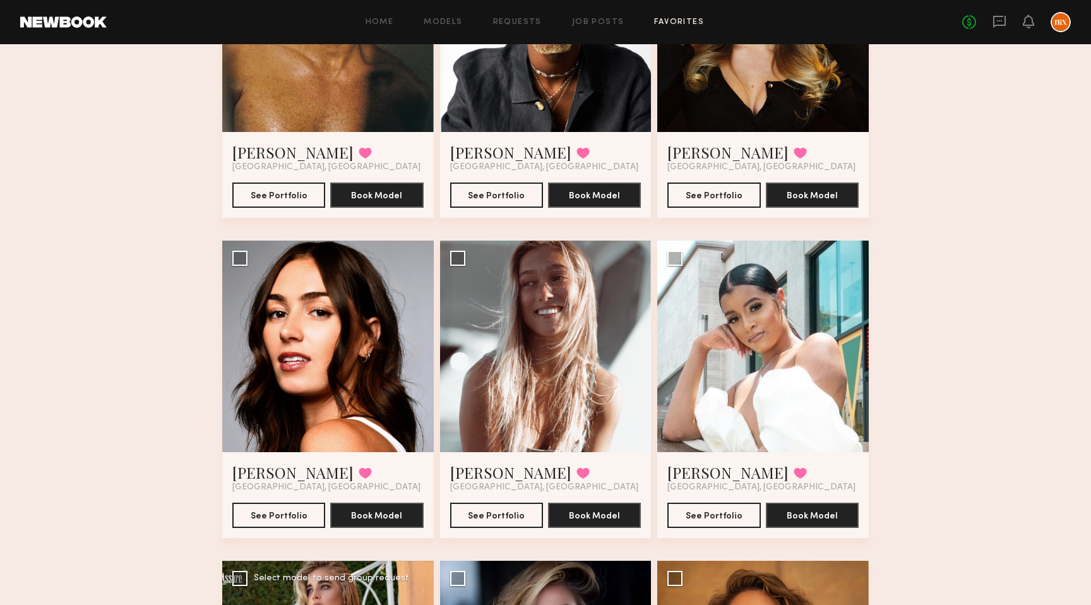
scroll to position [868, 0]
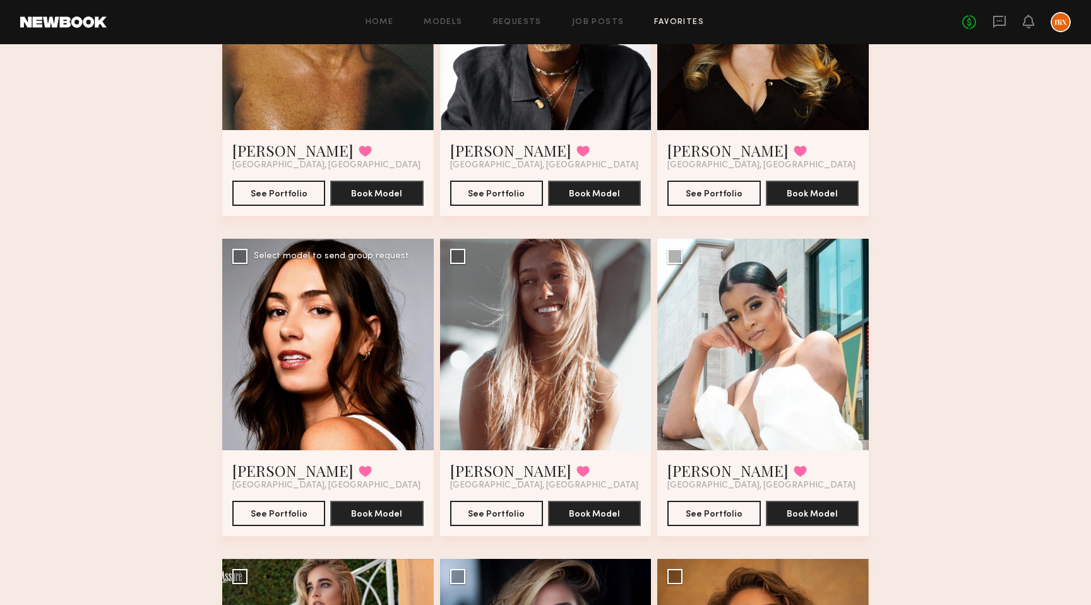
click at [338, 364] on div at bounding box center [328, 345] width 212 height 212
click at [292, 467] on link "Lauren G." at bounding box center [292, 470] width 121 height 20
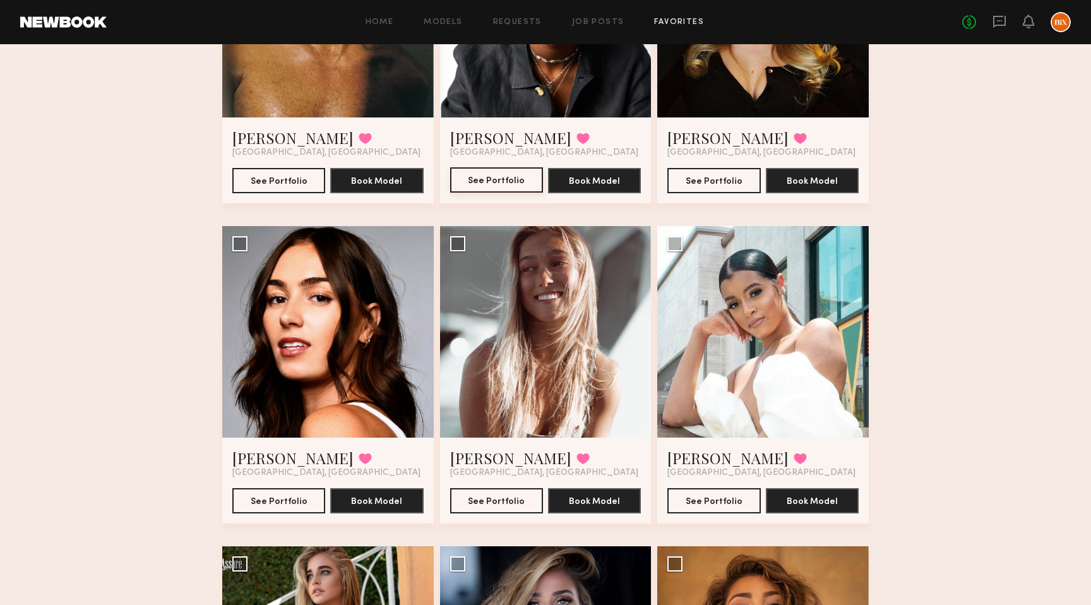
scroll to position [887, 0]
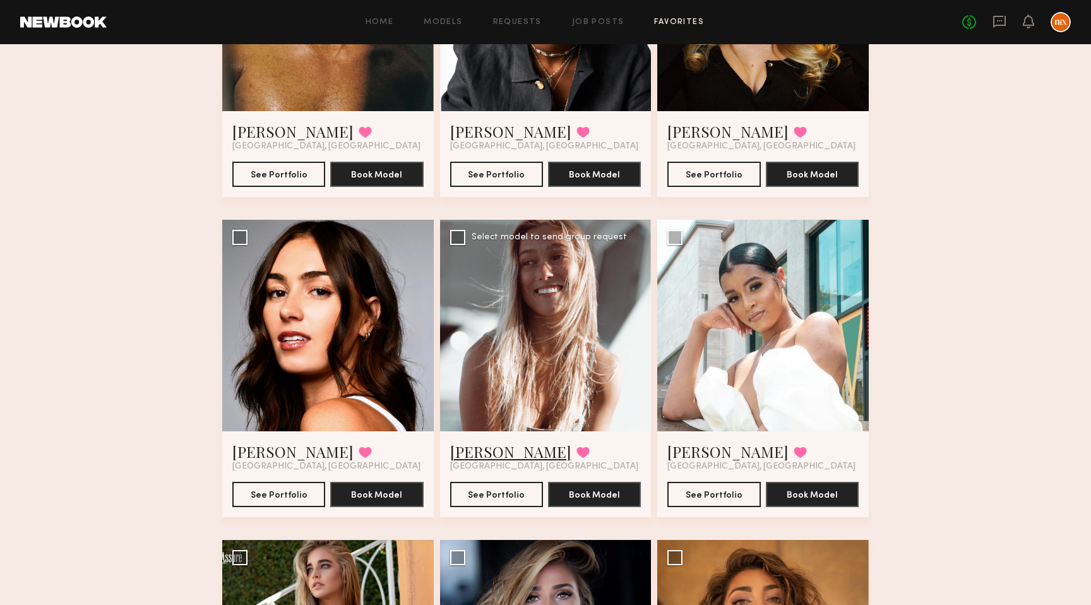
click at [481, 454] on link "Savanna L." at bounding box center [510, 451] width 121 height 20
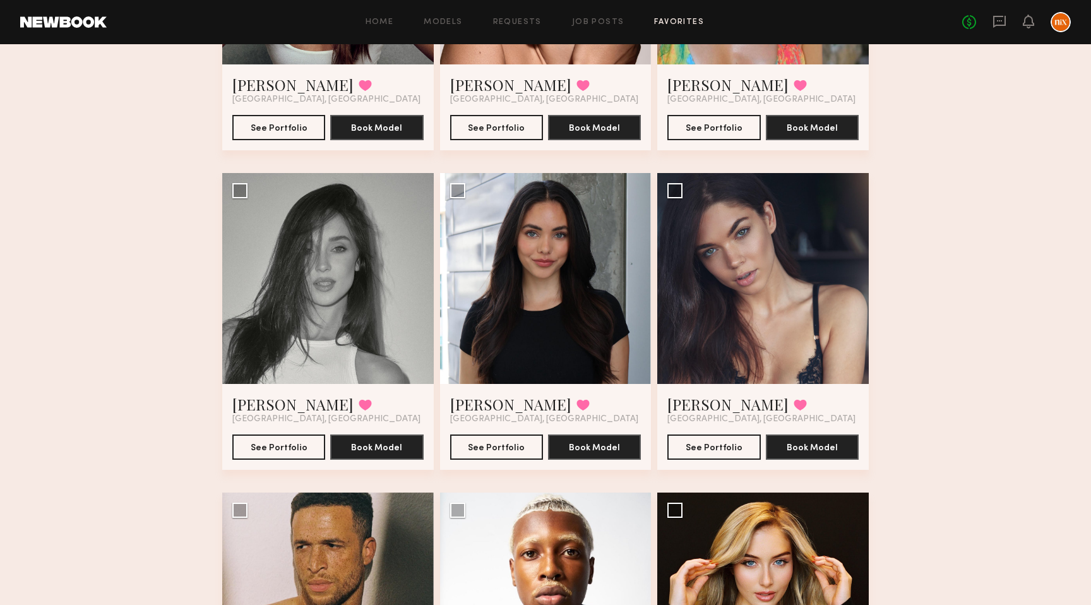
scroll to position [297, 0]
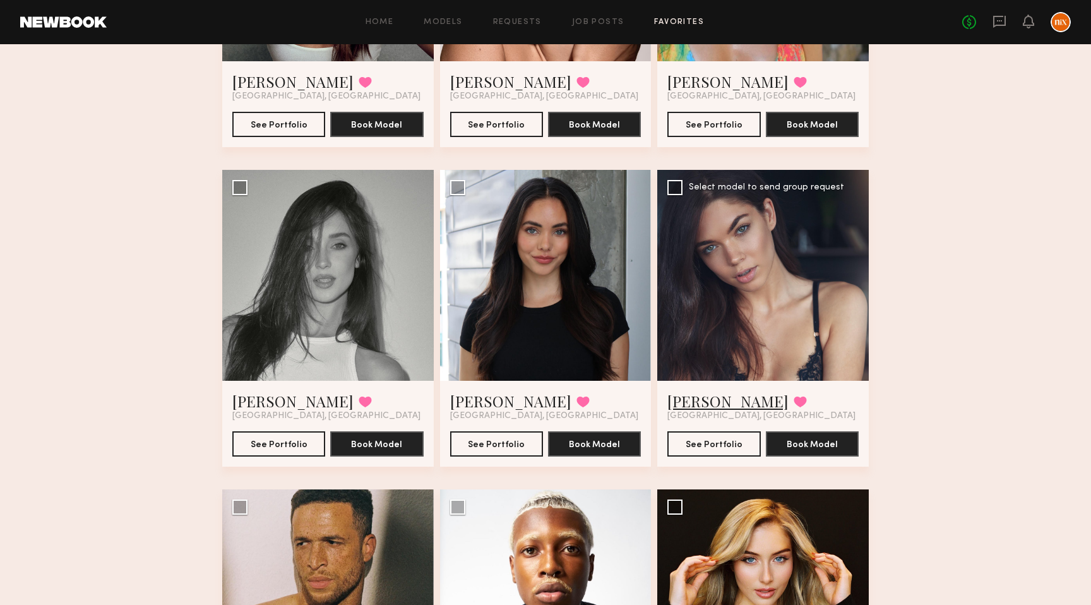
click at [710, 393] on link "Aarika W." at bounding box center [727, 401] width 121 height 20
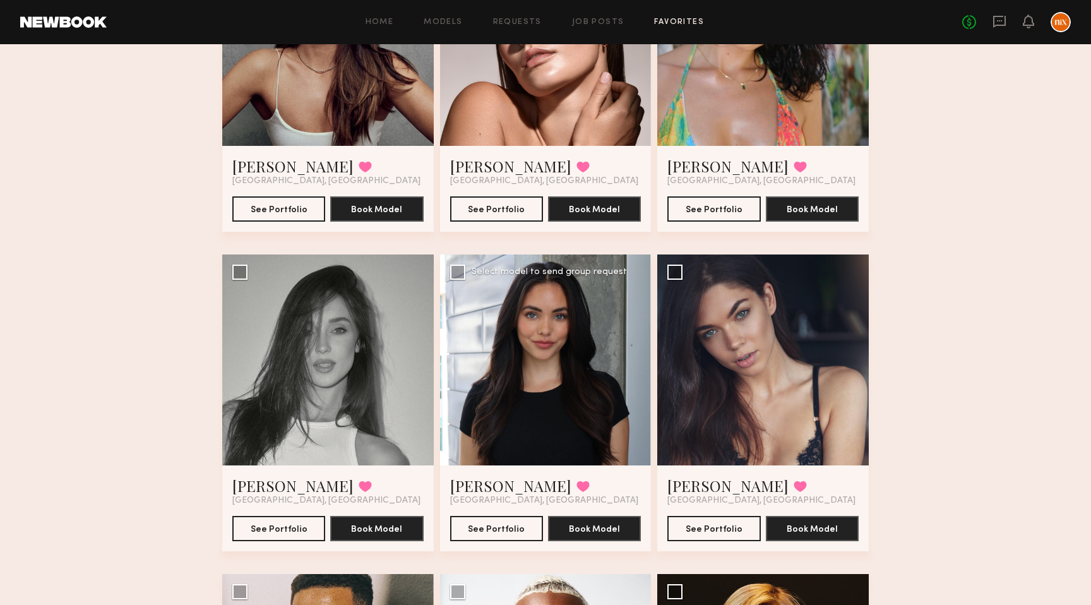
scroll to position [214, 0]
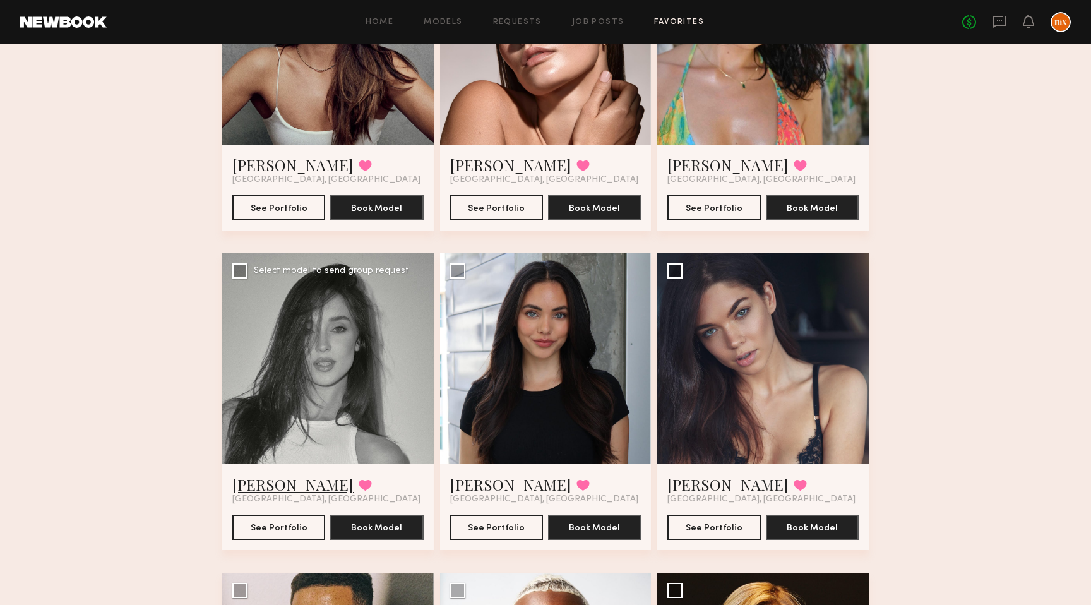
click at [260, 489] on link "Tayler C." at bounding box center [292, 484] width 121 height 20
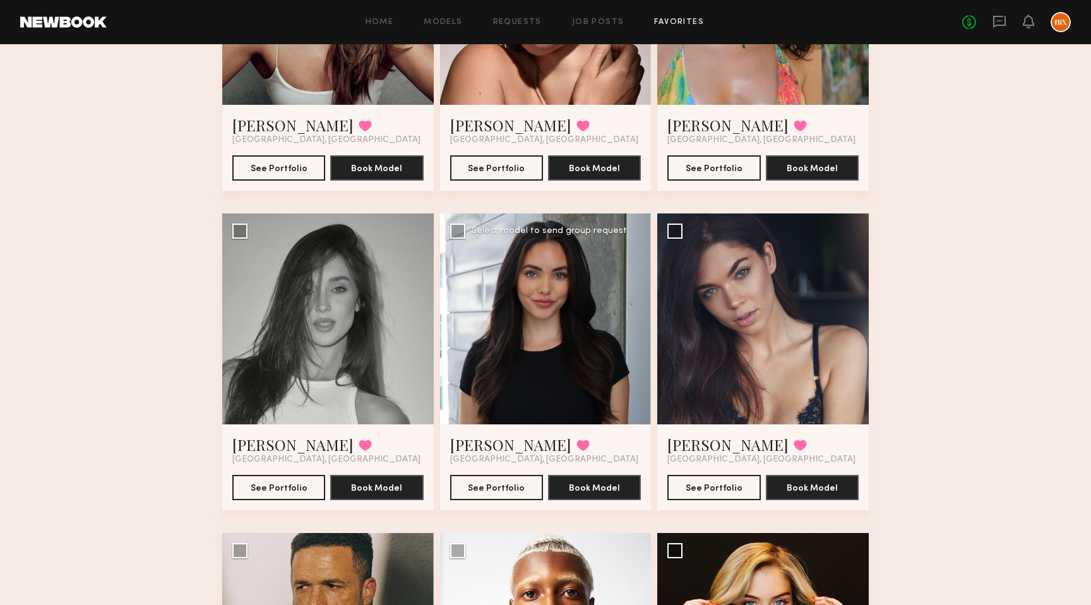
scroll to position [255, 0]
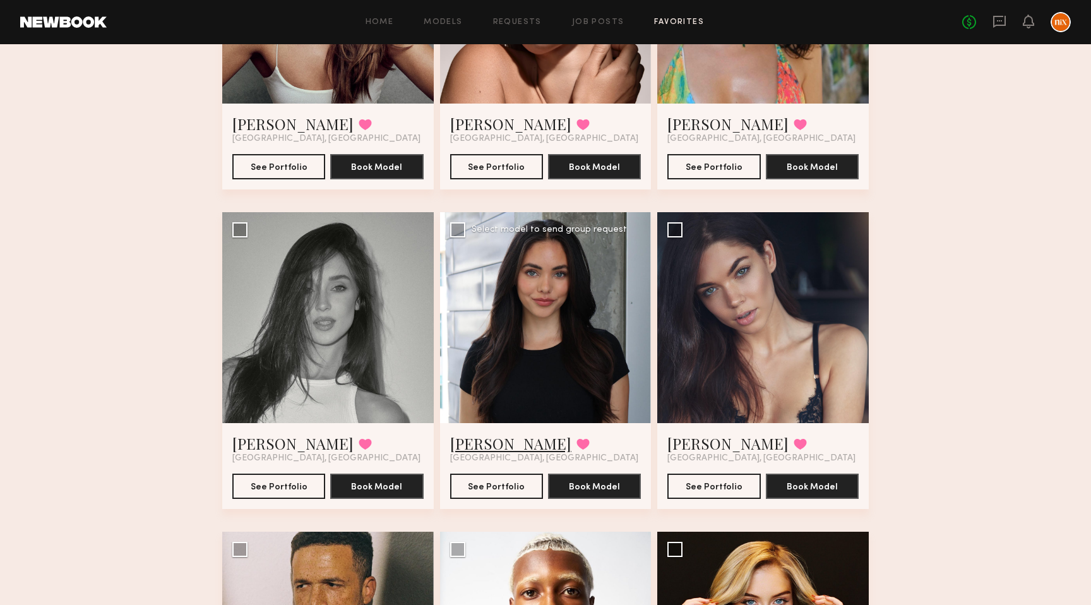
click at [486, 445] on link "Haley A." at bounding box center [510, 443] width 121 height 20
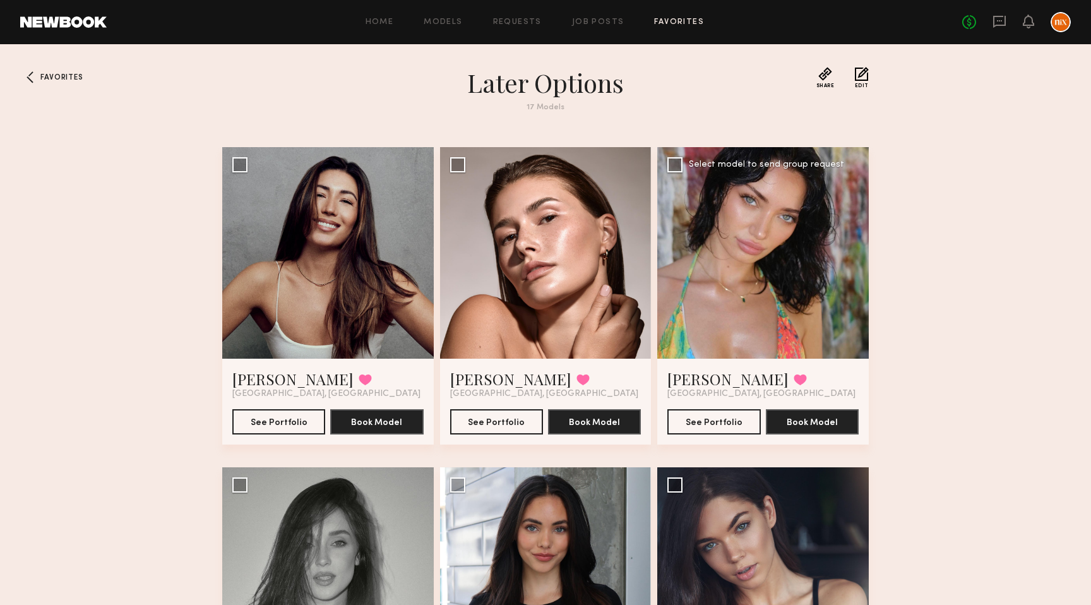
click at [700, 366] on div "Cristina L. Favorited Los Angeles, CA See Portfolio Book Model" at bounding box center [763, 402] width 212 height 86
click at [697, 378] on link "Cristina L." at bounding box center [727, 379] width 121 height 20
click at [490, 377] on link "Chelsey M." at bounding box center [510, 379] width 121 height 20
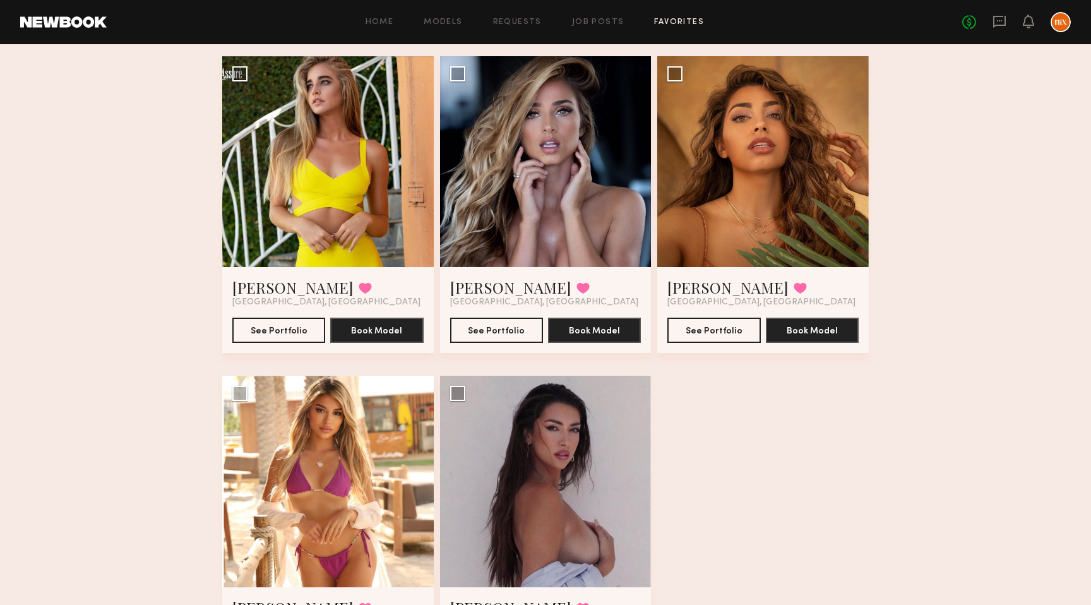
scroll to position [1368, 0]
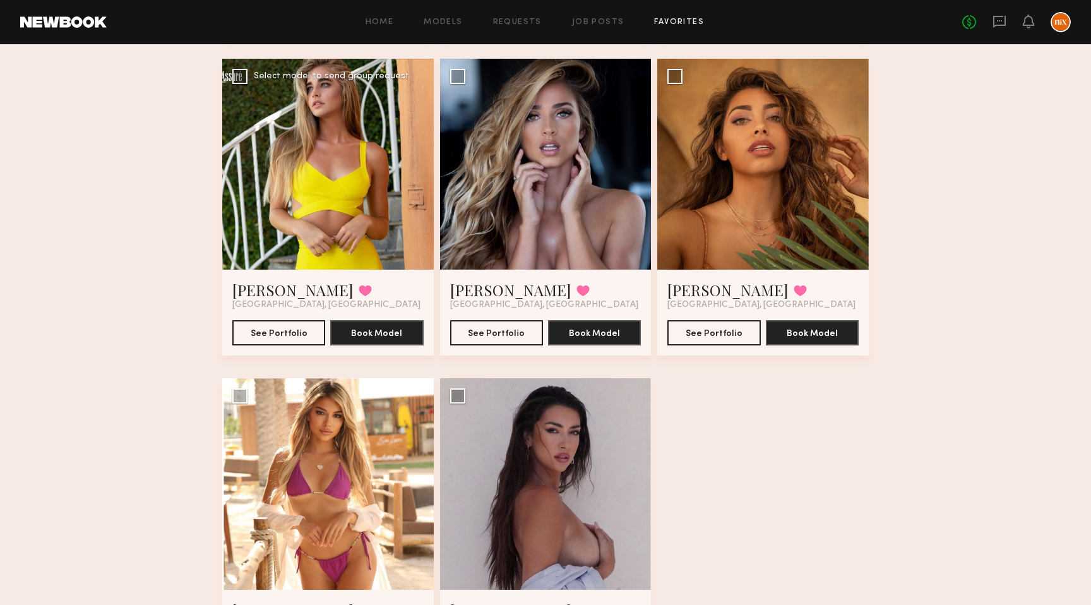
click at [349, 160] on div at bounding box center [328, 165] width 212 height 212
click at [498, 296] on link "Alexa A." at bounding box center [510, 290] width 121 height 20
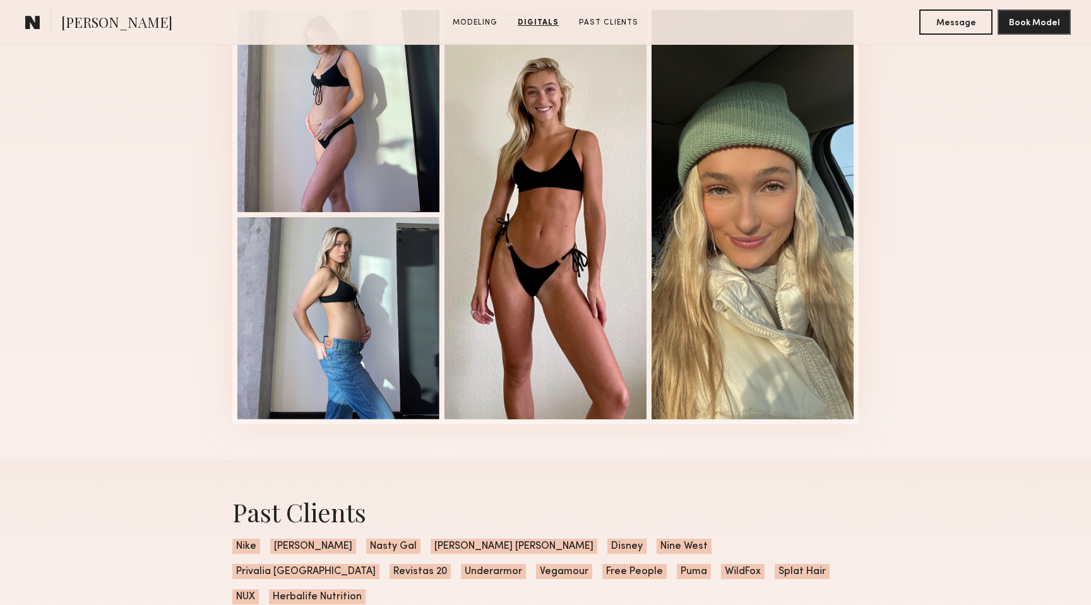
scroll to position [1345, 0]
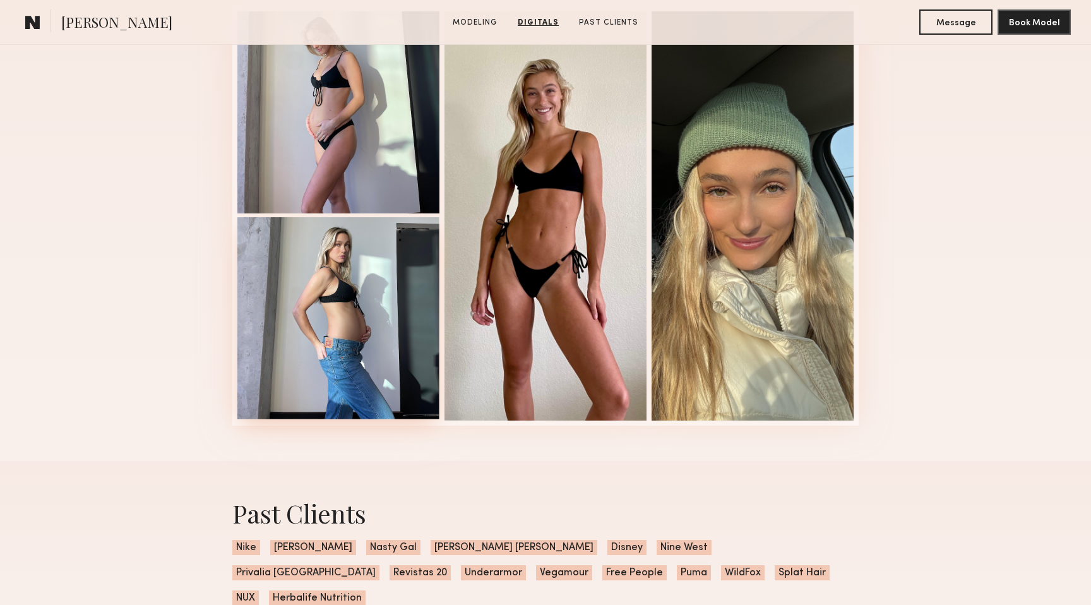
click at [380, 368] on div at bounding box center [338, 318] width 202 height 202
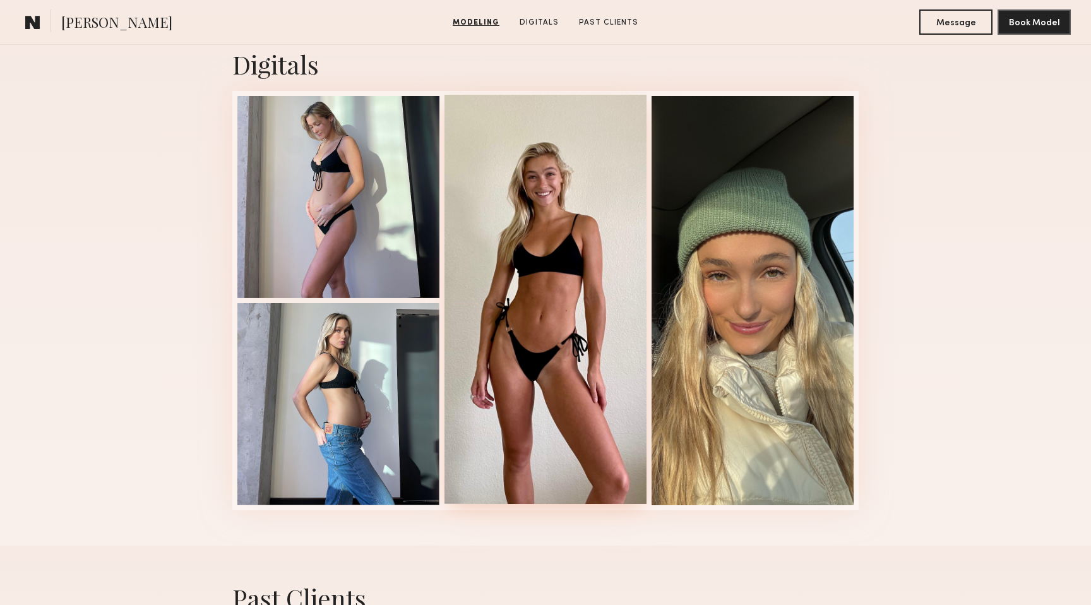
scroll to position [1264, 0]
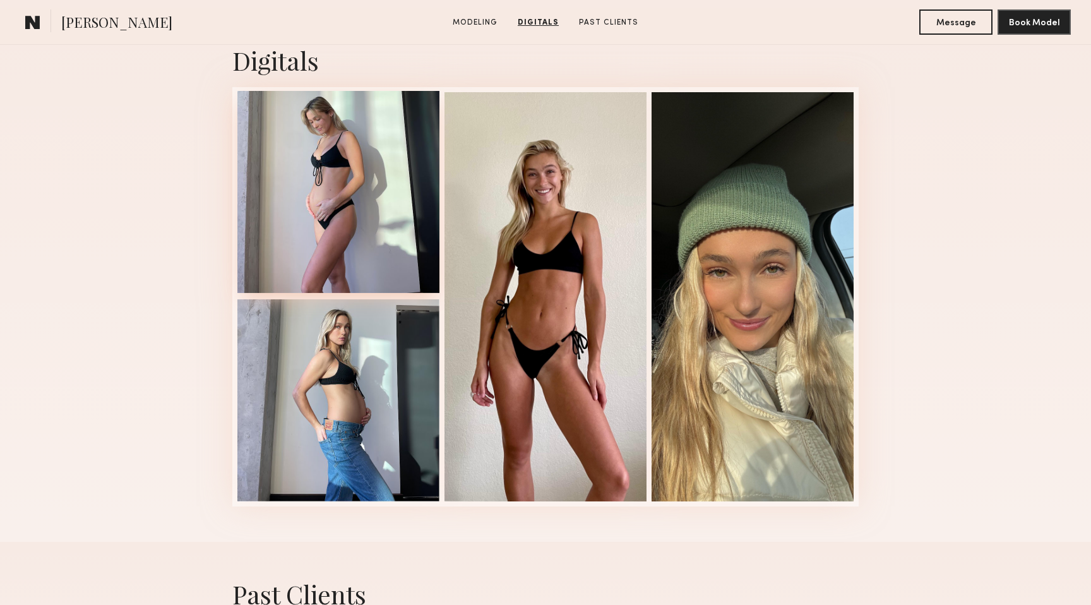
click at [351, 200] on div at bounding box center [338, 192] width 202 height 202
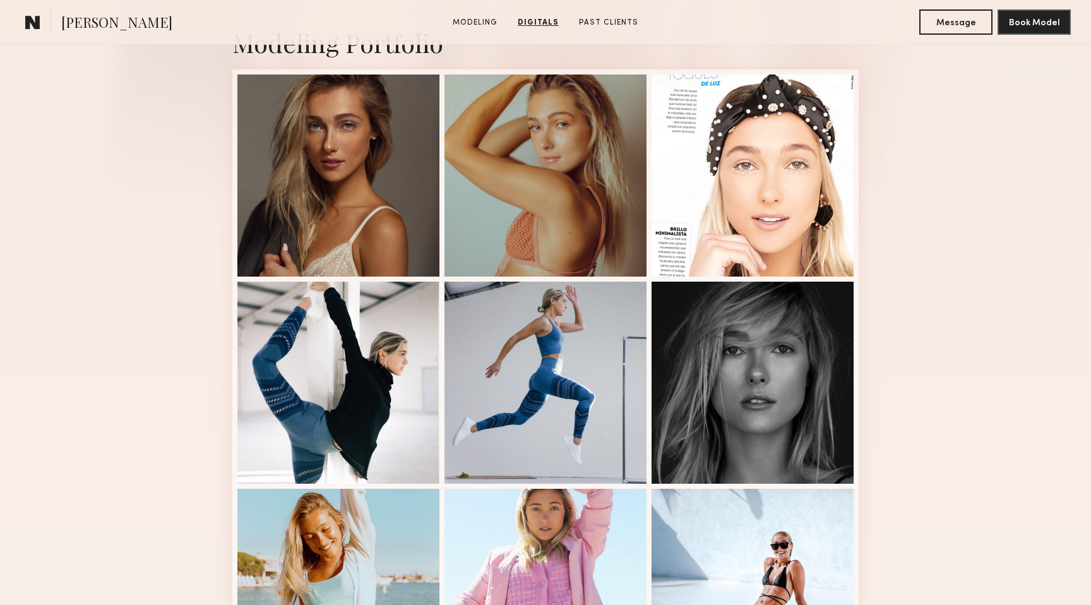
scroll to position [0, 0]
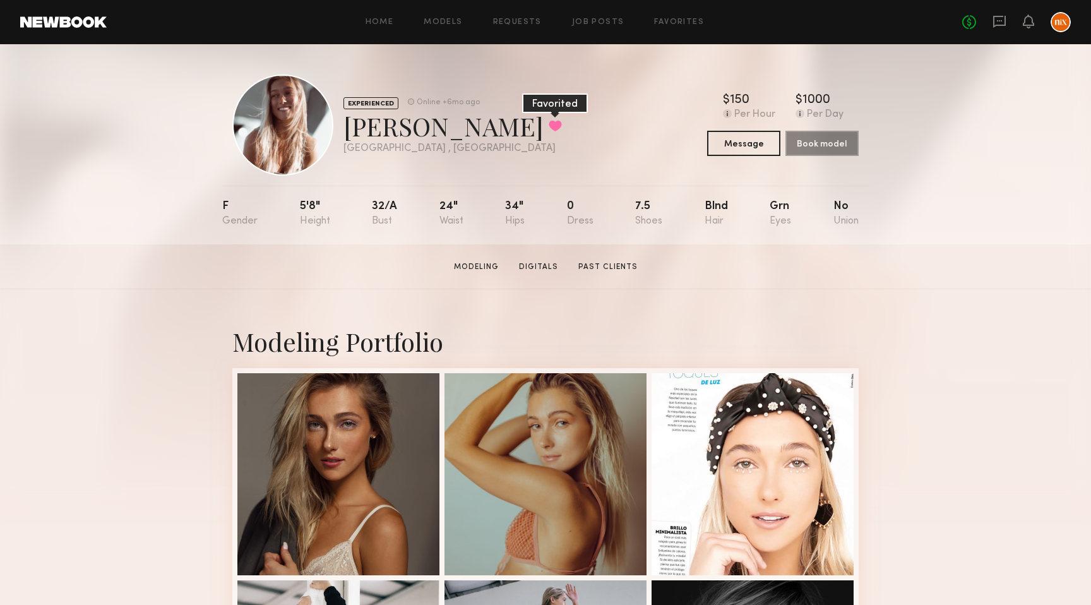
click at [549, 124] on button at bounding box center [555, 125] width 13 height 11
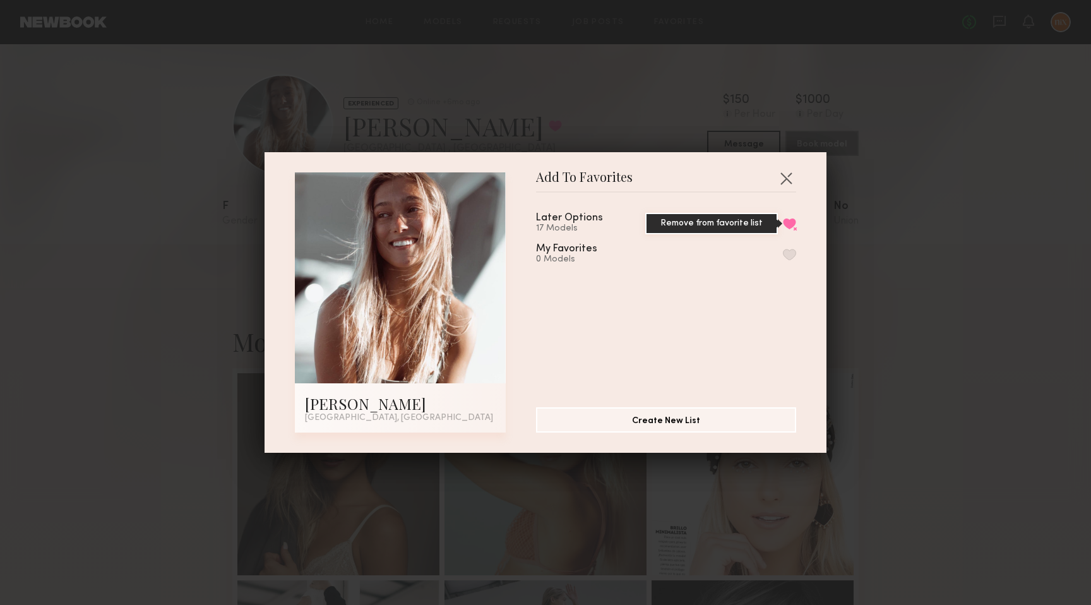
click at [789, 223] on button "Remove from favorite list" at bounding box center [789, 223] width 13 height 11
click at [787, 177] on button "button" at bounding box center [786, 178] width 20 height 20
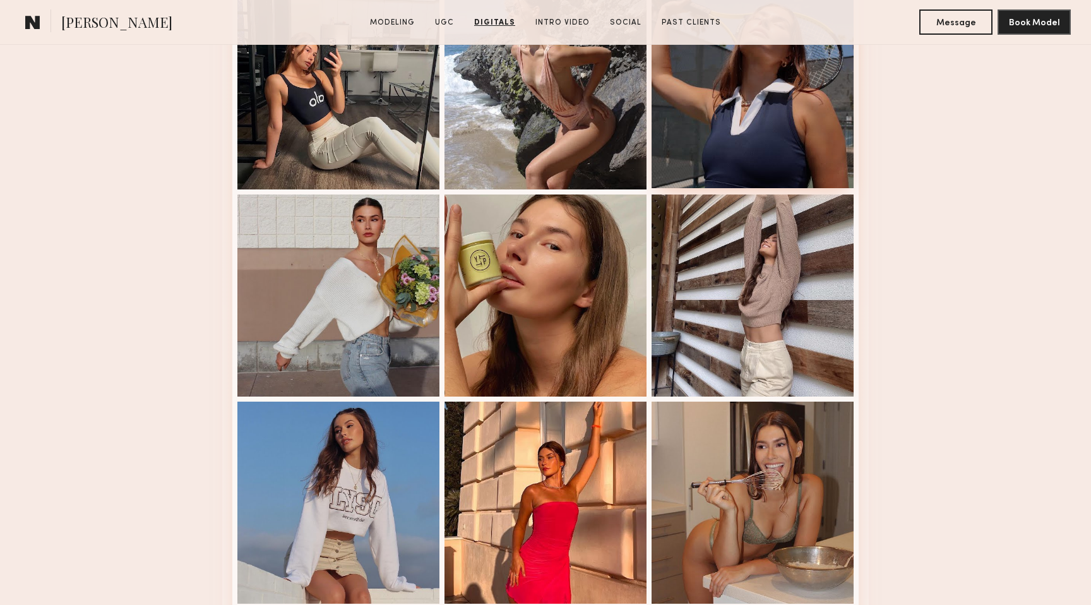
scroll to position [2300, 0]
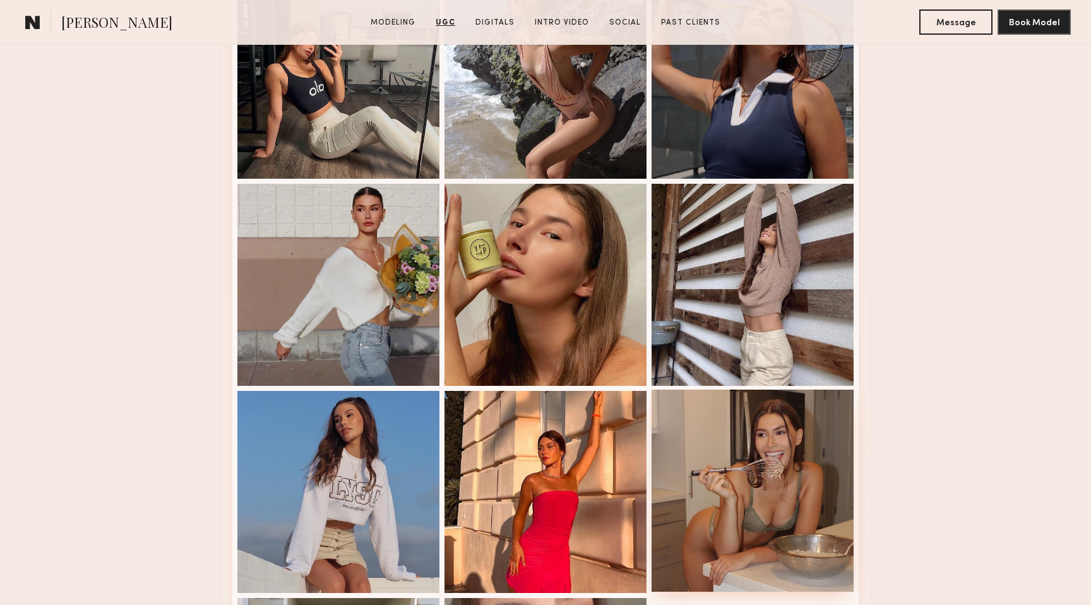
click at [767, 440] on div at bounding box center [753, 491] width 202 height 202
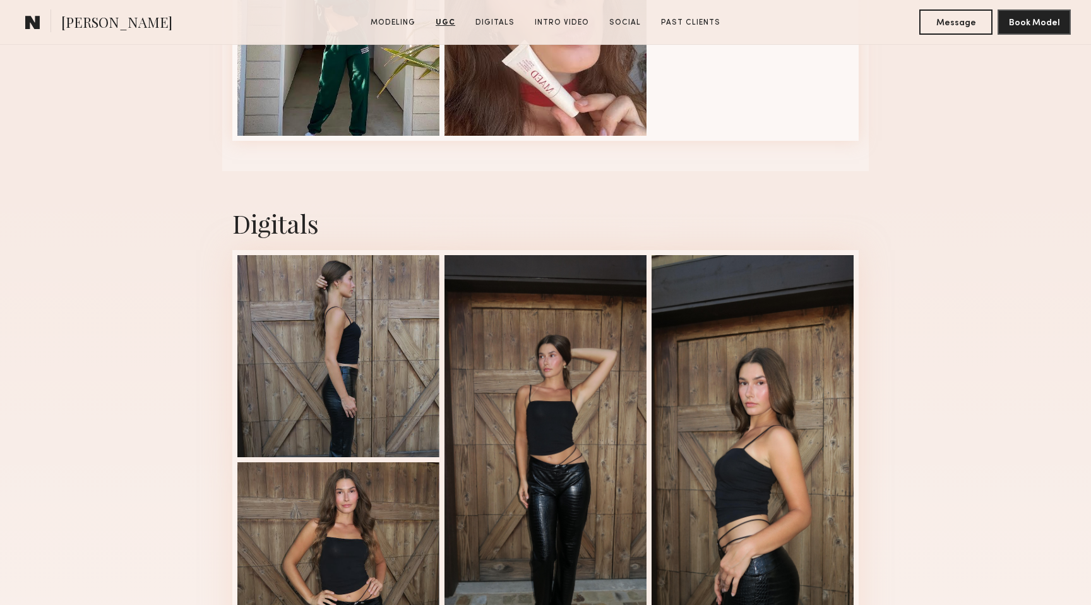
scroll to position [3064, 0]
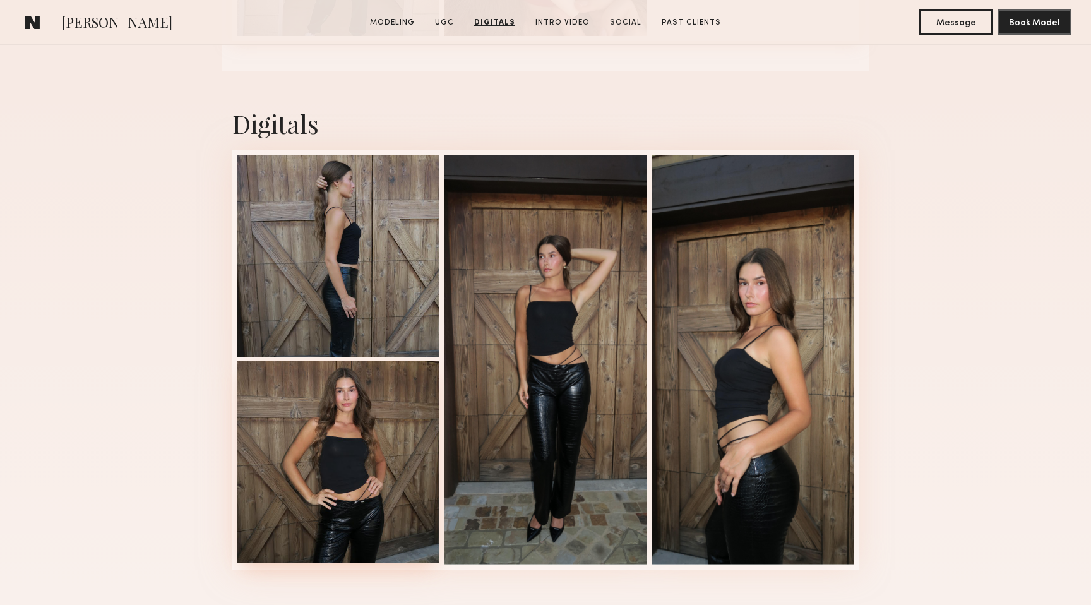
click at [381, 424] on div at bounding box center [338, 462] width 202 height 202
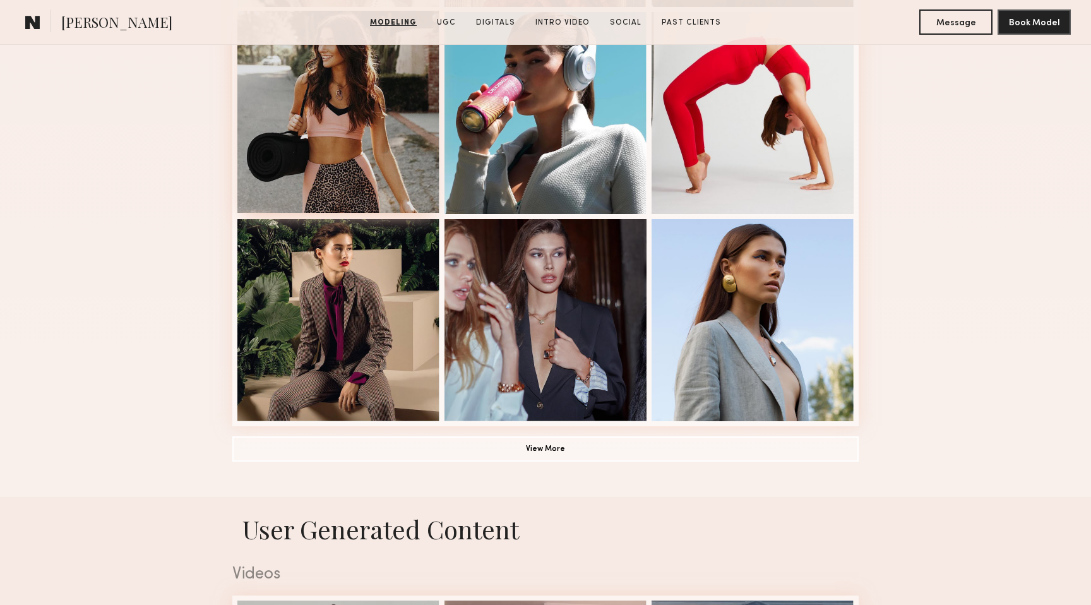
scroll to position [777, 0]
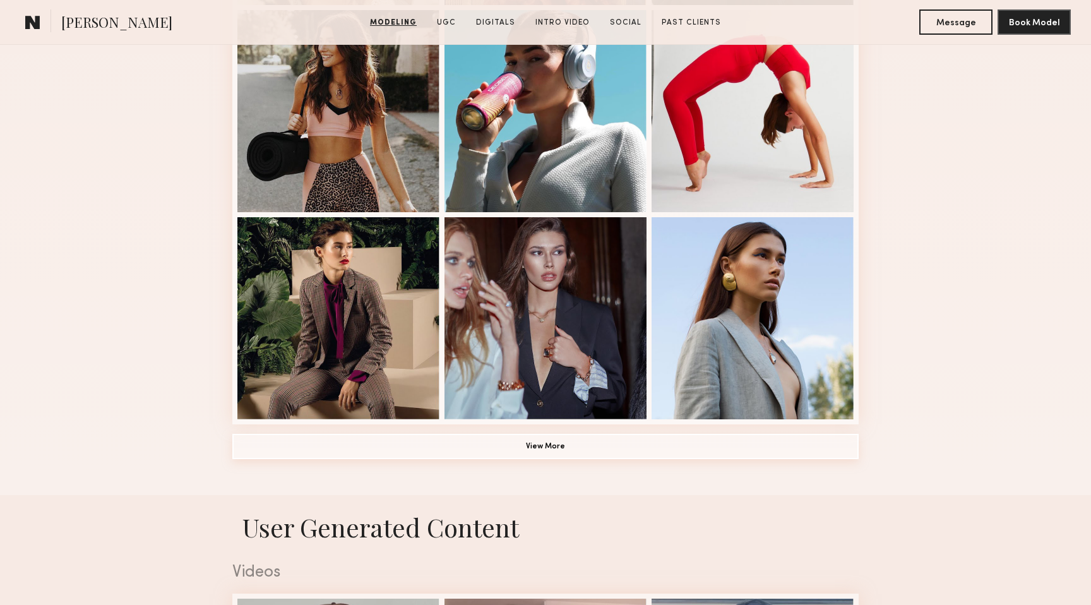
click at [578, 452] on button "View More" at bounding box center [545, 446] width 626 height 25
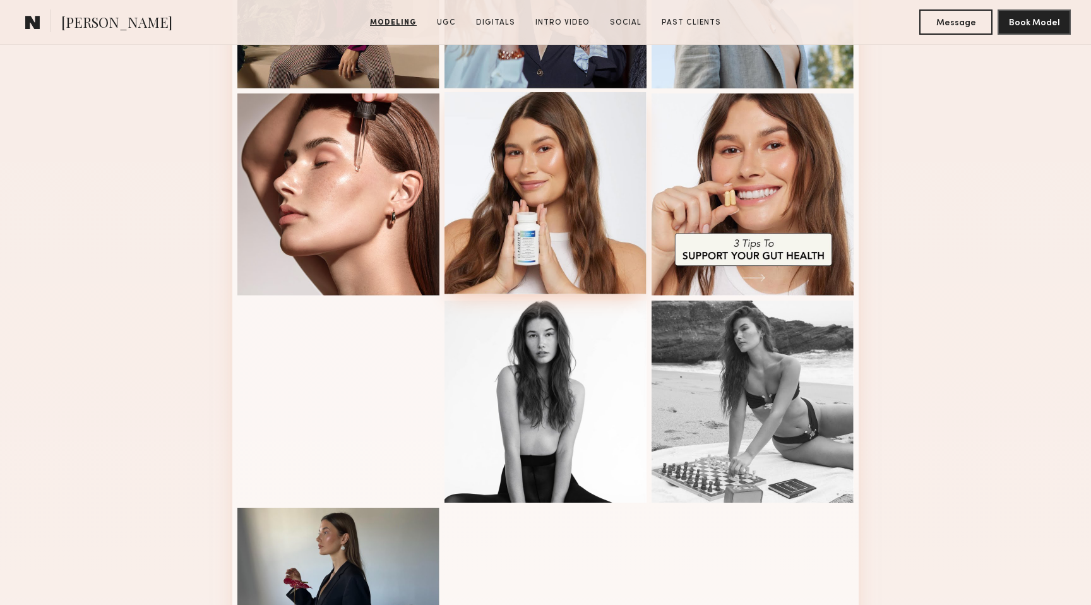
scroll to position [1121, 0]
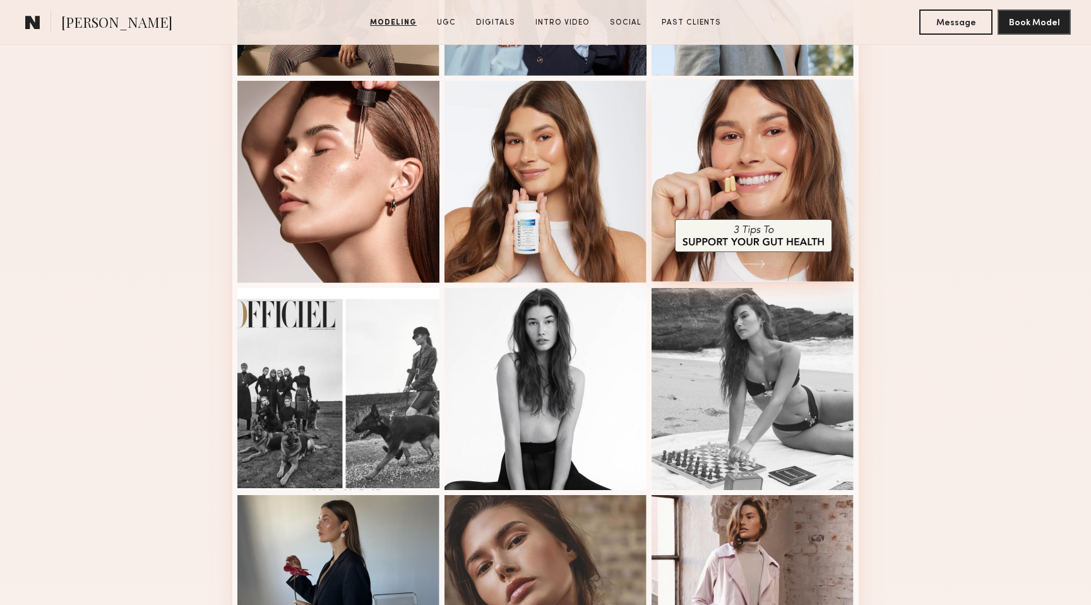
click at [720, 189] on div at bounding box center [753, 181] width 202 height 202
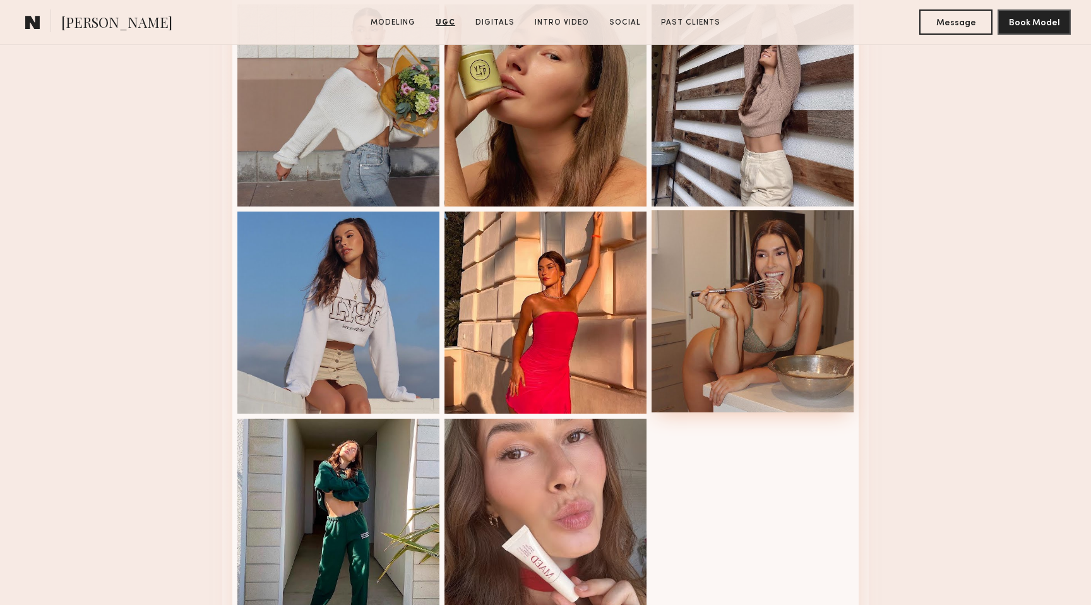
scroll to position [3273, 0]
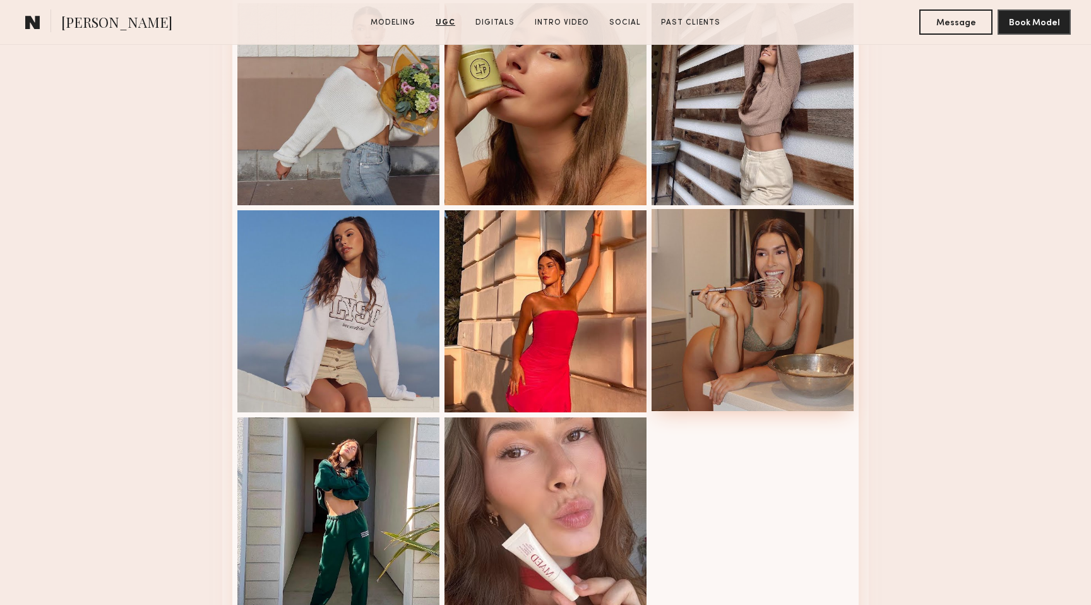
click at [727, 345] on div at bounding box center [753, 310] width 202 height 202
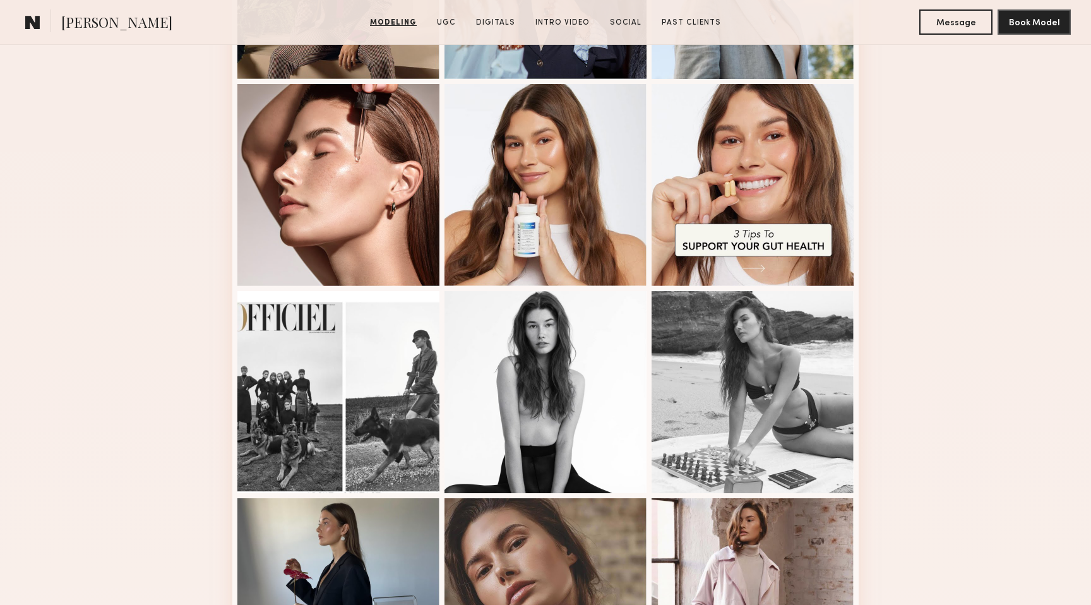
scroll to position [1119, 0]
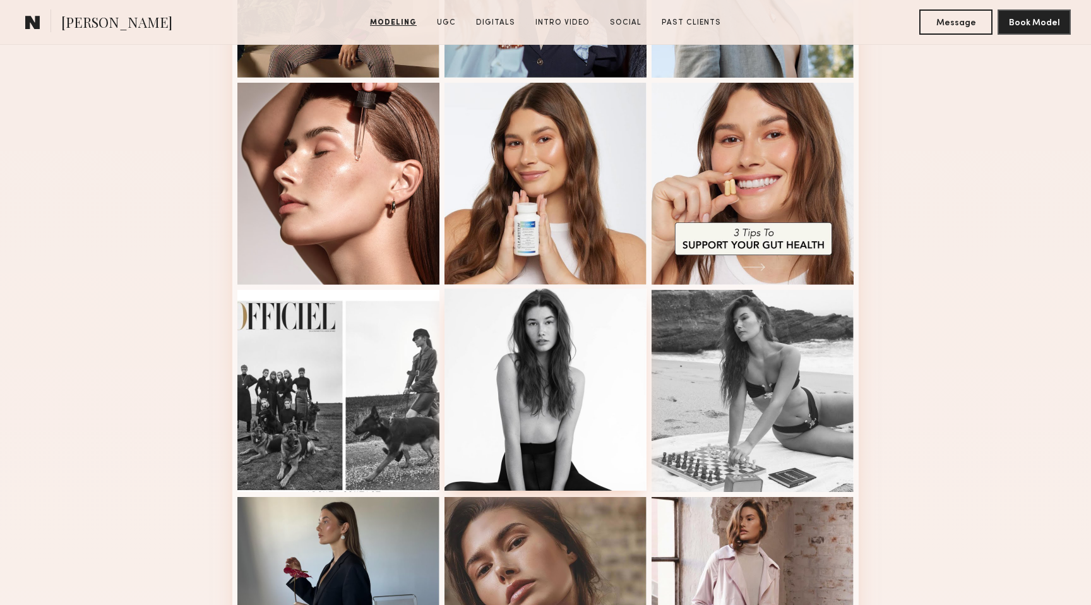
click at [577, 343] on div at bounding box center [546, 390] width 202 height 202
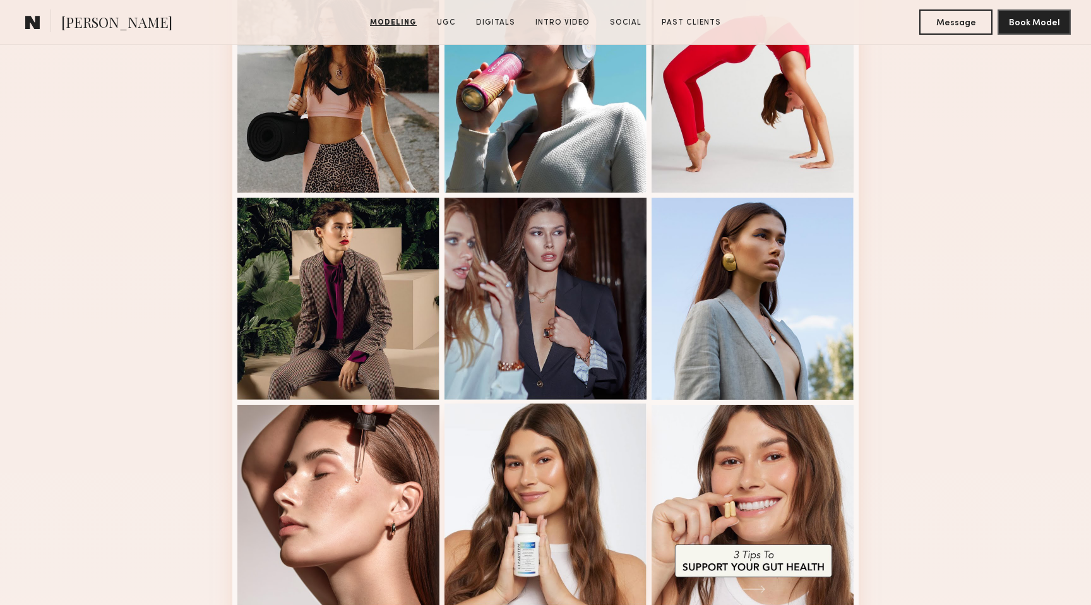
scroll to position [795, 0]
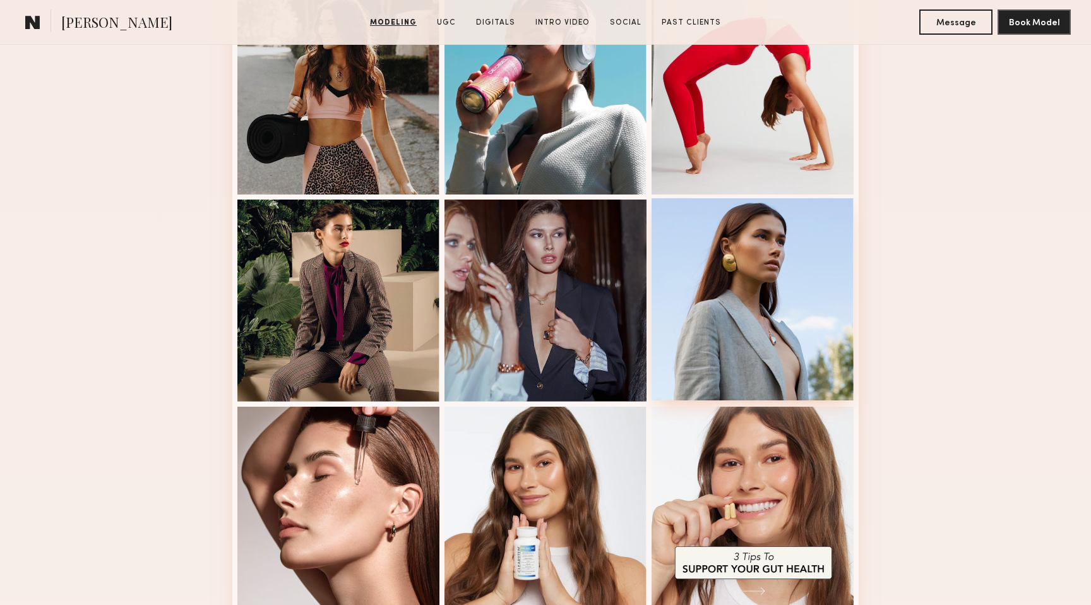
click at [762, 326] on div at bounding box center [753, 299] width 202 height 202
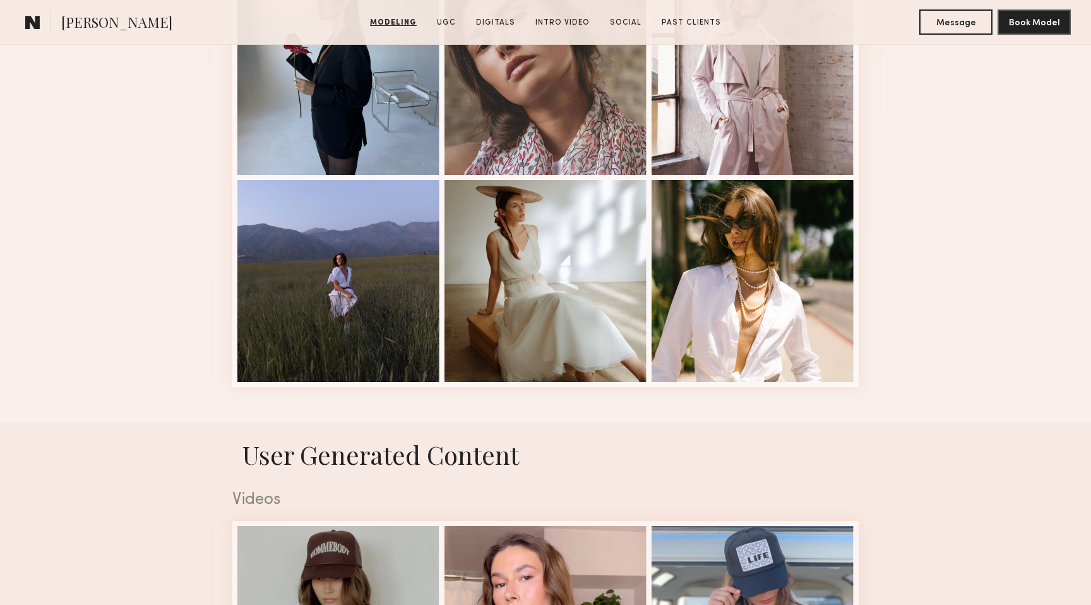
scroll to position [1022, 0]
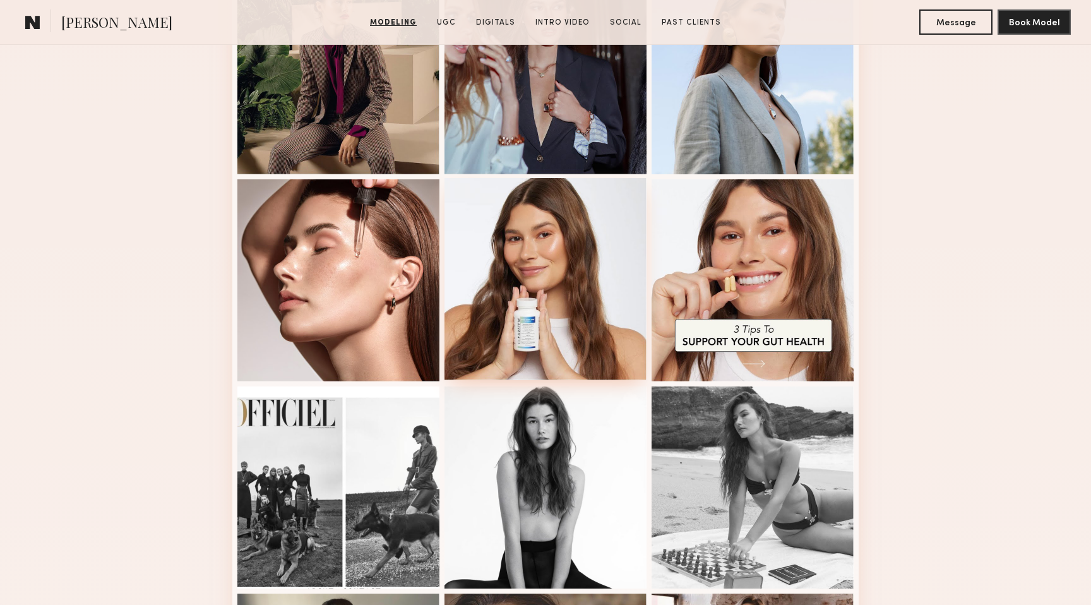
click at [565, 289] on div at bounding box center [546, 279] width 202 height 202
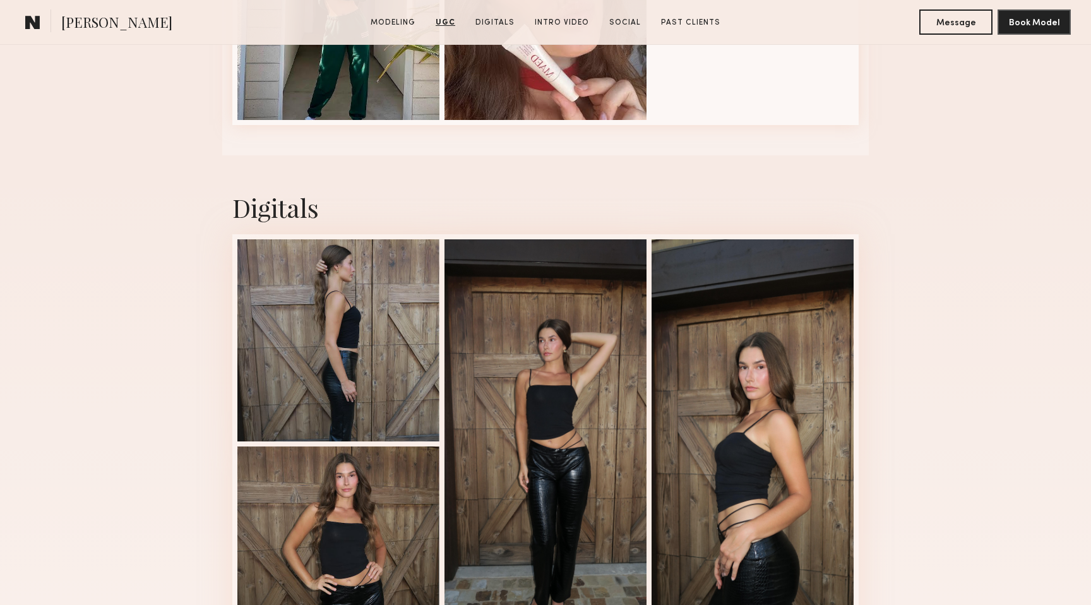
scroll to position [3836, 0]
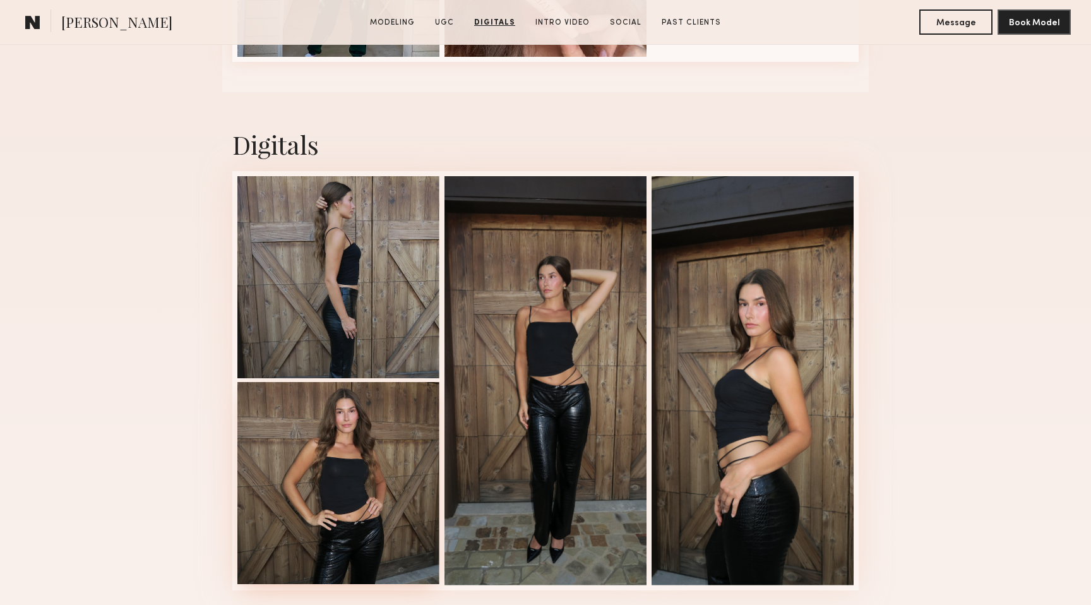
click at [333, 477] on div at bounding box center [338, 483] width 202 height 202
click at [107, 152] on div "Digitals 2 of 4" at bounding box center [545, 359] width 1091 height 534
